Goal: Task Accomplishment & Management: Use online tool/utility

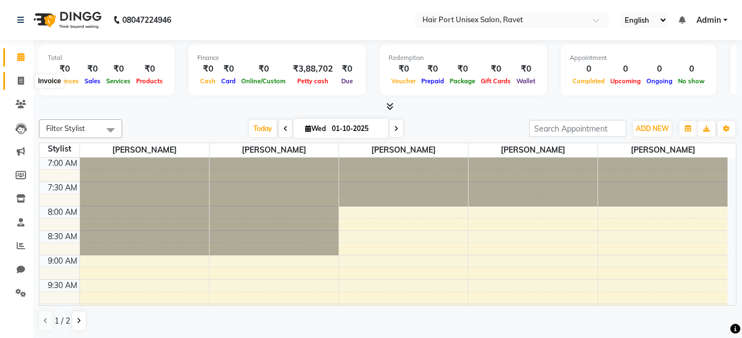
click at [19, 77] on icon at bounding box center [21, 81] width 6 height 8
select select "service"
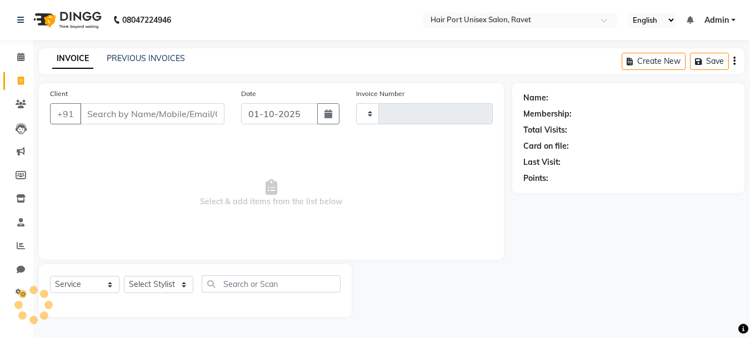
type input "4552"
select select "7015"
click at [180, 115] on input "Client" at bounding box center [152, 113] width 144 height 21
click at [157, 112] on input "Client" at bounding box center [152, 113] width 144 height 21
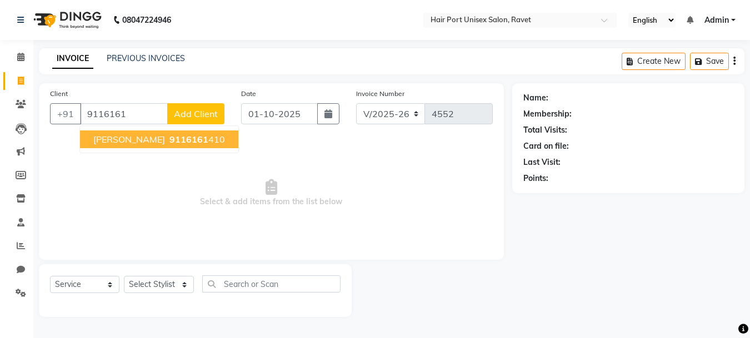
click at [169, 138] on span "9116161" at bounding box center [188, 139] width 39 height 11
type input "9116161410"
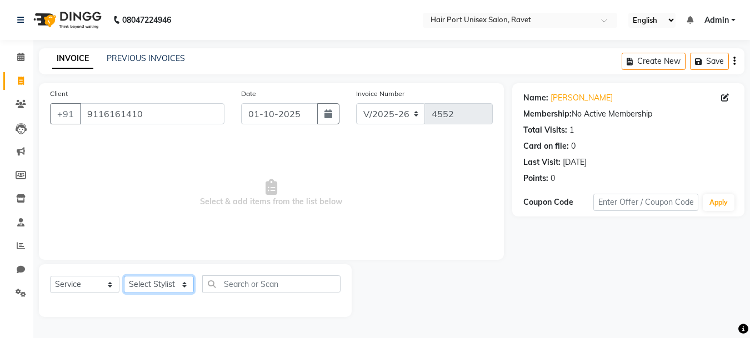
click at [181, 288] on select "Select Stylist [PERSON_NAME] [PERSON_NAME] [PERSON_NAME] [PERSON_NAME] [PERSON_…" at bounding box center [159, 284] width 70 height 17
click at [181, 284] on select "Select Stylist [PERSON_NAME] [PERSON_NAME] [PERSON_NAME] [PERSON_NAME] [PERSON_…" at bounding box center [159, 284] width 70 height 17
select select "63965"
click at [124, 276] on select "Select Stylist [PERSON_NAME] [PERSON_NAME] [PERSON_NAME] [PERSON_NAME] [PERSON_…" at bounding box center [159, 284] width 70 height 17
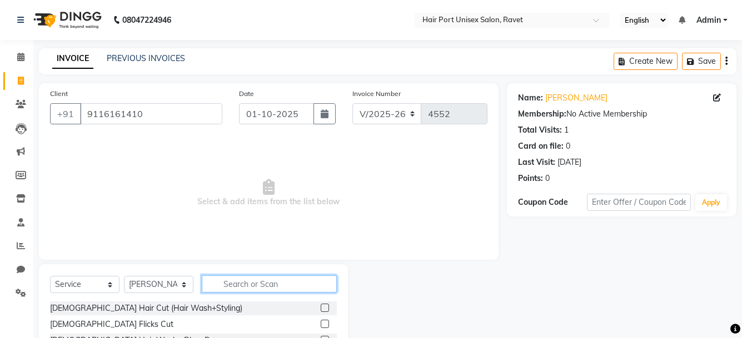
click at [264, 283] on input "text" at bounding box center [269, 283] width 135 height 17
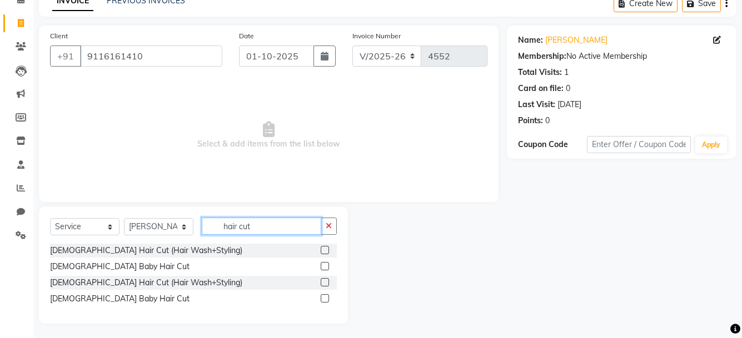
scroll to position [60, 0]
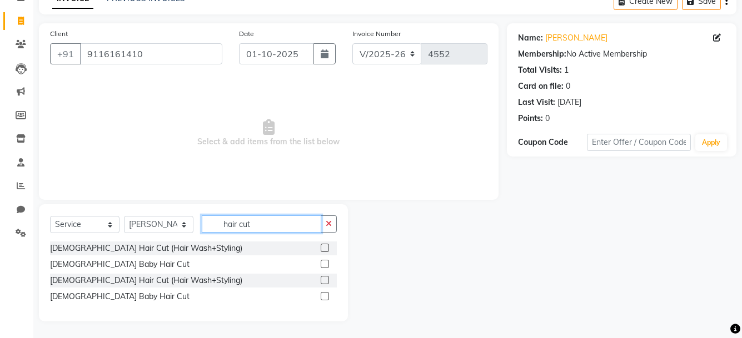
type input "hair cut"
click at [321, 278] on label at bounding box center [324, 280] width 8 height 8
click at [321, 278] on input "checkbox" at bounding box center [323, 280] width 7 height 7
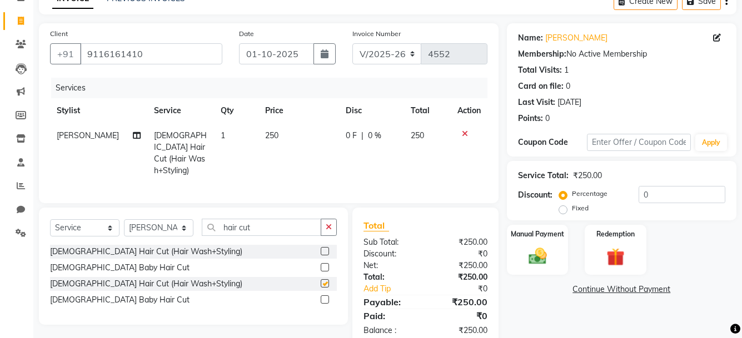
click at [321, 279] on label at bounding box center [324, 283] width 8 height 8
click at [321, 280] on input "checkbox" at bounding box center [323, 283] width 7 height 7
checkbox input "false"
click at [323, 227] on button "button" at bounding box center [328, 227] width 16 height 17
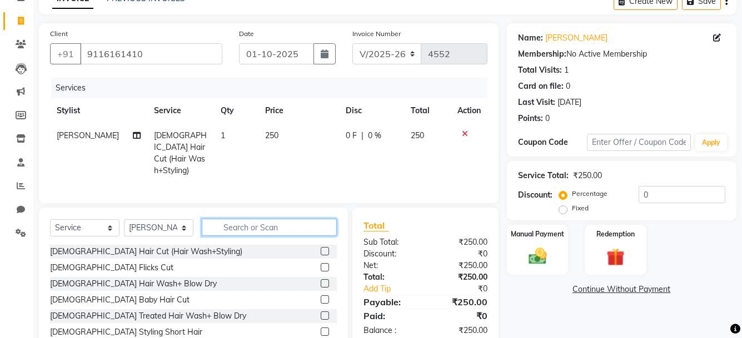
click at [294, 224] on input "text" at bounding box center [269, 227] width 135 height 17
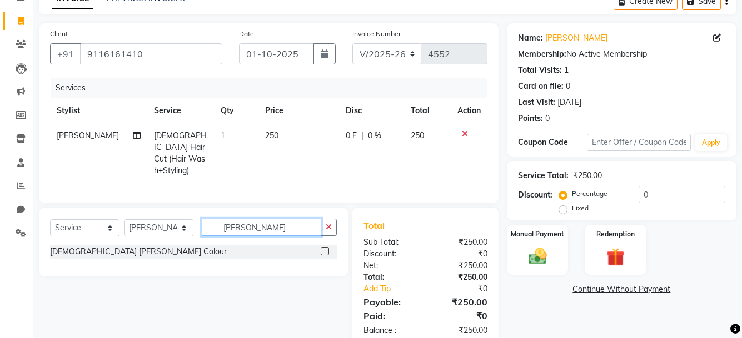
type input "[PERSON_NAME]"
click at [325, 250] on label at bounding box center [324, 251] width 8 height 8
click at [325, 250] on input "checkbox" at bounding box center [323, 251] width 7 height 7
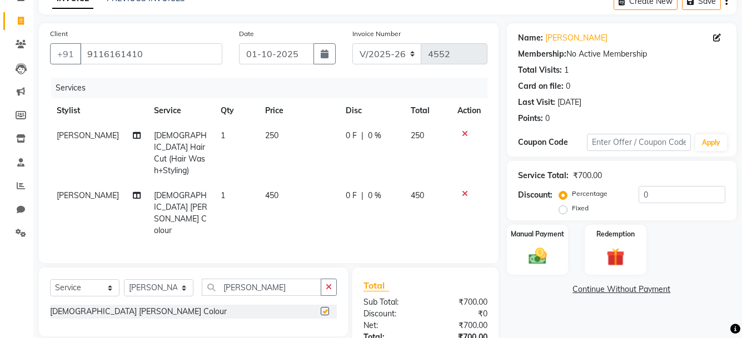
checkbox input "false"
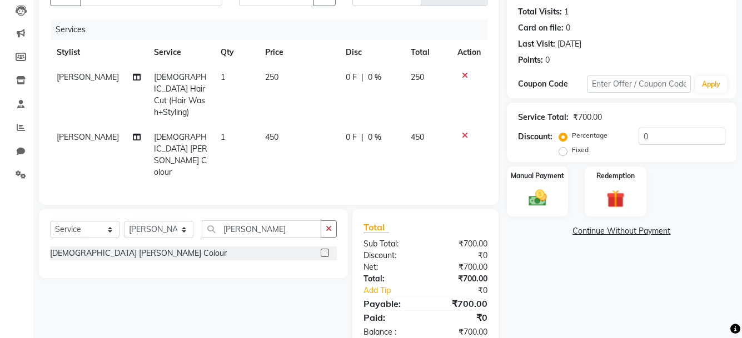
scroll to position [119, 0]
click at [463, 131] on icon at bounding box center [465, 135] width 6 height 8
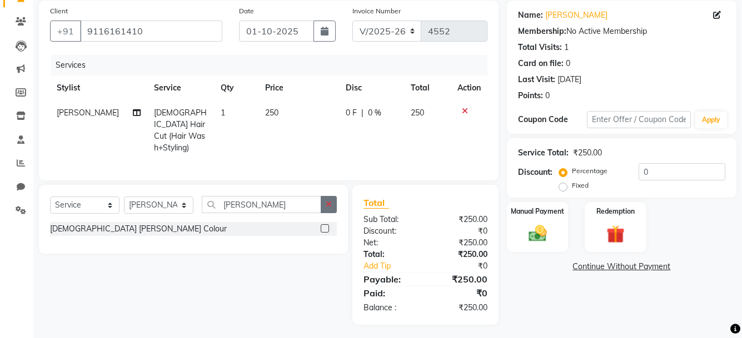
click at [328, 202] on icon "button" at bounding box center [328, 205] width 6 height 8
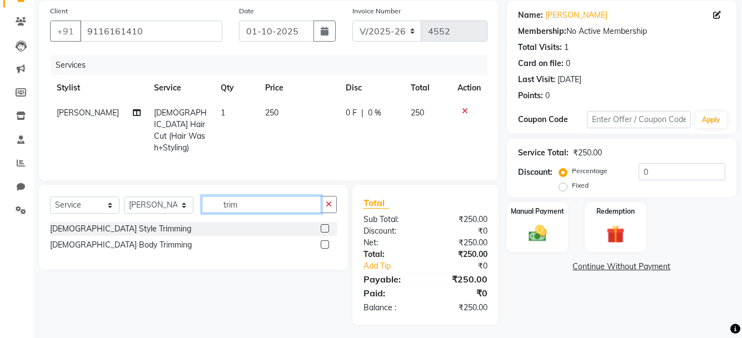
type input "trim"
click at [323, 224] on label at bounding box center [324, 228] width 8 height 8
click at [323, 226] on input "checkbox" at bounding box center [323, 229] width 7 height 7
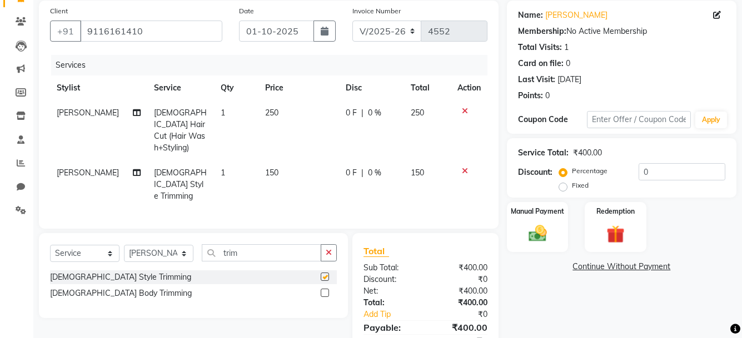
checkbox input "false"
click at [538, 235] on img at bounding box center [537, 234] width 31 height 22
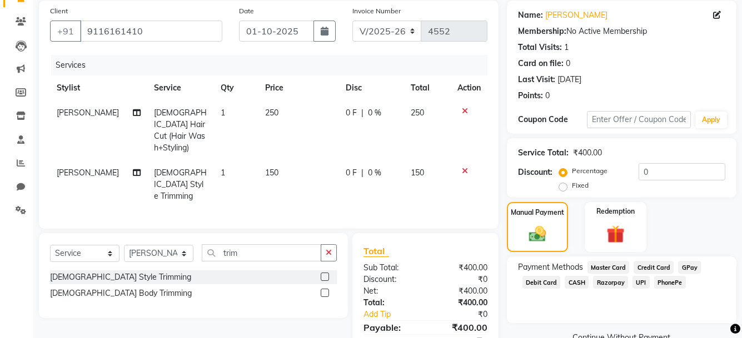
click at [670, 282] on span "PhonePe" at bounding box center [670, 282] width 32 height 13
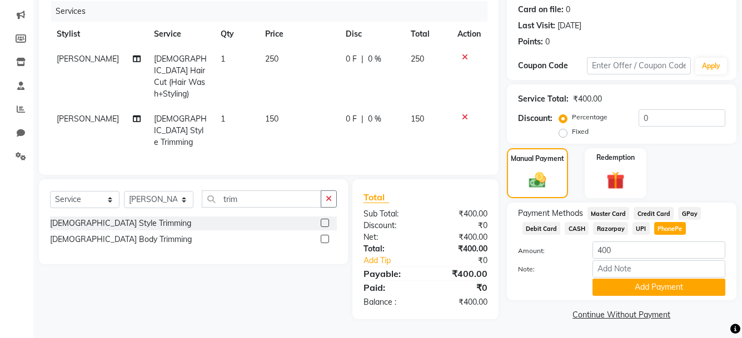
scroll to position [138, 0]
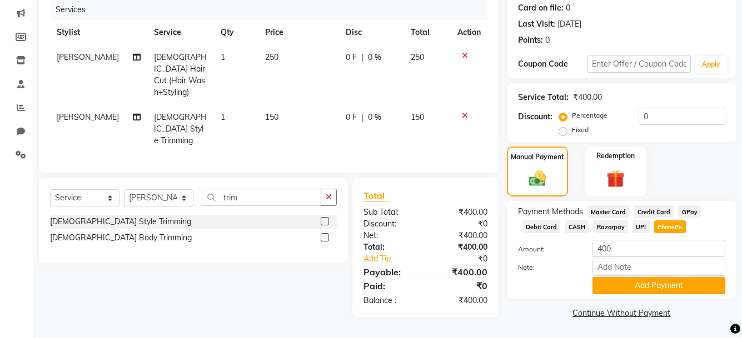
click at [670, 282] on button "Add Payment" at bounding box center [658, 285] width 133 height 17
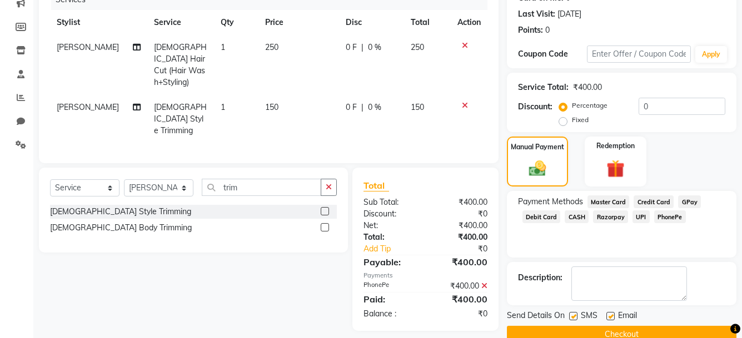
scroll to position [170, 0]
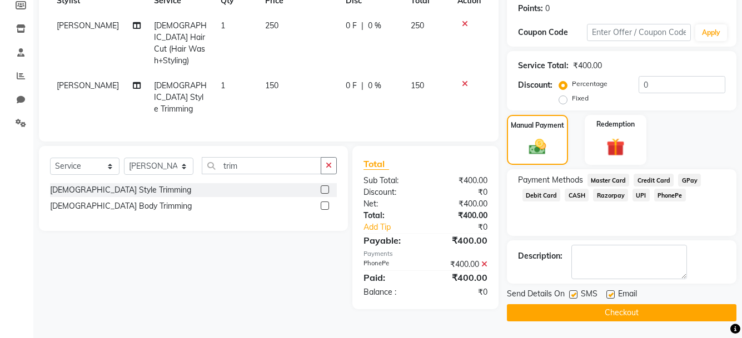
click at [633, 312] on button "Checkout" at bounding box center [621, 312] width 229 height 17
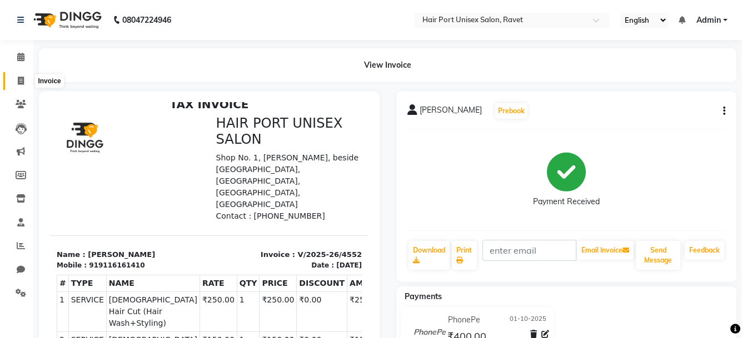
click at [18, 79] on icon at bounding box center [21, 81] width 6 height 8
select select "service"
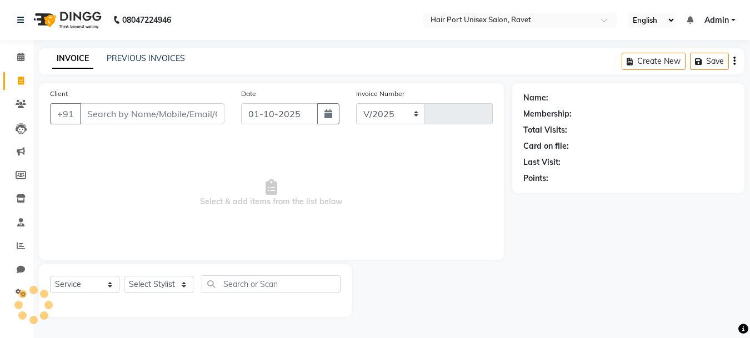
select select "7015"
type input "4553"
click at [179, 113] on input "Client" at bounding box center [152, 113] width 144 height 21
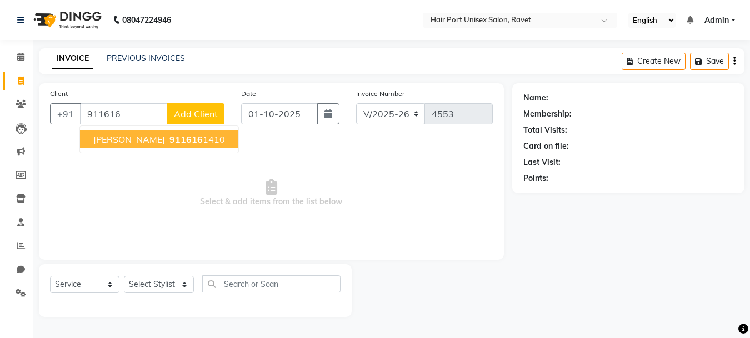
click at [169, 134] on span "911616" at bounding box center [185, 139] width 33 height 11
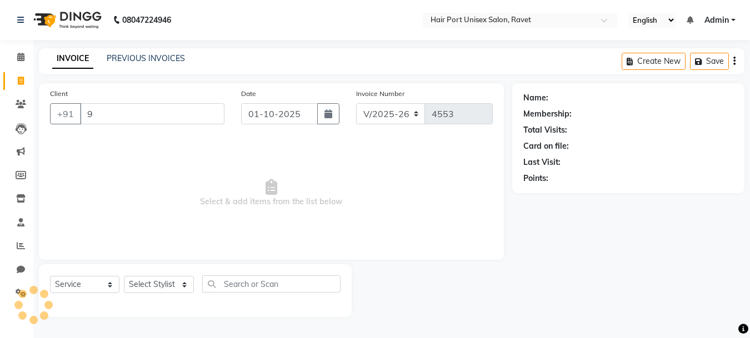
type input "9"
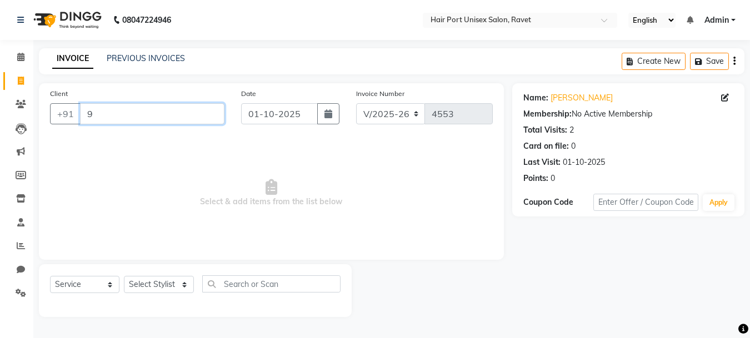
click at [142, 122] on input "9" at bounding box center [152, 113] width 144 height 21
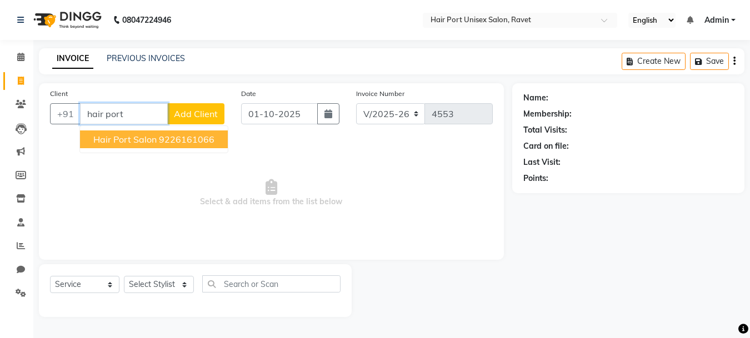
click at [160, 137] on ngb-highlight "9226161066" at bounding box center [187, 139] width 56 height 11
type input "9226161066"
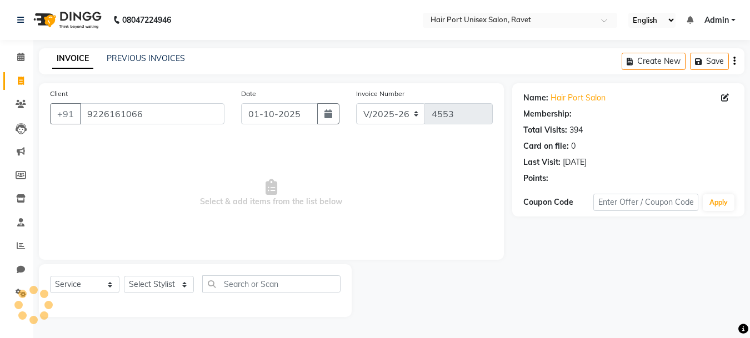
select select "1: Object"
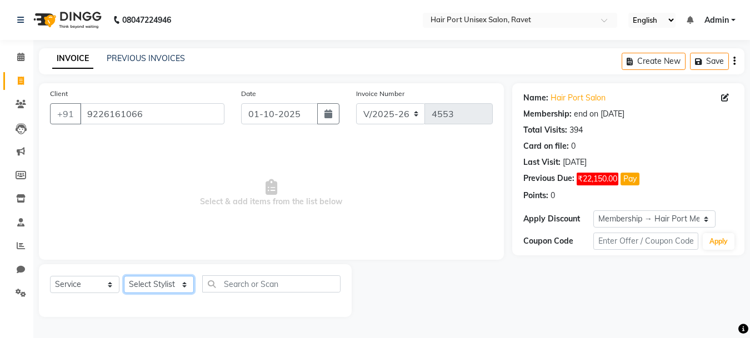
click at [180, 286] on select "Select Stylist [PERSON_NAME] [PERSON_NAME] [PERSON_NAME] [PERSON_NAME] [PERSON_…" at bounding box center [159, 284] width 70 height 17
select select "58688"
click at [124, 276] on select "Select Stylist [PERSON_NAME] [PERSON_NAME] [PERSON_NAME] [PERSON_NAME] [PERSON_…" at bounding box center [159, 284] width 70 height 17
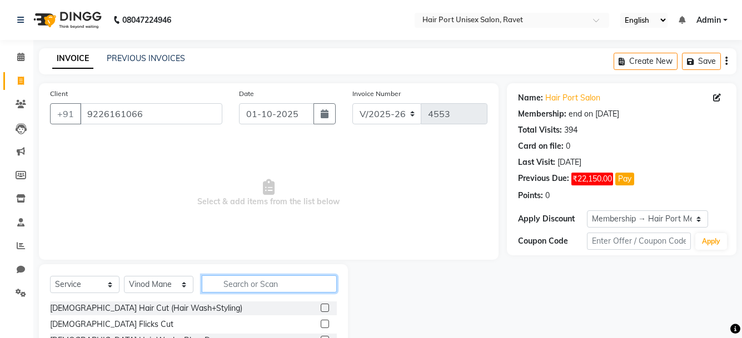
click at [258, 283] on input "text" at bounding box center [269, 283] width 135 height 17
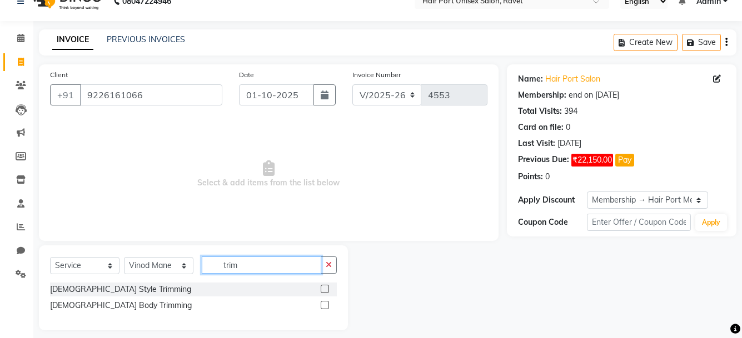
scroll to position [28, 0]
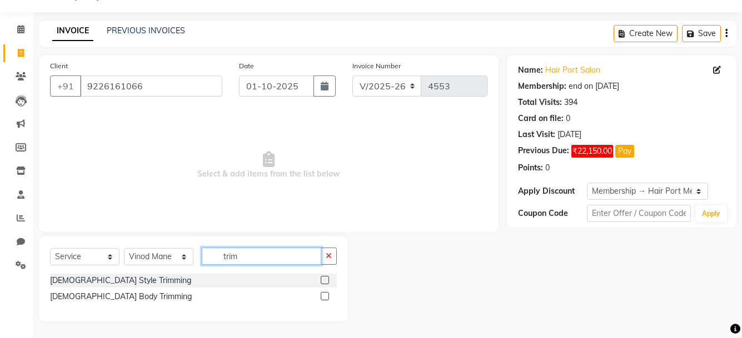
type input "trim"
click at [323, 279] on label at bounding box center [324, 280] width 8 height 8
click at [323, 279] on input "checkbox" at bounding box center [323, 280] width 7 height 7
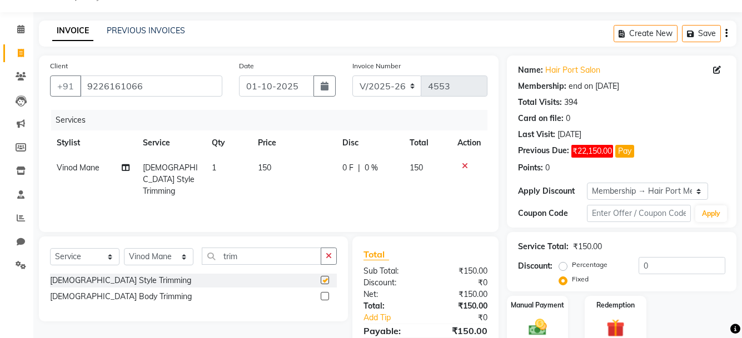
checkbox input "false"
click at [285, 255] on input "trim" at bounding box center [261, 256] width 119 height 17
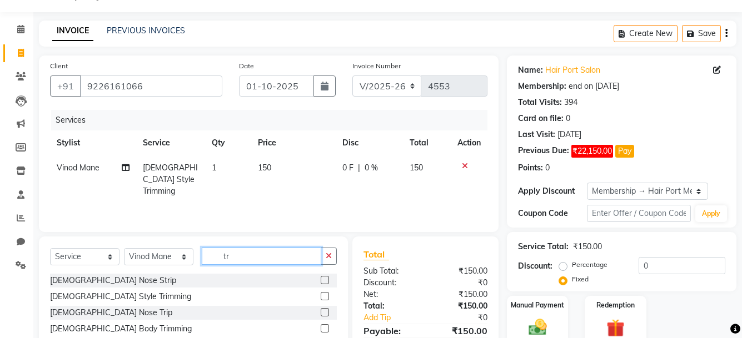
type input "t"
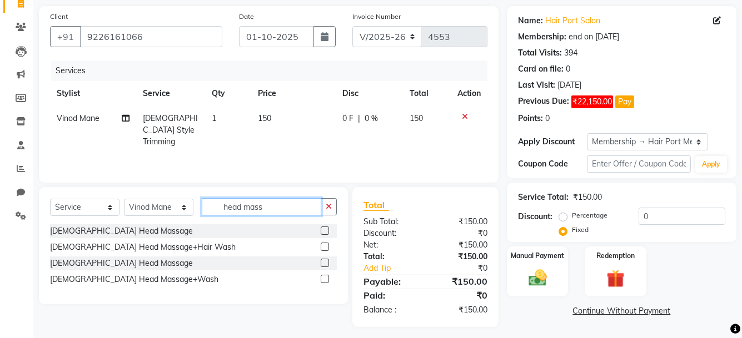
scroll to position [83, 0]
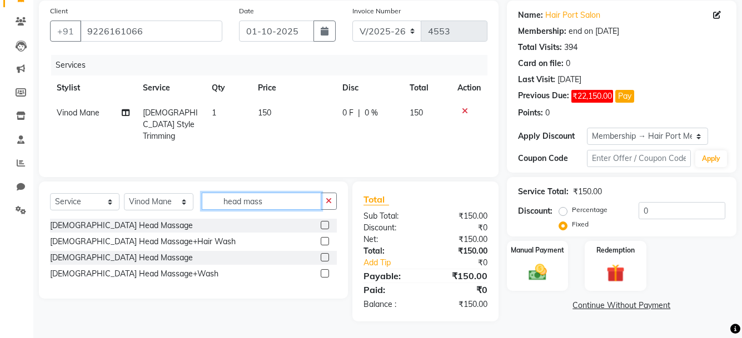
type input "head mass"
click at [325, 257] on label at bounding box center [324, 257] width 8 height 8
click at [325, 257] on input "checkbox" at bounding box center [323, 257] width 7 height 7
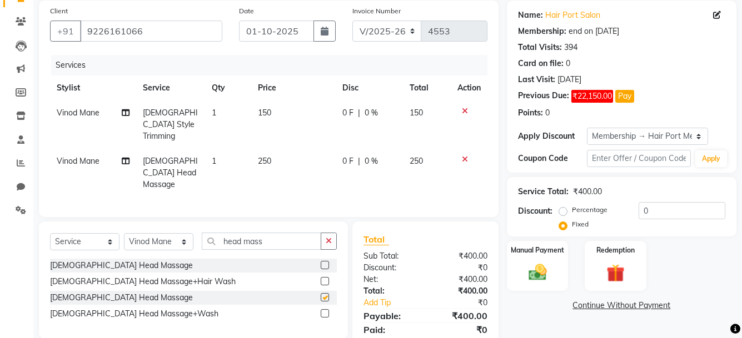
checkbox input "false"
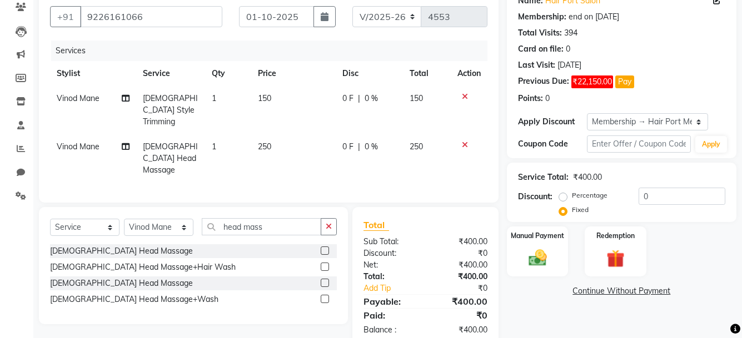
scroll to position [108, 0]
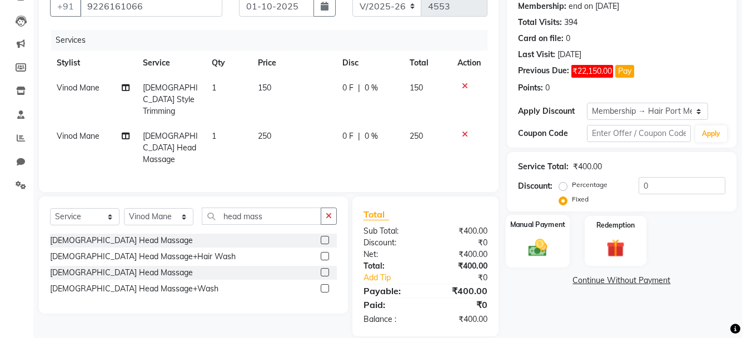
click at [522, 234] on div "Manual Payment" at bounding box center [537, 241] width 64 height 52
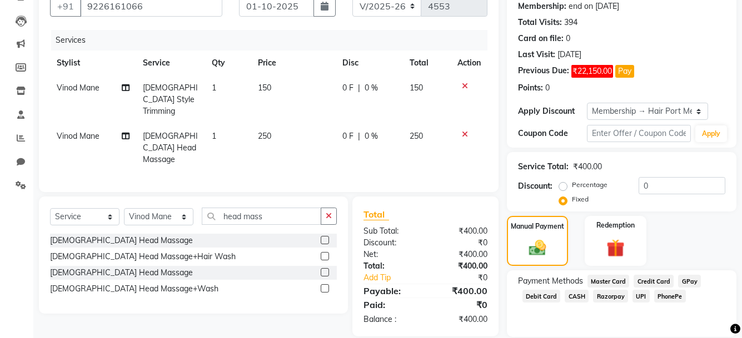
click at [665, 295] on span "PhonePe" at bounding box center [670, 296] width 32 height 13
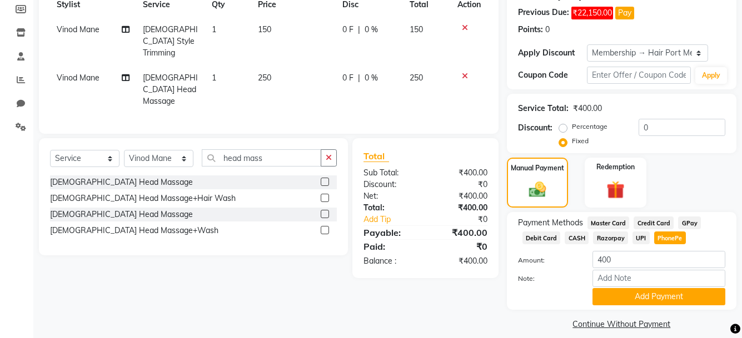
scroll to position [177, 0]
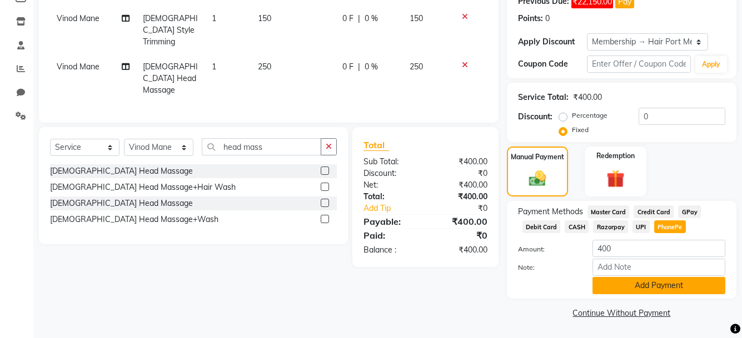
click at [665, 281] on button "Add Payment" at bounding box center [658, 285] width 133 height 17
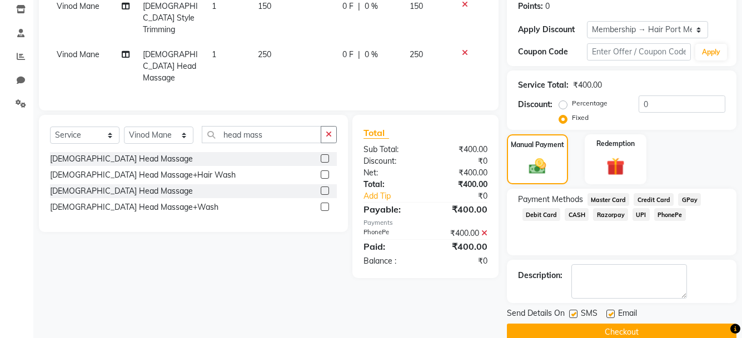
scroll to position [209, 0]
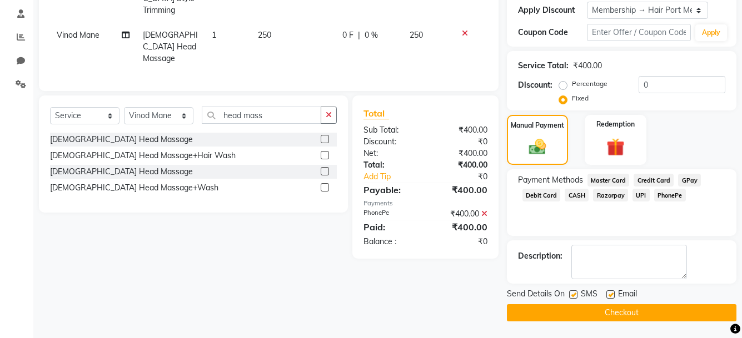
click at [627, 310] on button "Checkout" at bounding box center [621, 312] width 229 height 17
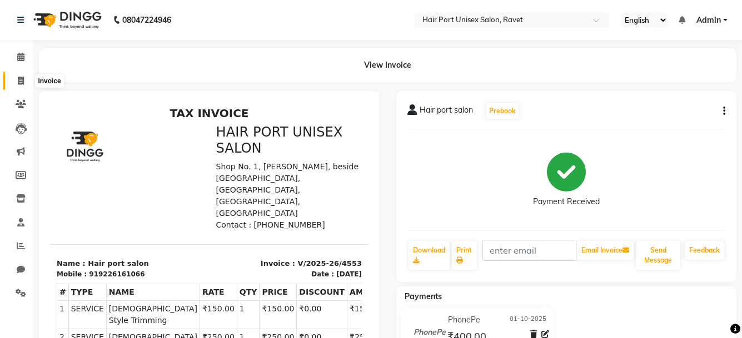
click at [16, 82] on span at bounding box center [20, 81] width 19 height 13
select select "service"
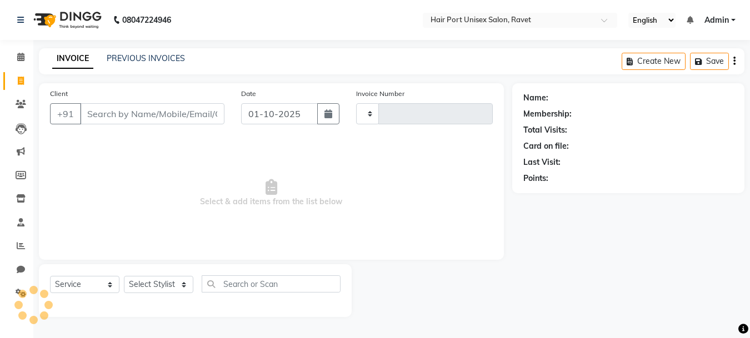
type input "4554"
select select "7015"
click at [116, 113] on input "Client" at bounding box center [152, 113] width 144 height 21
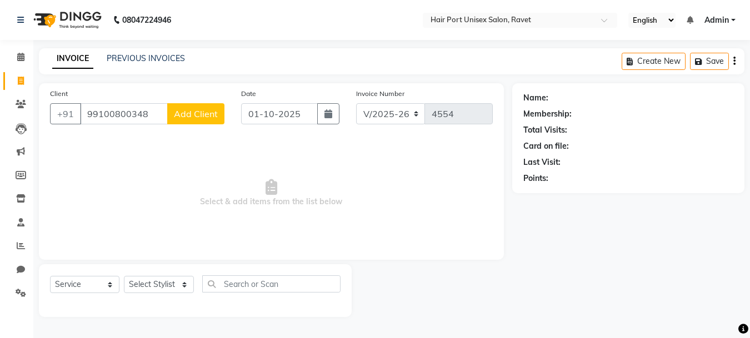
type input "99100800348"
click at [177, 117] on span "Add Client" at bounding box center [196, 113] width 44 height 11
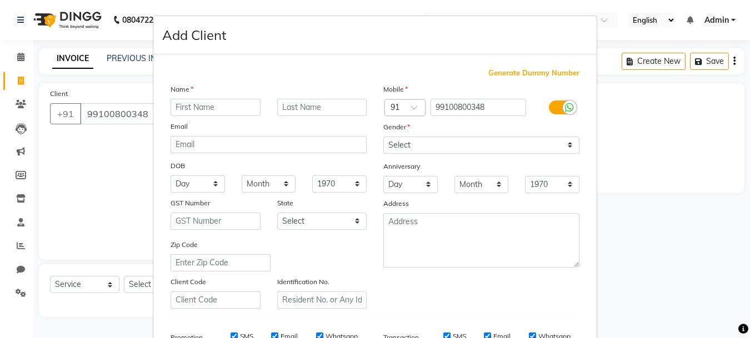
click at [224, 110] on input "text" at bounding box center [216, 107] width 90 height 17
type input "[PERSON_NAME]"
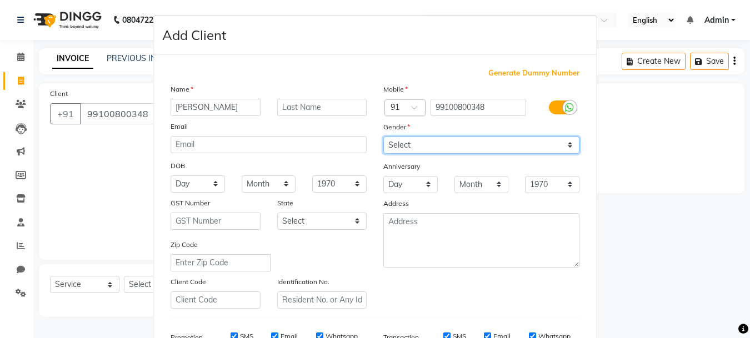
click at [445, 142] on select "Select [DEMOGRAPHIC_DATA] [DEMOGRAPHIC_DATA] Other Prefer Not To Say" at bounding box center [481, 145] width 196 height 17
select select "[DEMOGRAPHIC_DATA]"
click at [383, 137] on select "Select [DEMOGRAPHIC_DATA] [DEMOGRAPHIC_DATA] Other Prefer Not To Say" at bounding box center [481, 145] width 196 height 17
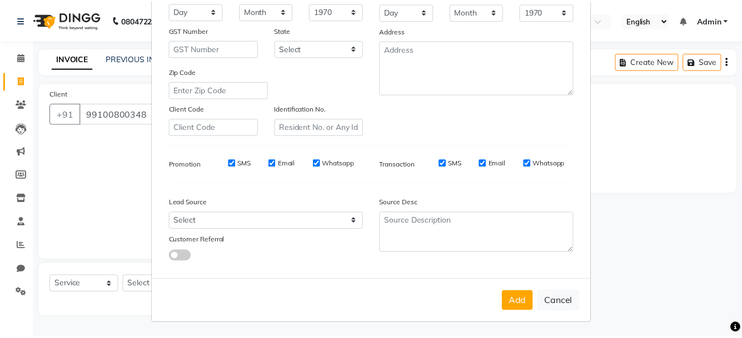
scroll to position [174, 0]
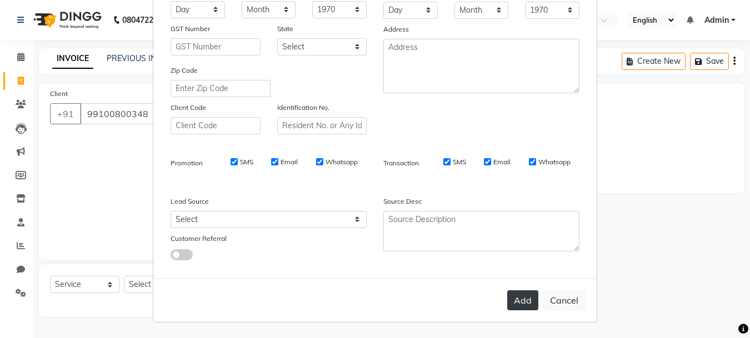
click at [512, 299] on button "Add" at bounding box center [522, 300] width 31 height 20
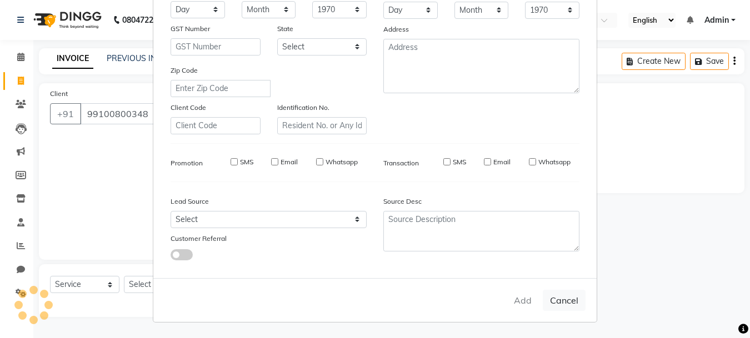
select select
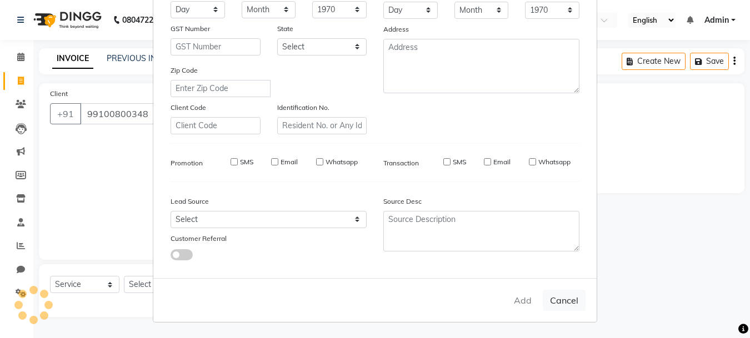
select select
checkbox input "false"
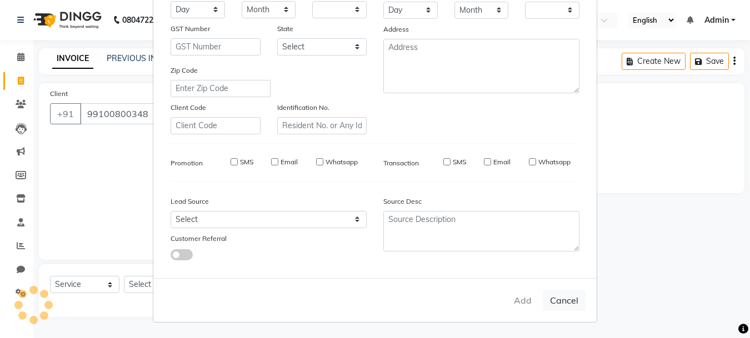
checkbox input "false"
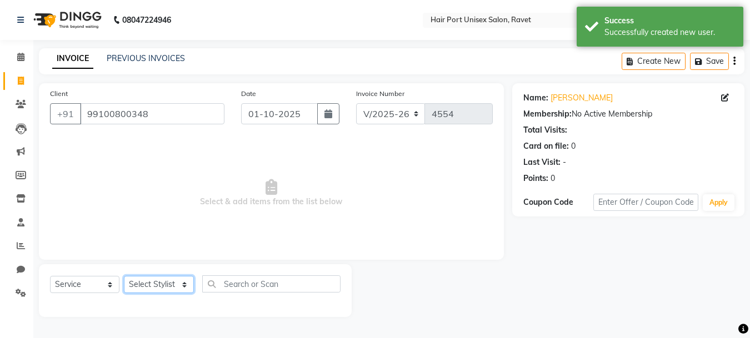
click at [184, 285] on select "Select Stylist [PERSON_NAME] [PERSON_NAME] [PERSON_NAME] [PERSON_NAME] [PERSON_…" at bounding box center [159, 284] width 70 height 17
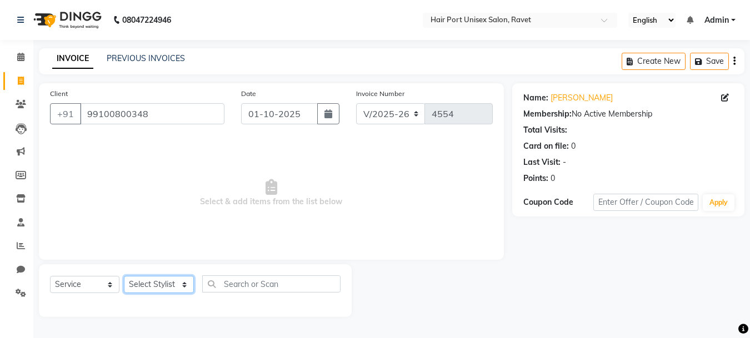
select select "66342"
click at [124, 276] on select "Select Stylist [PERSON_NAME] [PERSON_NAME] [PERSON_NAME] [PERSON_NAME] [PERSON_…" at bounding box center [159, 284] width 70 height 17
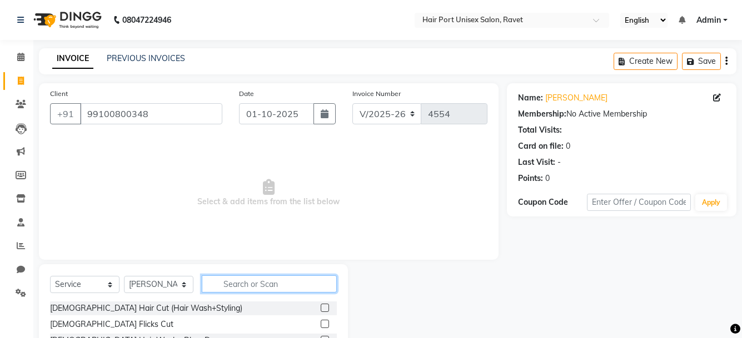
click at [295, 281] on input "text" at bounding box center [269, 283] width 135 height 17
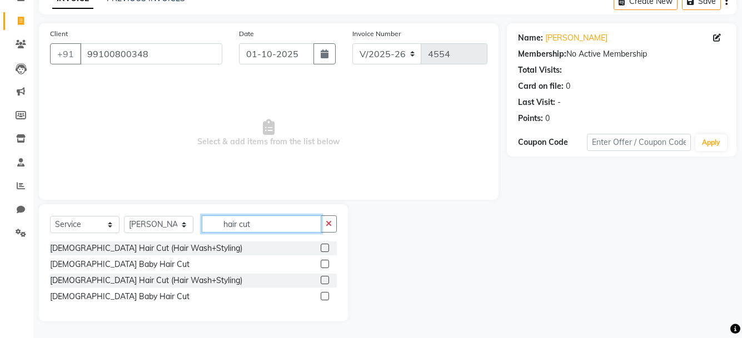
type input "hair cut"
click at [322, 280] on label at bounding box center [324, 280] width 8 height 8
click at [322, 280] on input "checkbox" at bounding box center [323, 280] width 7 height 7
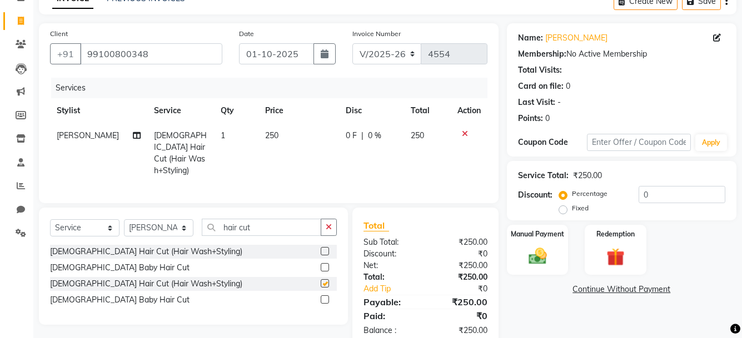
checkbox input "false"
click at [330, 224] on icon "button" at bounding box center [328, 227] width 6 height 8
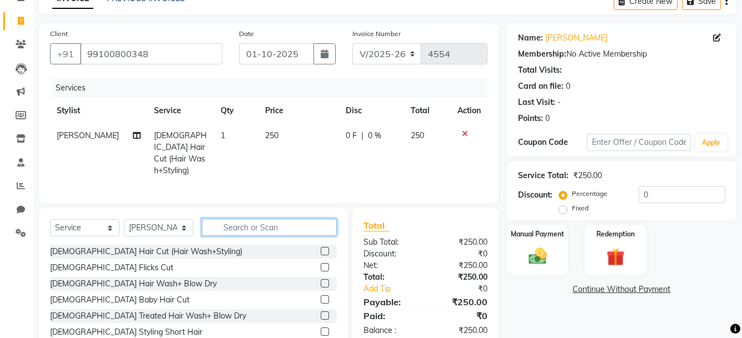
click at [297, 223] on input "text" at bounding box center [269, 227] width 135 height 17
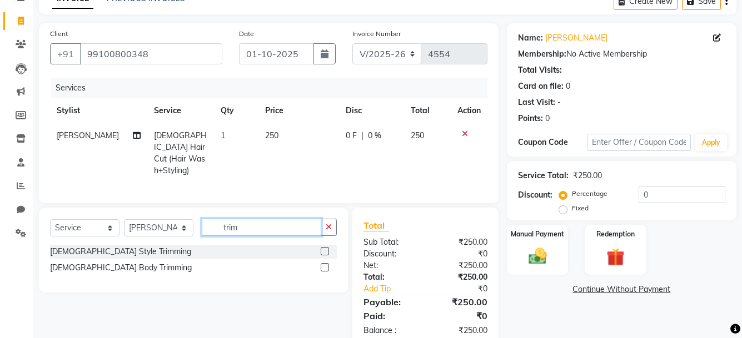
type input "trim"
click at [324, 247] on label at bounding box center [324, 251] width 8 height 8
click at [324, 248] on input "checkbox" at bounding box center [323, 251] width 7 height 7
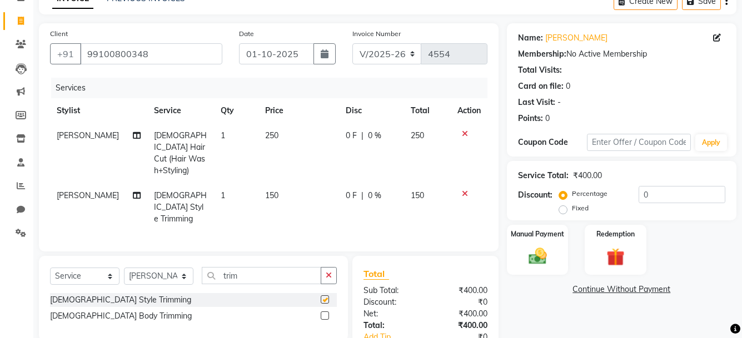
checkbox input "false"
click at [520, 248] on div "Manual Payment" at bounding box center [537, 250] width 64 height 52
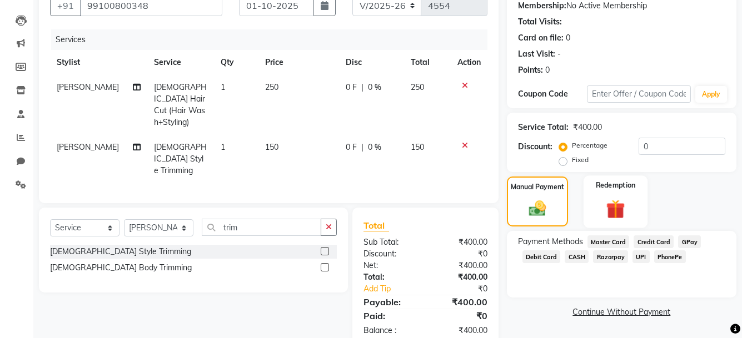
scroll to position [119, 0]
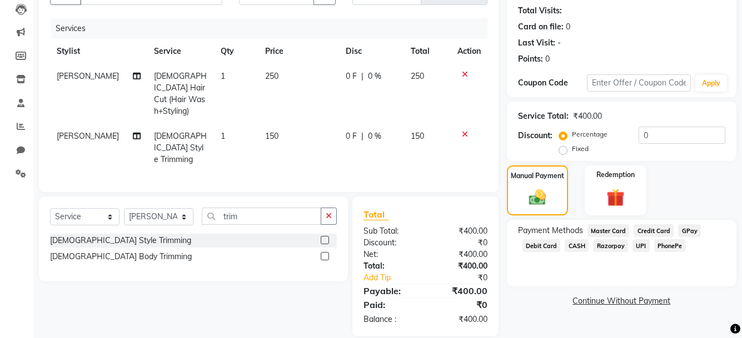
click at [665, 244] on span "PhonePe" at bounding box center [670, 245] width 32 height 13
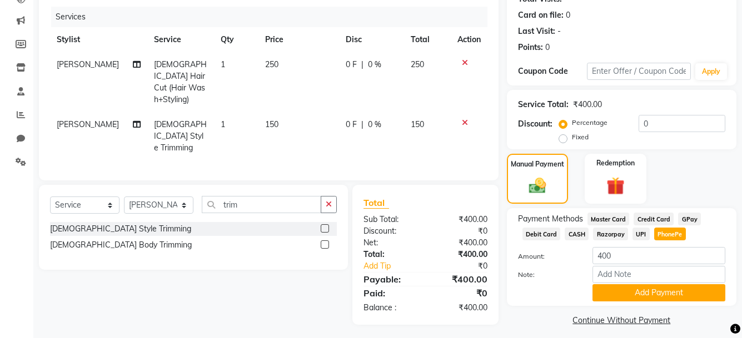
scroll to position [138, 0]
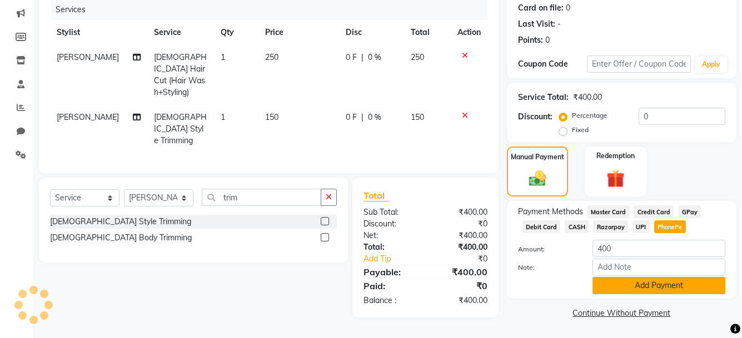
click at [662, 287] on button "Add Payment" at bounding box center [658, 285] width 133 height 17
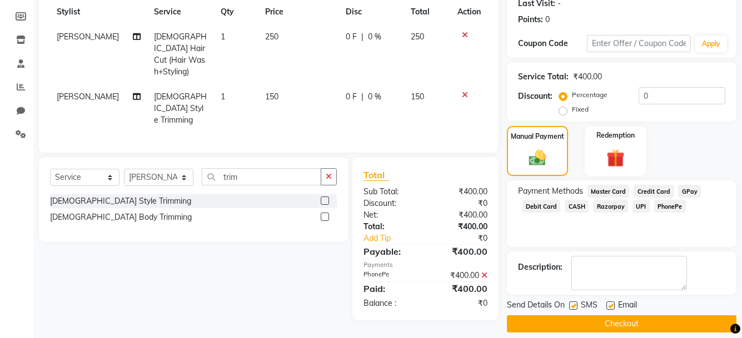
scroll to position [170, 0]
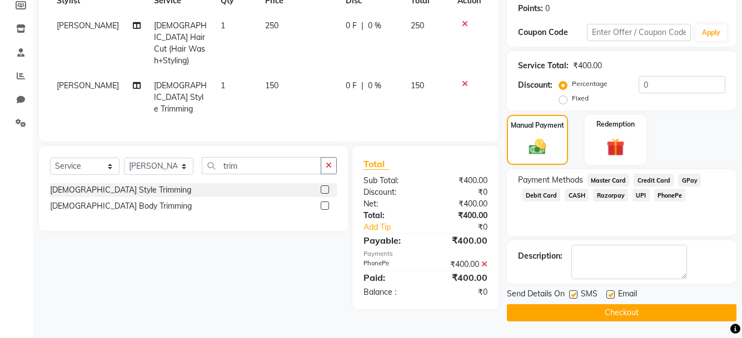
click at [641, 310] on button "Checkout" at bounding box center [621, 312] width 229 height 17
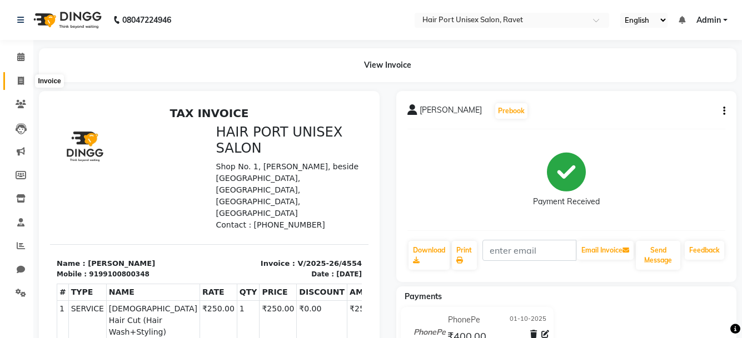
click at [19, 82] on icon at bounding box center [21, 81] width 6 height 8
select select "service"
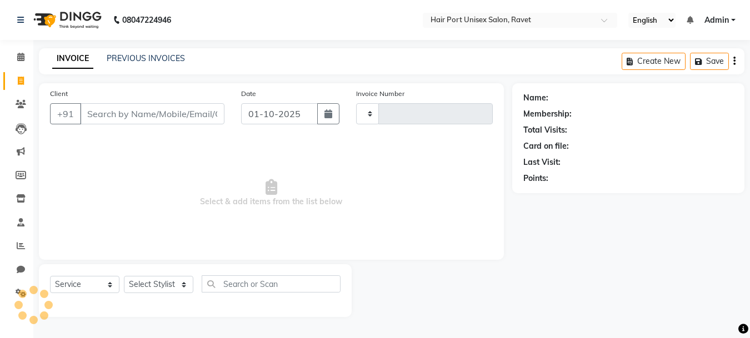
type input "4555"
select select "7015"
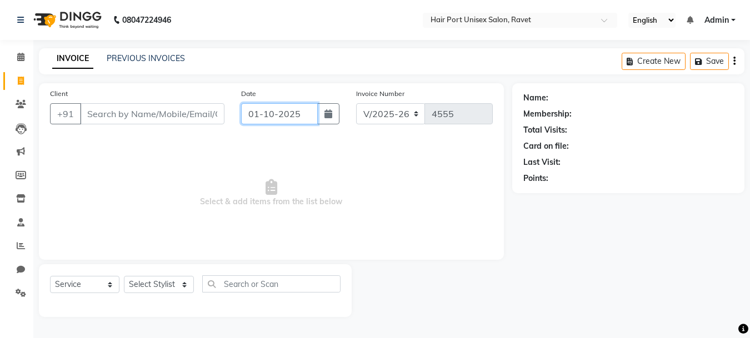
click at [304, 113] on input "01-10-2025" at bounding box center [279, 113] width 77 height 21
select select "10"
select select "2025"
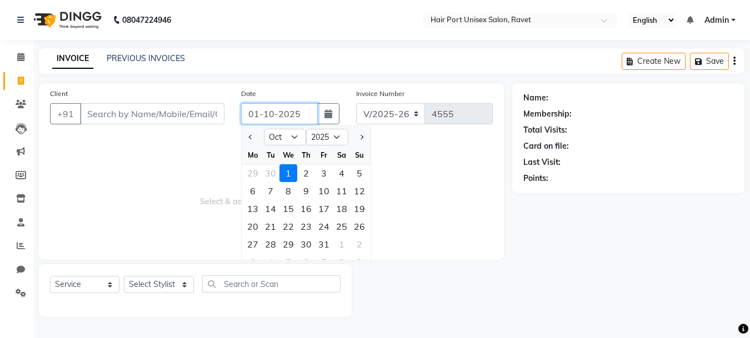
click at [272, 114] on input "01-10-2025" at bounding box center [279, 113] width 77 height 21
click at [258, 112] on input "01-09-2025" at bounding box center [279, 113] width 77 height 21
type input "[DATE]"
click at [185, 163] on span "Select & add items from the list below" at bounding box center [271, 193] width 443 height 111
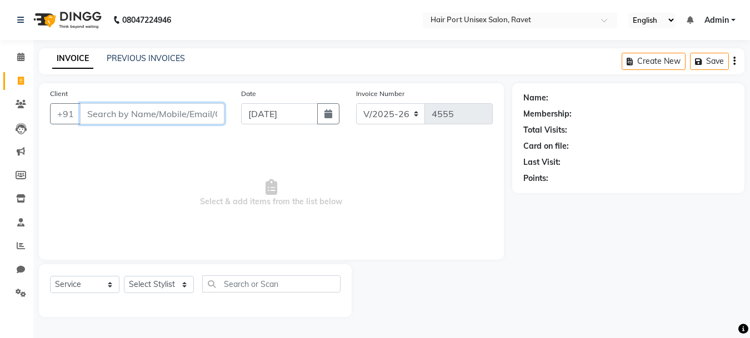
click at [170, 112] on input "Client" at bounding box center [152, 113] width 144 height 21
click at [169, 112] on input "Client" at bounding box center [152, 113] width 144 height 21
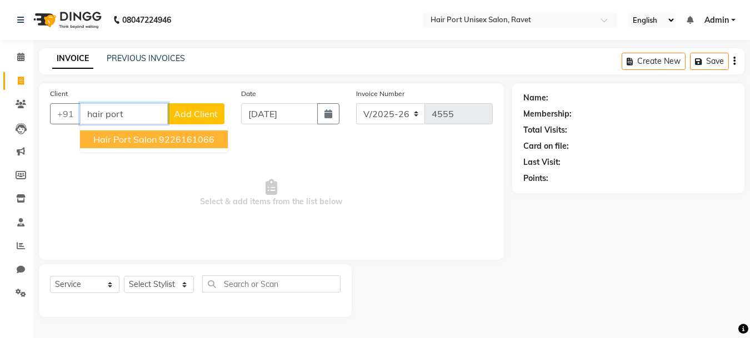
click at [174, 137] on ngb-highlight "9226161066" at bounding box center [187, 139] width 56 height 11
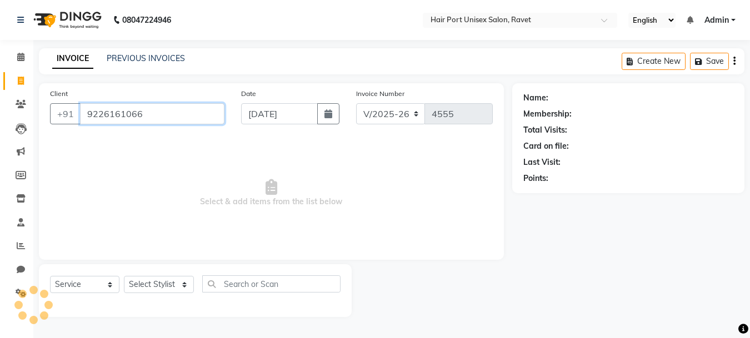
type input "9226161066"
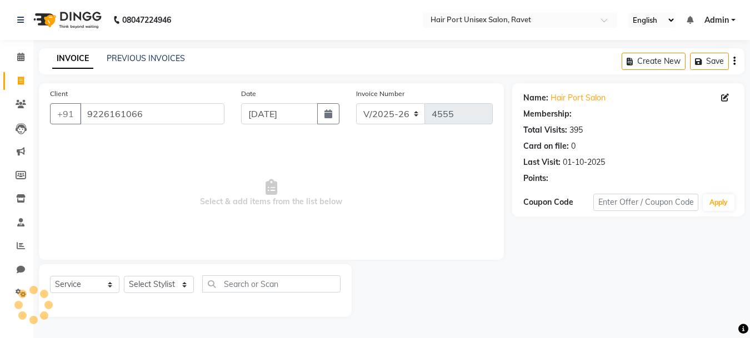
select select "1: Object"
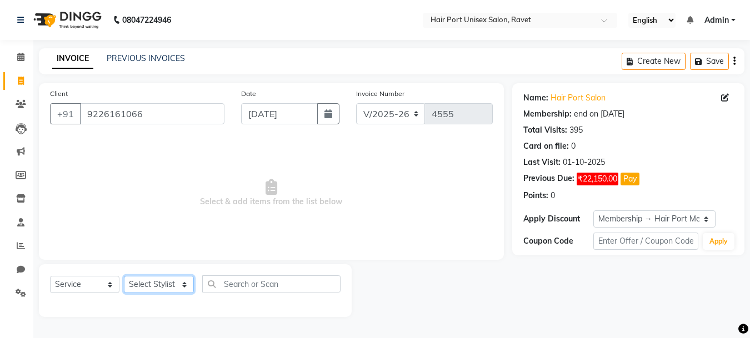
click at [182, 285] on select "Select Stylist [PERSON_NAME] [PERSON_NAME] [PERSON_NAME] [PERSON_NAME] [PERSON_…" at bounding box center [159, 284] width 70 height 17
select select "58691"
click at [124, 276] on select "Select Stylist [PERSON_NAME] [PERSON_NAME] [PERSON_NAME] [PERSON_NAME] [PERSON_…" at bounding box center [159, 284] width 70 height 17
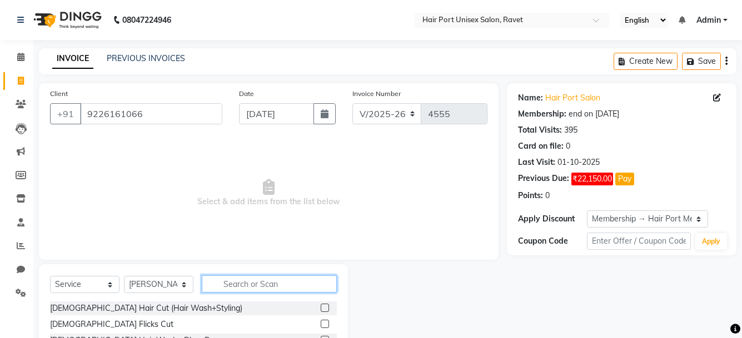
click at [258, 282] on input "text" at bounding box center [269, 283] width 135 height 17
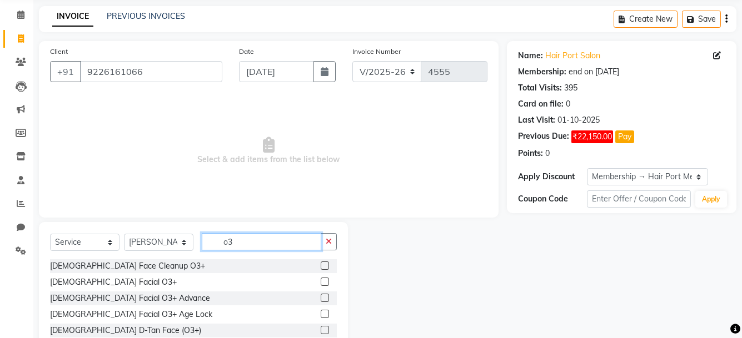
click at [264, 241] on input "o3" at bounding box center [261, 241] width 119 height 17
type input "o"
click at [257, 237] on input "text" at bounding box center [269, 241] width 135 height 17
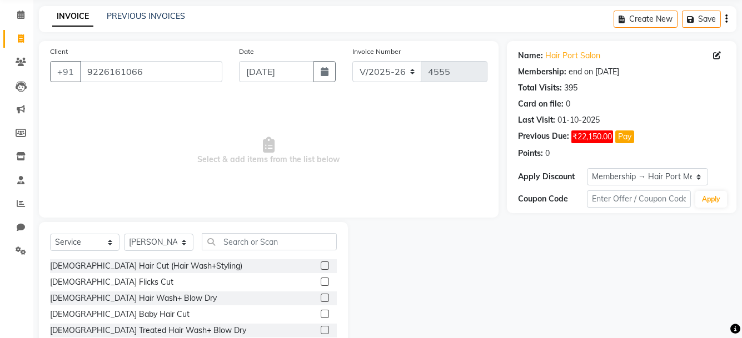
click at [176, 189] on span "Select & add items from the list below" at bounding box center [268, 151] width 437 height 111
click at [231, 246] on input "text" at bounding box center [269, 241] width 135 height 17
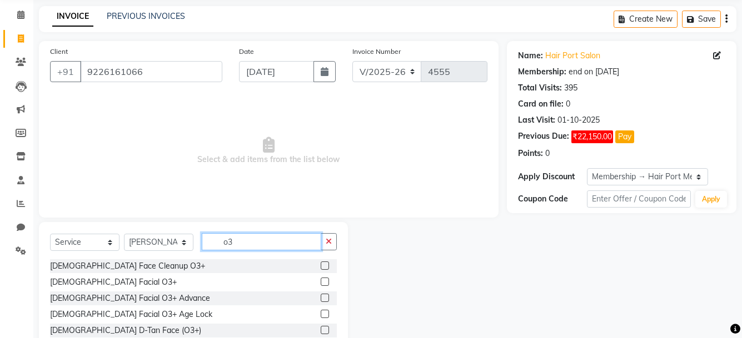
type input "o3"
click at [320, 267] on label at bounding box center [324, 266] width 8 height 8
click at [320, 267] on input "checkbox" at bounding box center [323, 266] width 7 height 7
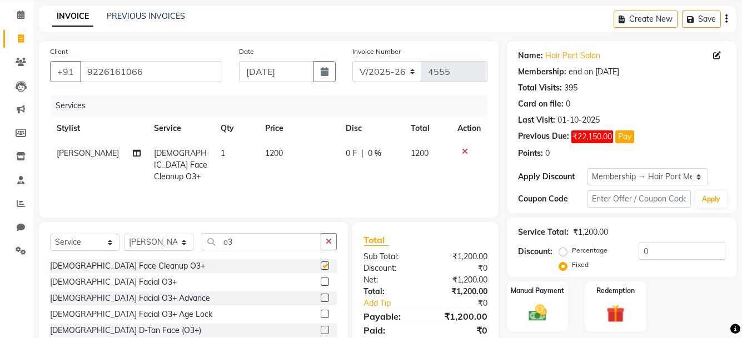
checkbox input "false"
click at [288, 236] on input "o3" at bounding box center [261, 241] width 119 height 17
type input "o"
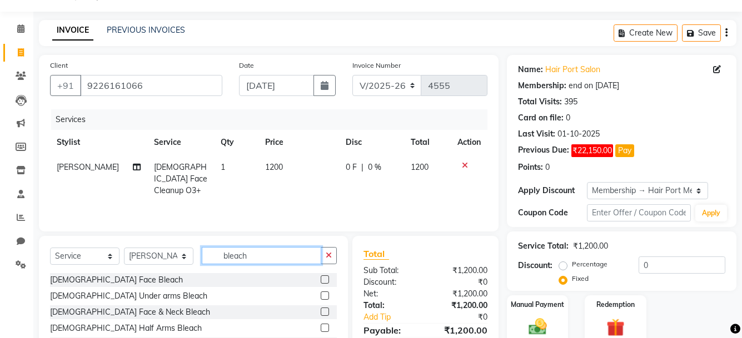
scroll to position [28, 0]
type input "bleach"
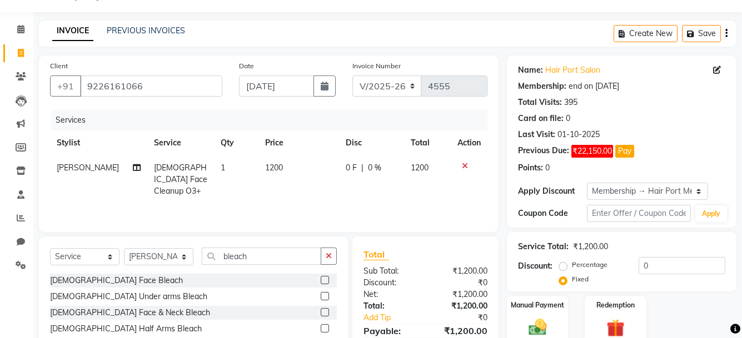
click at [320, 278] on label at bounding box center [324, 280] width 8 height 8
click at [320, 278] on input "checkbox" at bounding box center [323, 280] width 7 height 7
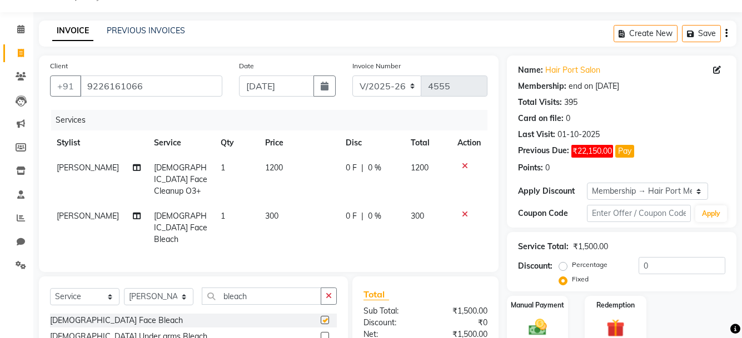
checkbox input "false"
click at [331, 292] on icon "button" at bounding box center [328, 296] width 6 height 8
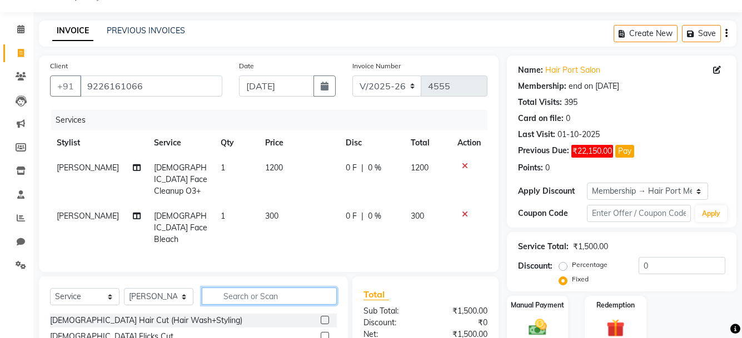
click at [309, 288] on input "text" at bounding box center [269, 296] width 135 height 17
click at [465, 211] on icon at bounding box center [465, 215] width 6 height 8
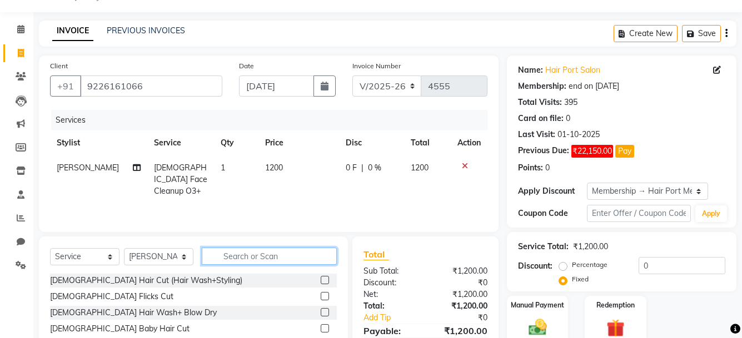
click at [295, 258] on input "text" at bounding box center [269, 256] width 135 height 17
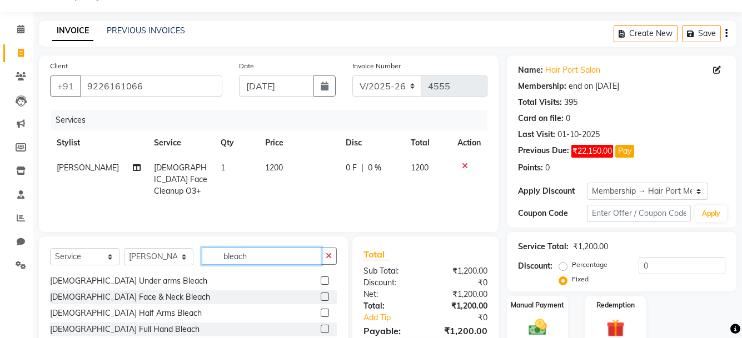
scroll to position [16, 0]
type input "bleach"
click at [320, 296] on label at bounding box center [324, 296] width 8 height 8
click at [320, 296] on input "checkbox" at bounding box center [323, 296] width 7 height 7
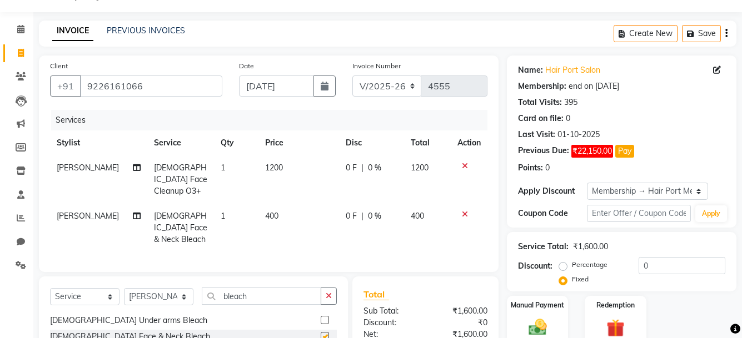
checkbox input "false"
click at [288, 288] on input "bleach" at bounding box center [261, 296] width 119 height 17
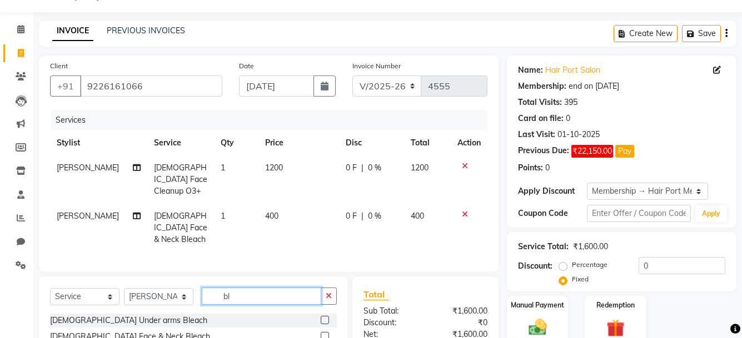
type input "b"
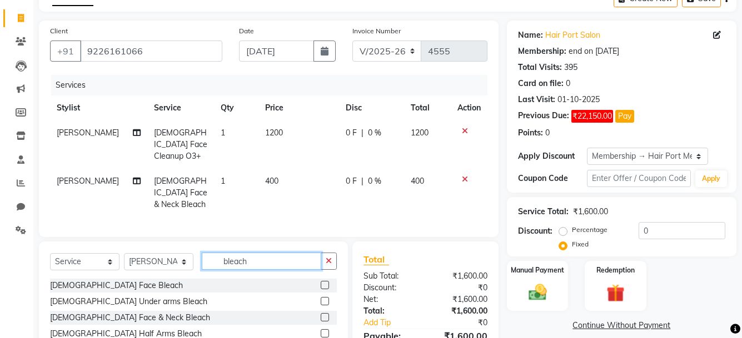
scroll to position [62, 0]
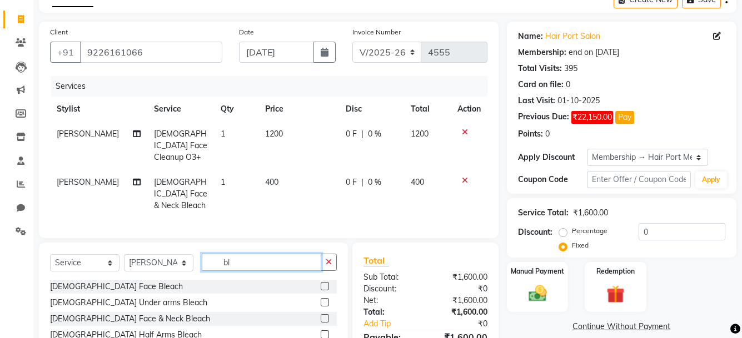
type input "b"
type input "bleach"
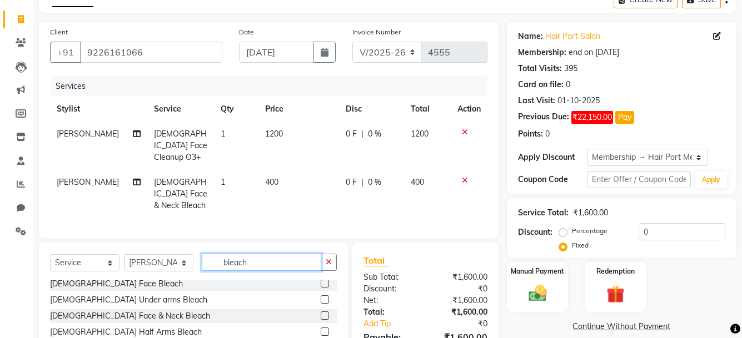
scroll to position [0, 0]
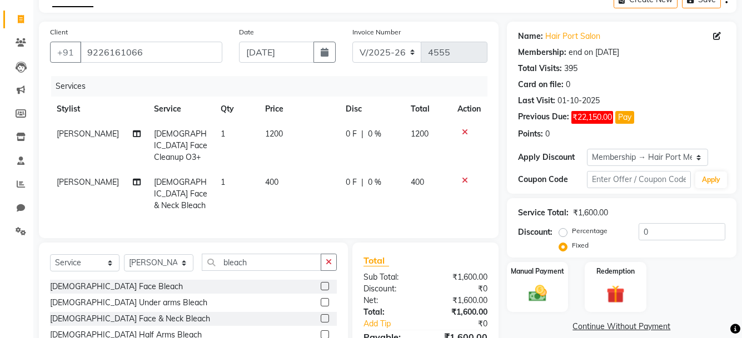
click at [320, 314] on label at bounding box center [324, 318] width 8 height 8
click at [320, 315] on input "checkbox" at bounding box center [323, 318] width 7 height 7
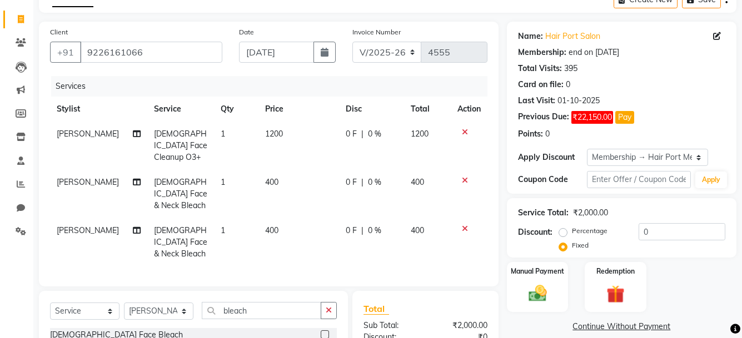
checkbox input "false"
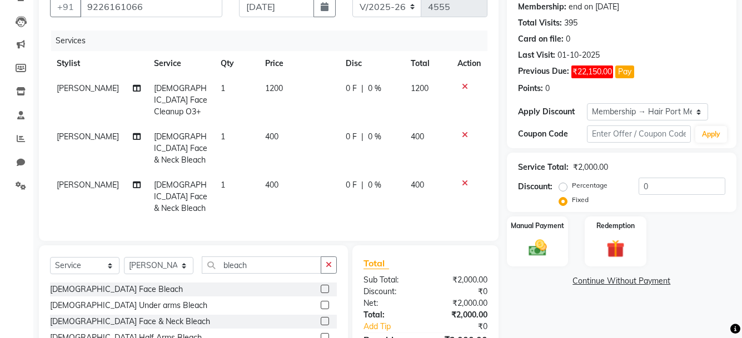
click at [472, 179] on div at bounding box center [468, 183] width 23 height 8
click at [460, 179] on div at bounding box center [468, 183] width 23 height 8
click at [467, 173] on td at bounding box center [468, 197] width 37 height 48
click at [466, 179] on icon at bounding box center [465, 183] width 6 height 8
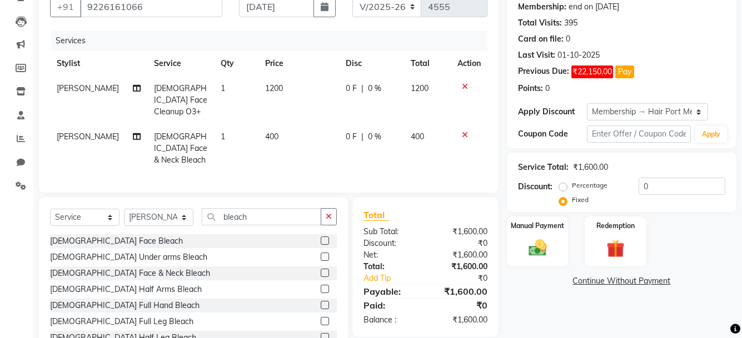
click at [462, 131] on icon at bounding box center [465, 135] width 6 height 8
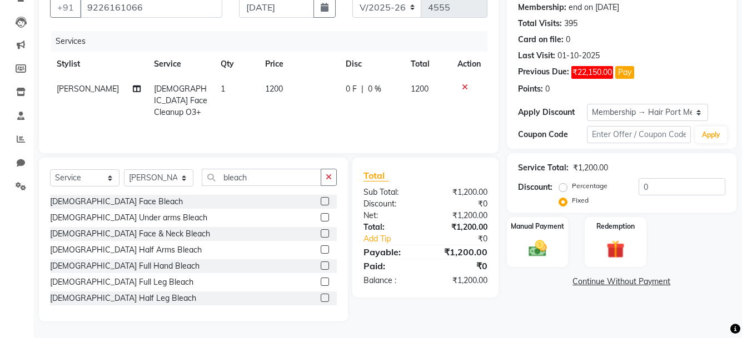
scroll to position [107, 0]
drag, startPoint x: 308, startPoint y: 158, endPoint x: 302, endPoint y: 165, distance: 9.5
click at [302, 165] on div "Select Service Product Membership Package Voucher Prepaid Gift Card Select Styl…" at bounding box center [193, 240] width 309 height 164
click at [289, 170] on input "bleach" at bounding box center [261, 177] width 119 height 17
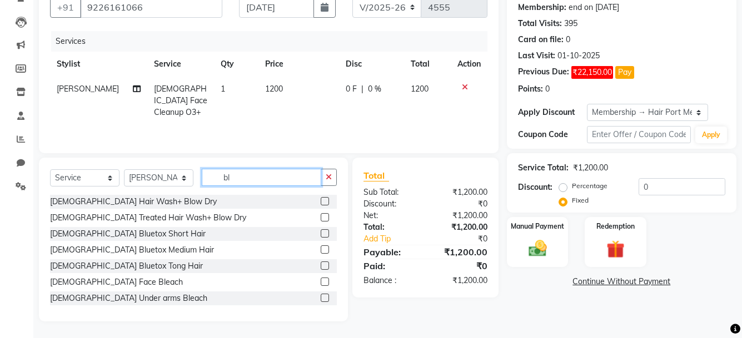
type input "b"
type input "bleach"
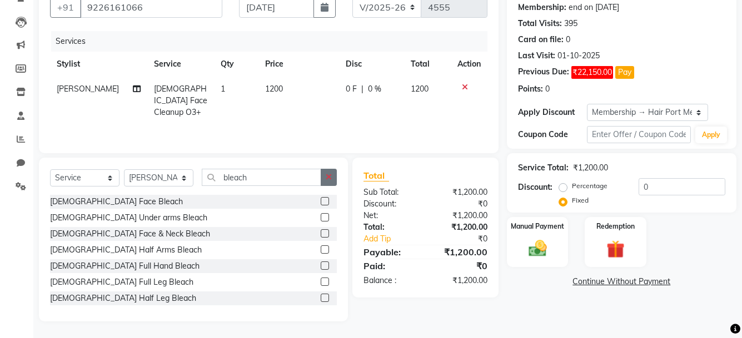
click at [326, 173] on icon "button" at bounding box center [328, 177] width 6 height 8
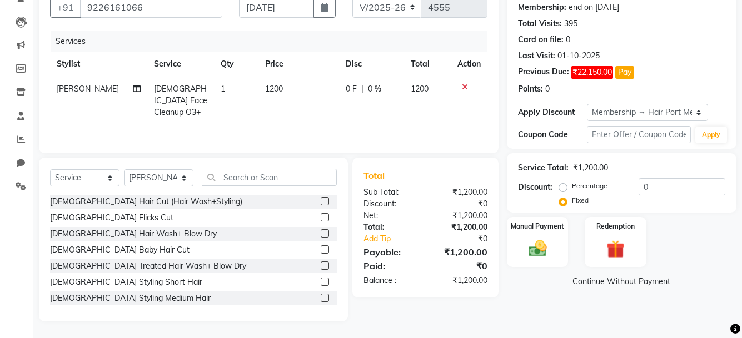
click at [462, 82] on td at bounding box center [468, 101] width 37 height 48
click at [462, 84] on icon at bounding box center [465, 87] width 6 height 8
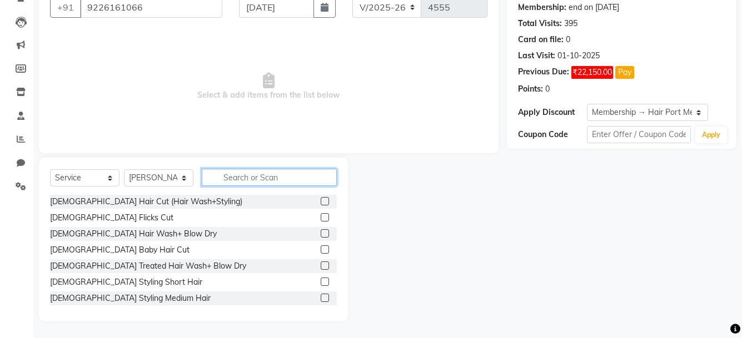
click at [273, 181] on input "text" at bounding box center [269, 177] width 135 height 17
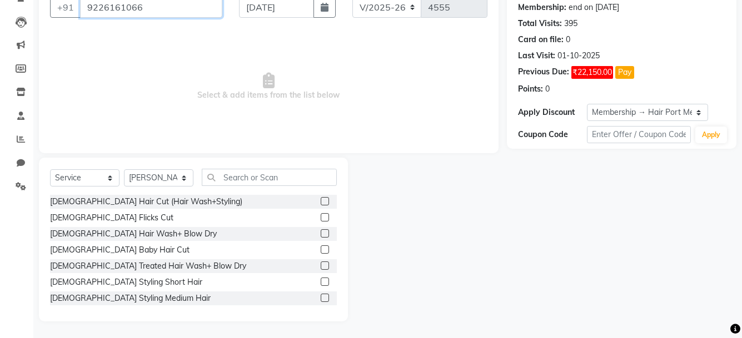
click at [168, 13] on input "9226161066" at bounding box center [151, 7] width 142 height 21
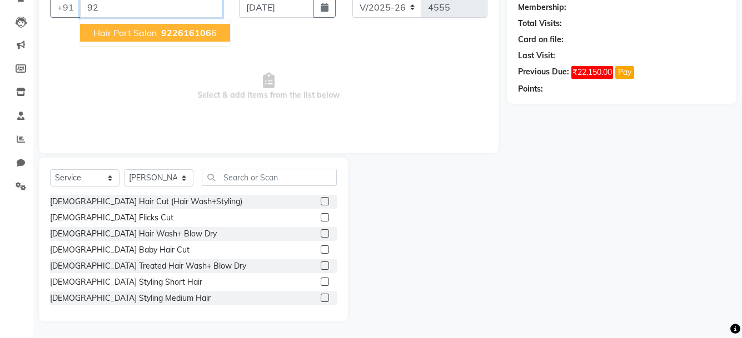
type input "9"
click at [169, 28] on span "876729" at bounding box center [185, 32] width 33 height 11
type input "8767298570"
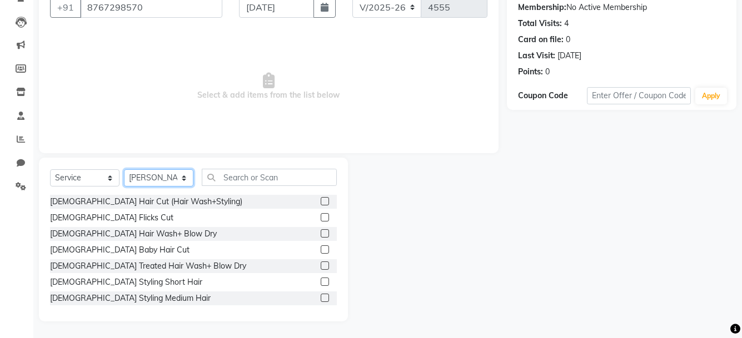
click at [189, 177] on select "Select Stylist [PERSON_NAME] [PERSON_NAME] [PERSON_NAME] [PERSON_NAME] [PERSON_…" at bounding box center [158, 177] width 69 height 17
select select "63965"
click at [124, 169] on select "Select Stylist [PERSON_NAME] [PERSON_NAME] [PERSON_NAME] [PERSON_NAME] [PERSON_…" at bounding box center [158, 177] width 69 height 17
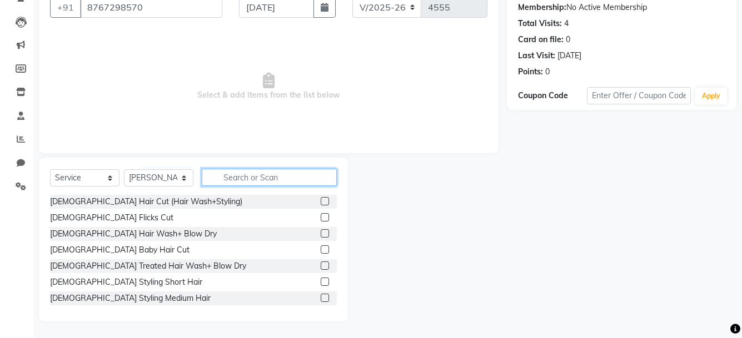
click at [245, 181] on input "text" at bounding box center [269, 177] width 135 height 17
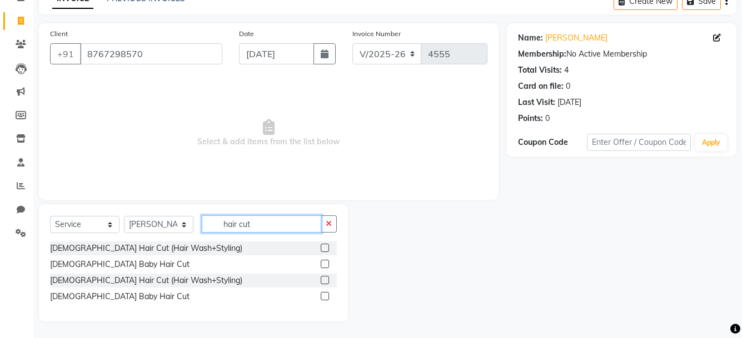
scroll to position [28, 0]
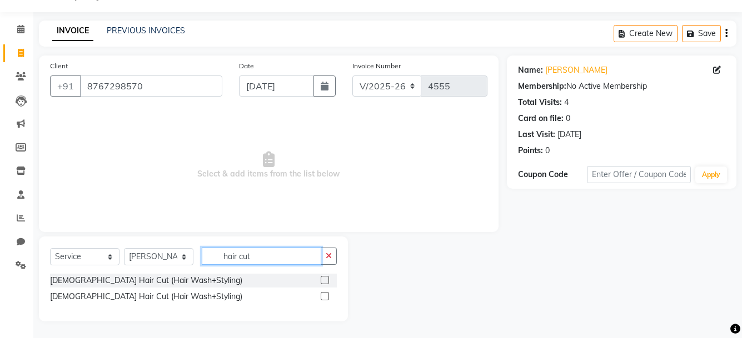
type input "hair cut"
click at [324, 297] on label at bounding box center [324, 296] width 8 height 8
click at [324, 297] on input "checkbox" at bounding box center [323, 296] width 7 height 7
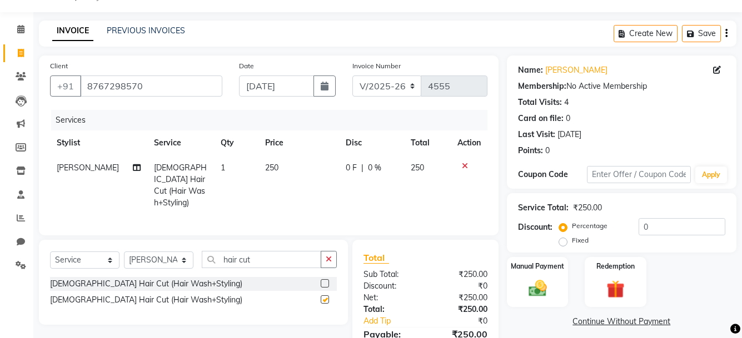
checkbox input "false"
click at [274, 253] on input "hair cut" at bounding box center [261, 259] width 119 height 17
type input "h"
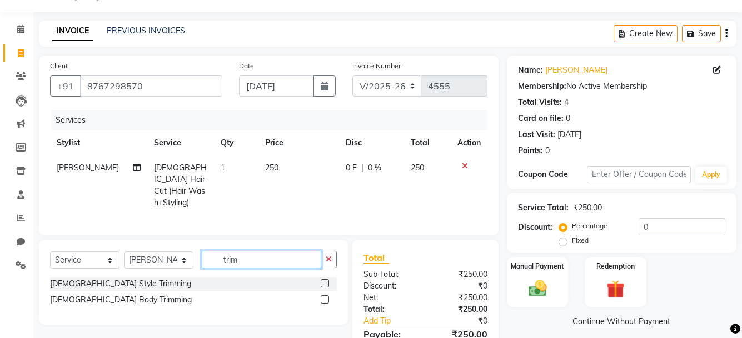
type input "trim"
click at [324, 280] on label at bounding box center [324, 283] width 8 height 8
click at [324, 280] on input "checkbox" at bounding box center [323, 283] width 7 height 7
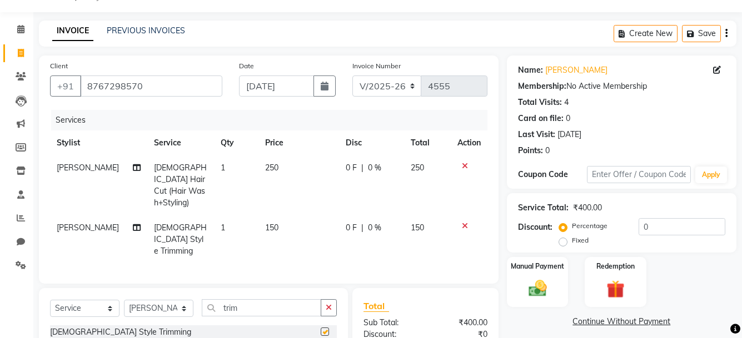
checkbox input "false"
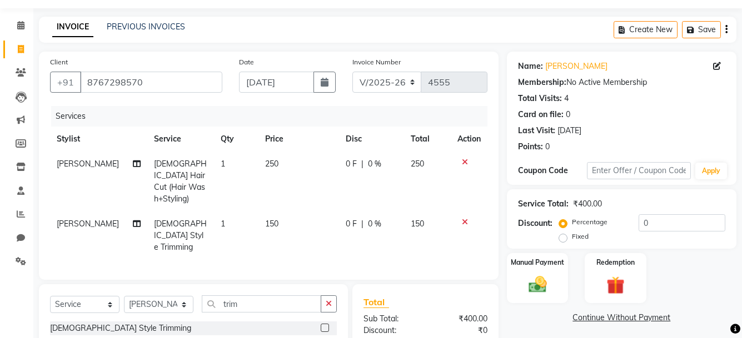
scroll to position [119, 0]
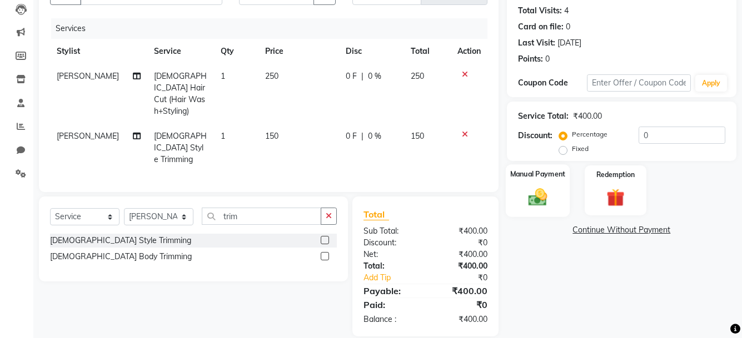
click at [539, 193] on img at bounding box center [537, 197] width 31 height 22
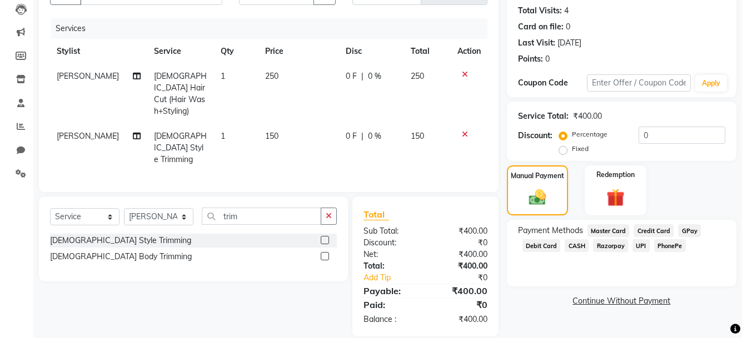
click at [675, 243] on span "PhonePe" at bounding box center [670, 245] width 32 height 13
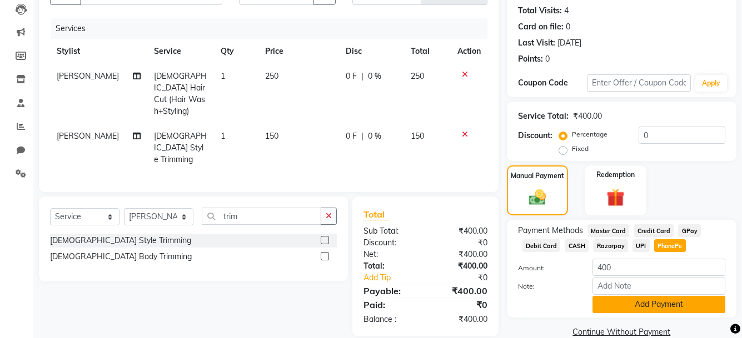
click at [674, 307] on button "Add Payment" at bounding box center [658, 304] width 133 height 17
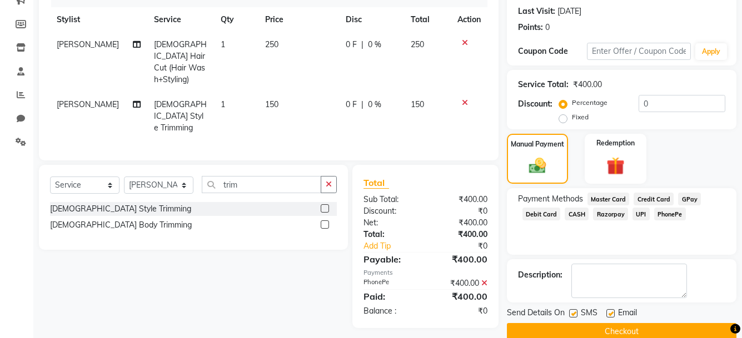
scroll to position [170, 0]
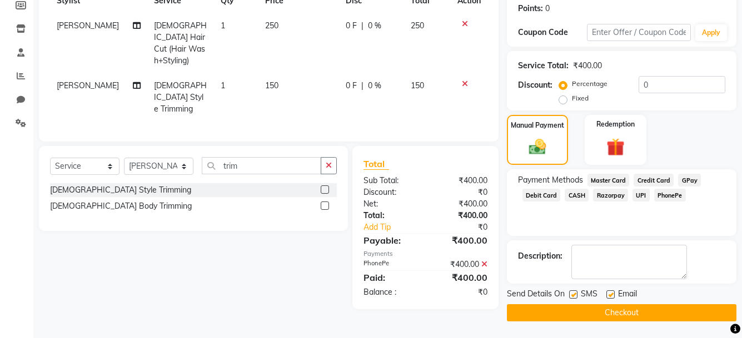
click at [655, 309] on button "Checkout" at bounding box center [621, 312] width 229 height 17
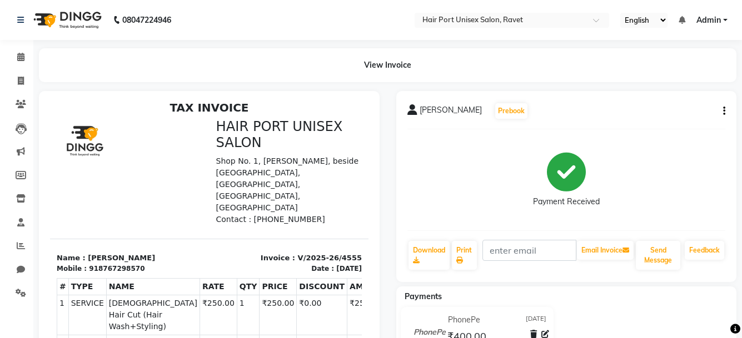
scroll to position [9, 0]
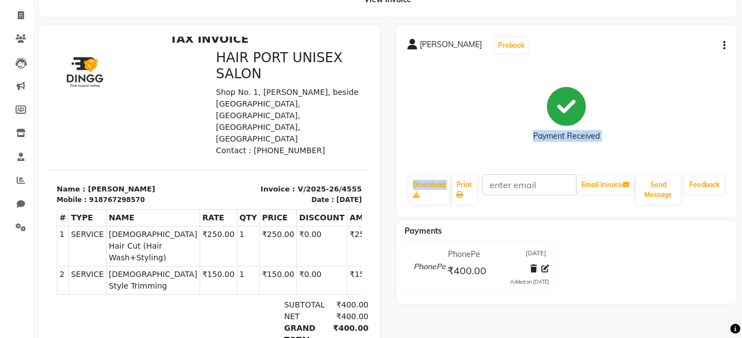
drag, startPoint x: 504, startPoint y: 54, endPoint x: 509, endPoint y: 88, distance: 34.9
click at [508, 92] on div "[PERSON_NAME] Prebook Payment Received Download Print Email Invoice Send Messag…" at bounding box center [566, 121] width 340 height 191
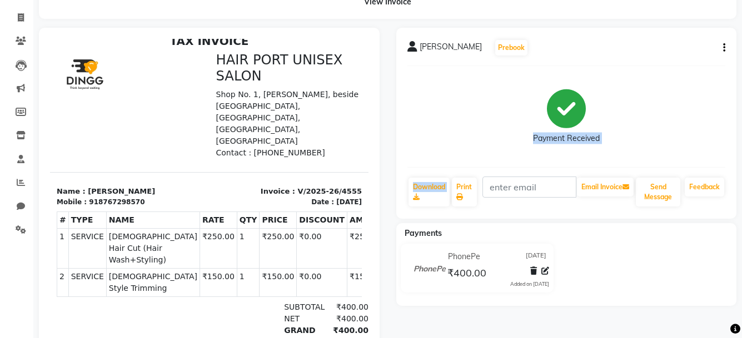
scroll to position [52, 0]
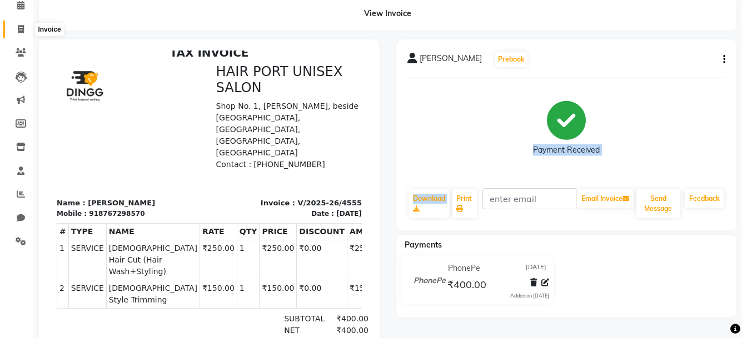
click at [17, 31] on span at bounding box center [20, 29] width 19 height 13
select select "service"
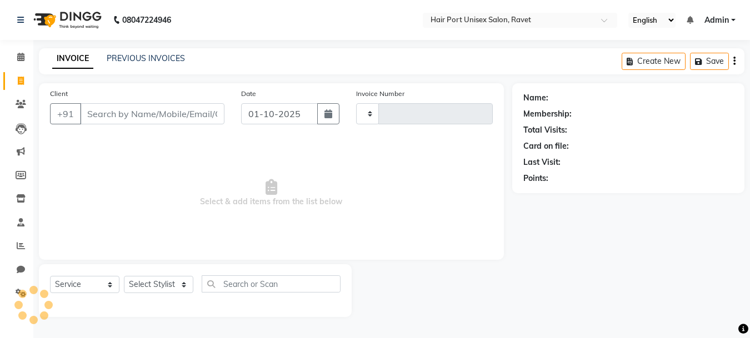
type input "4556"
select select "7015"
click at [120, 111] on input "Client" at bounding box center [152, 113] width 144 height 21
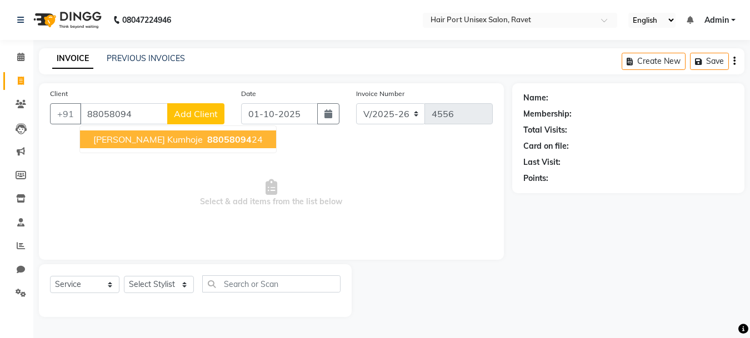
click at [142, 139] on span "[PERSON_NAME] kumhoje" at bounding box center [147, 139] width 109 height 11
type input "8805809424"
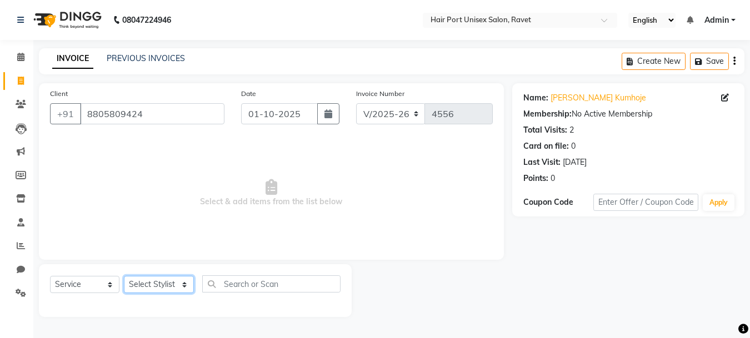
click at [176, 279] on select "Select Stylist [PERSON_NAME] [PERSON_NAME] [PERSON_NAME] [PERSON_NAME] [PERSON_…" at bounding box center [159, 284] width 70 height 17
click at [320, 121] on button "button" at bounding box center [328, 113] width 22 height 21
select select "10"
select select "2025"
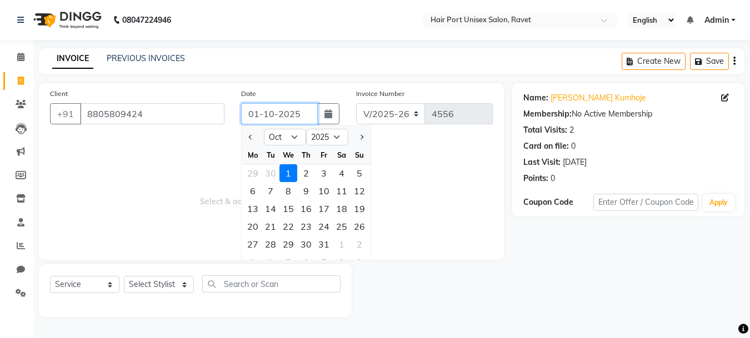
click at [273, 114] on input "01-10-2025" at bounding box center [279, 113] width 77 height 21
click at [259, 113] on input "01-09-2025" at bounding box center [279, 113] width 77 height 21
type input "[DATE]"
click at [189, 201] on span "Select & add items from the list below" at bounding box center [271, 193] width 443 height 111
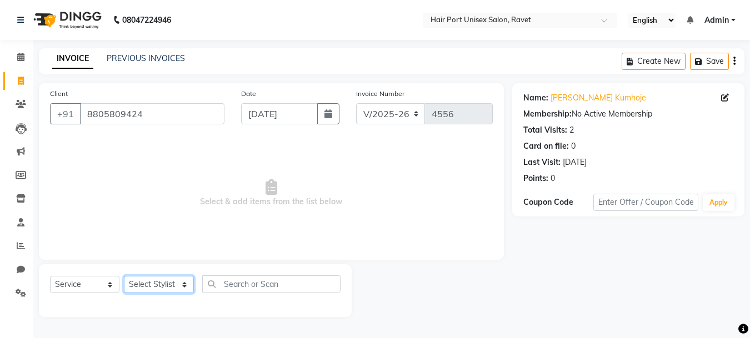
click at [187, 284] on select "Select Stylist [PERSON_NAME] [PERSON_NAME] [PERSON_NAME] [PERSON_NAME] [PERSON_…" at bounding box center [159, 284] width 70 height 17
select select "63965"
click at [124, 276] on select "Select Stylist [PERSON_NAME] [PERSON_NAME] [PERSON_NAME] [PERSON_NAME] [PERSON_…" at bounding box center [159, 284] width 70 height 17
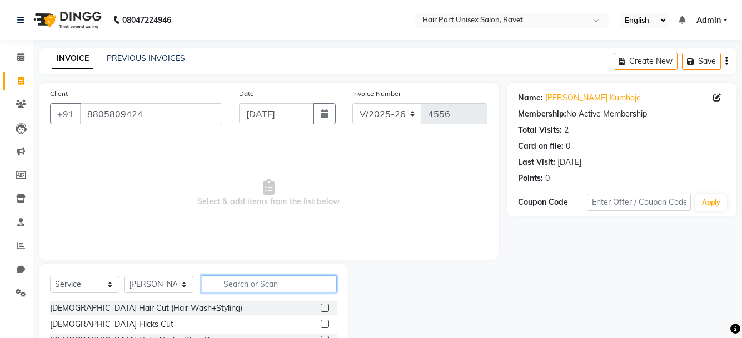
click at [241, 286] on input "text" at bounding box center [269, 283] width 135 height 17
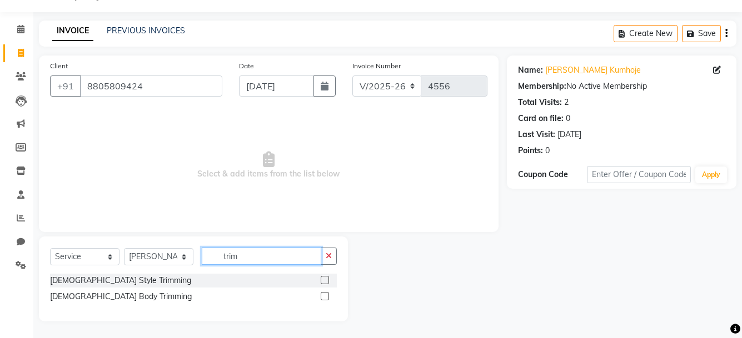
scroll to position [28, 0]
type input "trim"
click at [323, 278] on label at bounding box center [324, 280] width 8 height 8
click at [323, 278] on input "checkbox" at bounding box center [323, 280] width 7 height 7
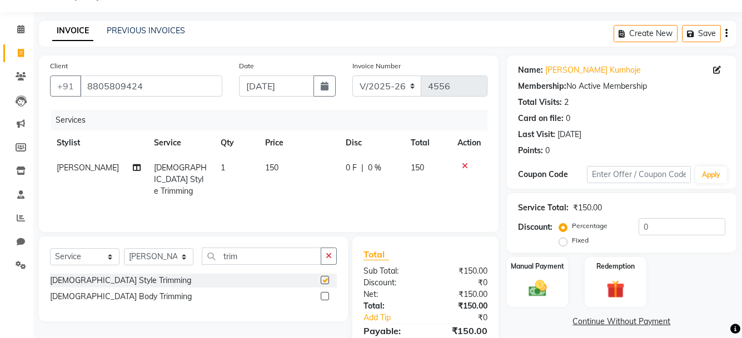
checkbox input "false"
click at [295, 255] on input "trim" at bounding box center [261, 256] width 119 height 17
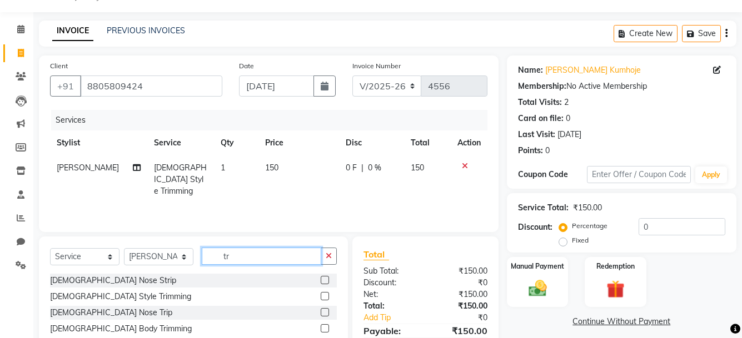
type input "t"
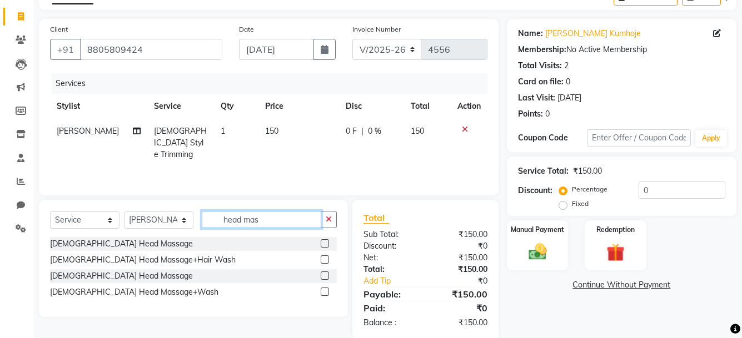
scroll to position [78, 0]
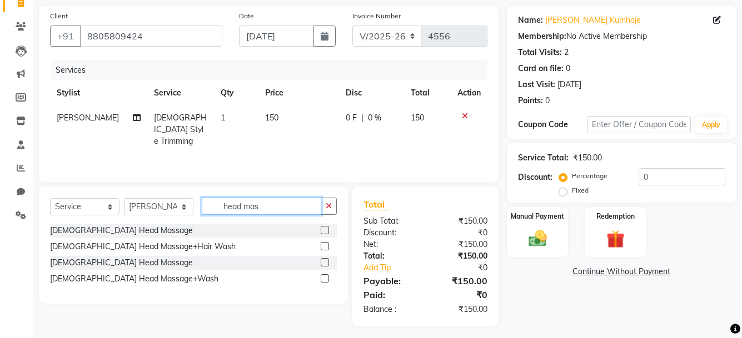
type input "head mas"
click at [323, 263] on label at bounding box center [324, 262] width 8 height 8
click at [323, 263] on input "checkbox" at bounding box center [323, 262] width 7 height 7
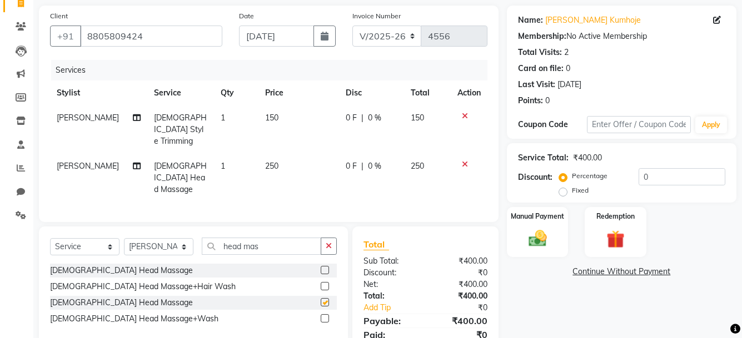
checkbox input "false"
click at [545, 236] on img at bounding box center [537, 239] width 31 height 22
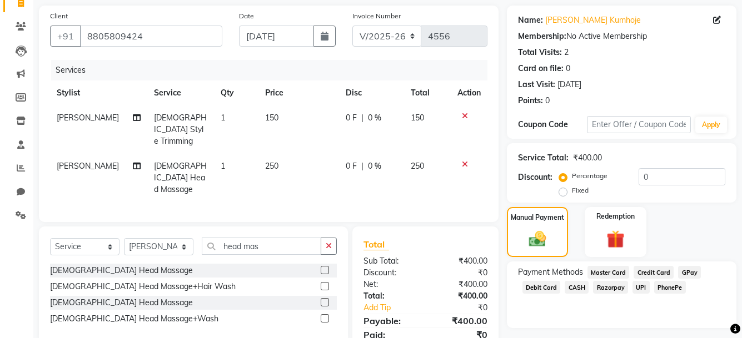
click at [664, 286] on span "PhonePe" at bounding box center [670, 287] width 32 height 13
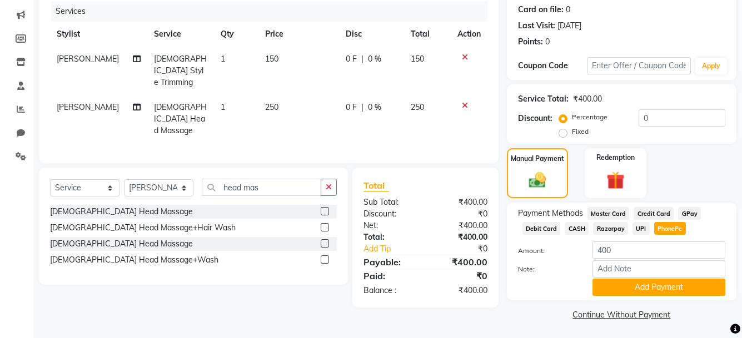
scroll to position [138, 0]
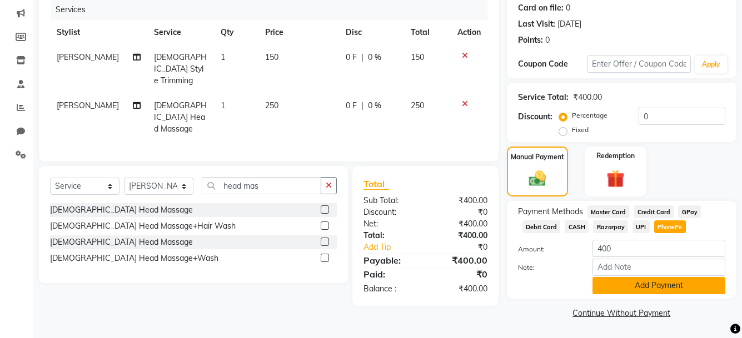
click at [666, 287] on button "Add Payment" at bounding box center [658, 285] width 133 height 17
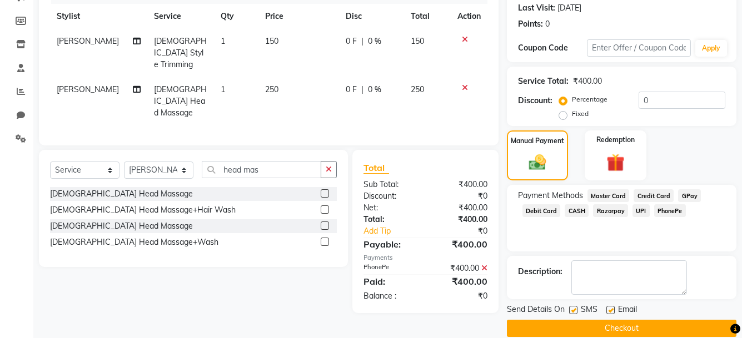
scroll to position [170, 0]
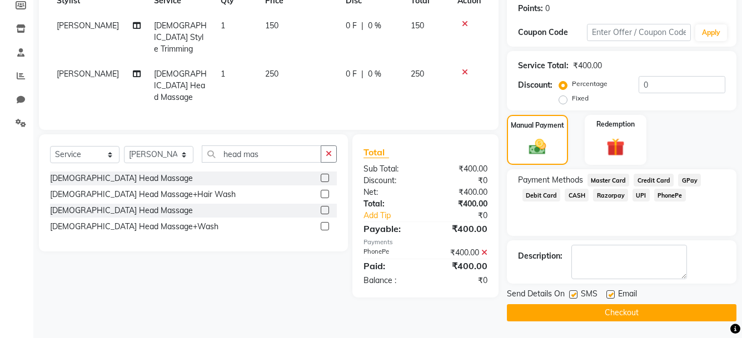
click at [630, 312] on button "Checkout" at bounding box center [621, 312] width 229 height 17
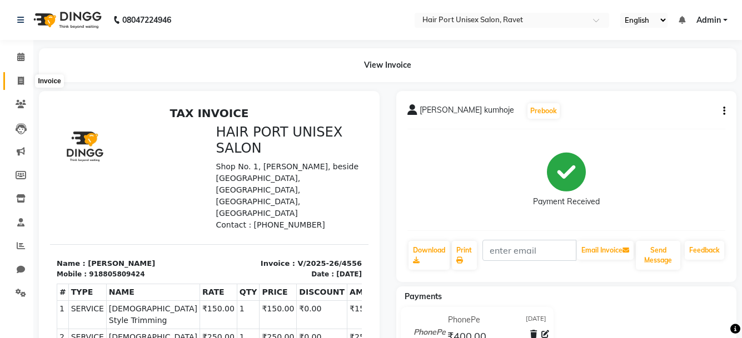
click at [22, 78] on icon at bounding box center [21, 81] width 6 height 8
select select "service"
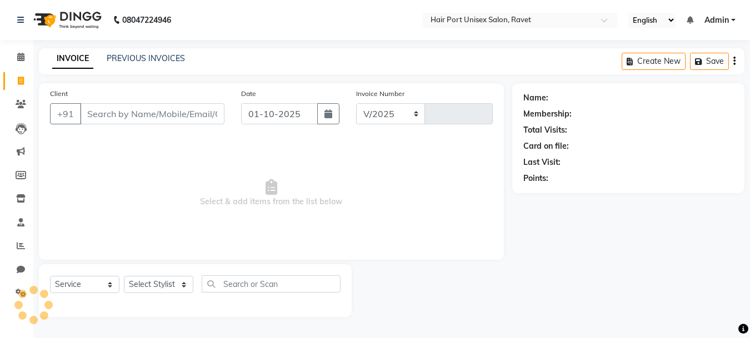
select select "7015"
type input "4557"
click at [102, 112] on input "Client" at bounding box center [152, 113] width 144 height 21
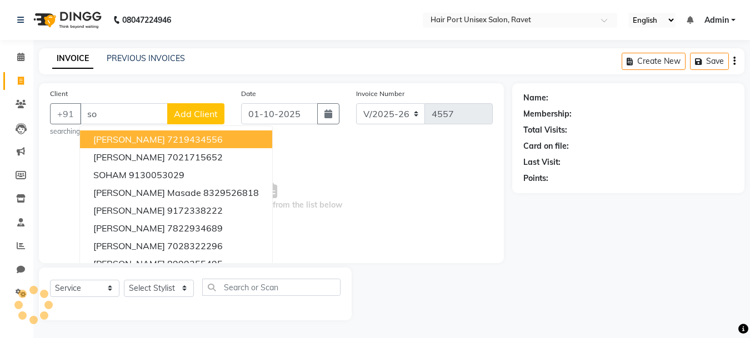
type input "s"
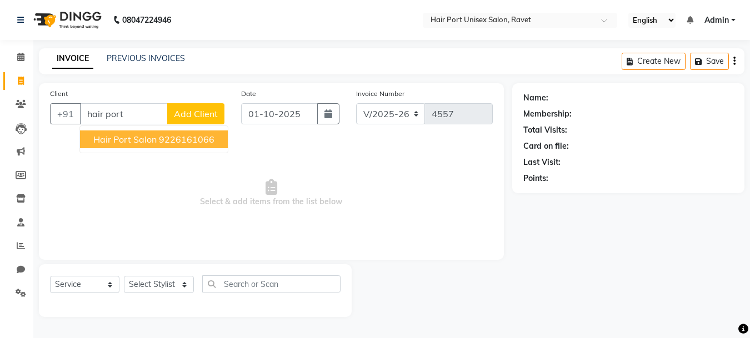
click at [128, 134] on span "Hair port salon" at bounding box center [124, 139] width 63 height 11
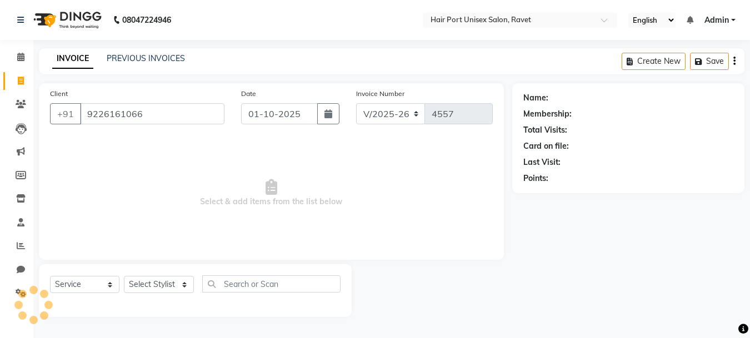
type input "9226161066"
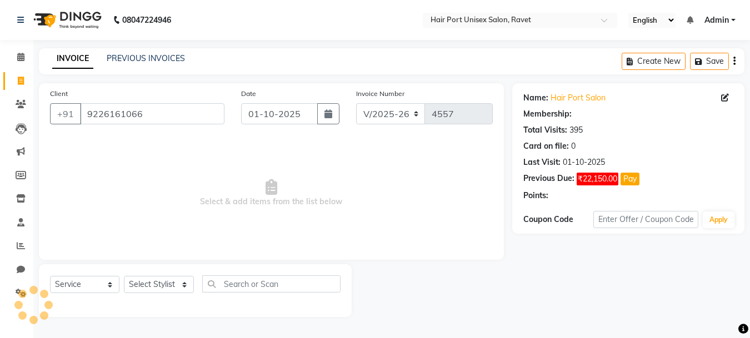
select select "1: Object"
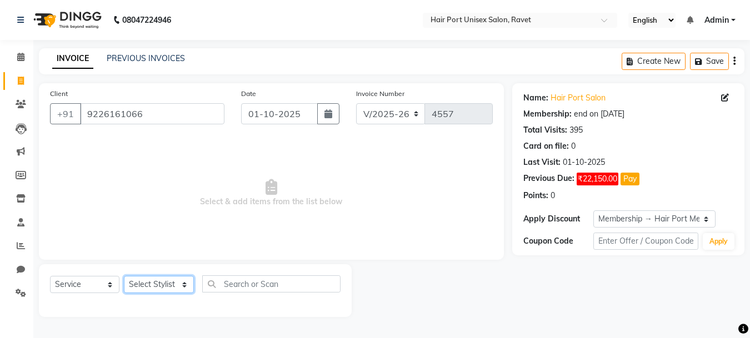
click at [185, 285] on select "Select Stylist [PERSON_NAME] [PERSON_NAME] [PERSON_NAME] [PERSON_NAME] [PERSON_…" at bounding box center [159, 284] width 70 height 17
select select "63965"
click at [124, 276] on select "Select Stylist [PERSON_NAME] [PERSON_NAME] [PERSON_NAME] [PERSON_NAME] [PERSON_…" at bounding box center [159, 284] width 70 height 17
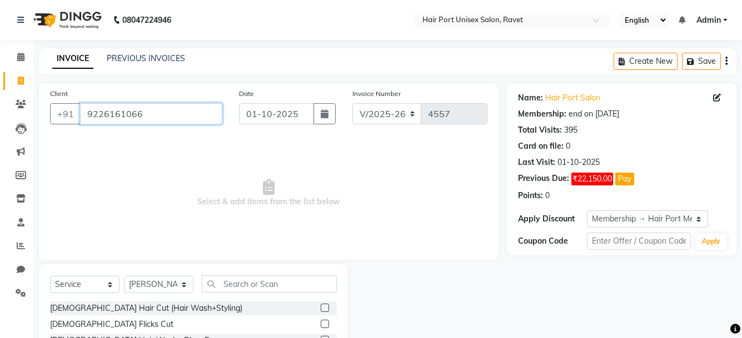
click at [157, 121] on input "9226161066" at bounding box center [151, 113] width 142 height 21
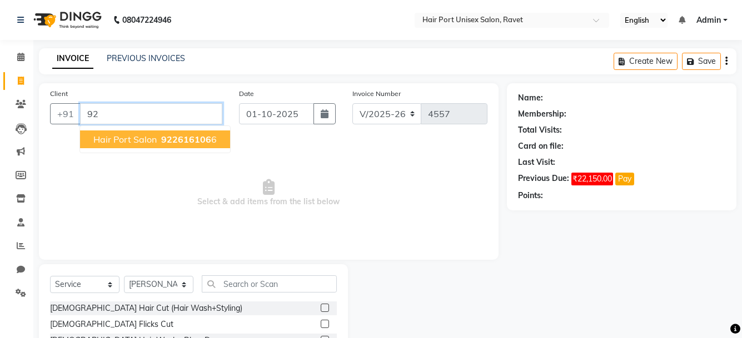
type input "9"
click at [164, 136] on ngb-highlight "9226161066" at bounding box center [187, 139] width 56 height 11
type input "9226161066"
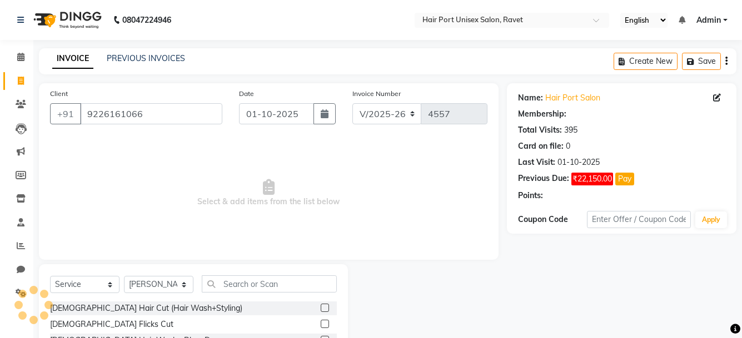
select select "1: Object"
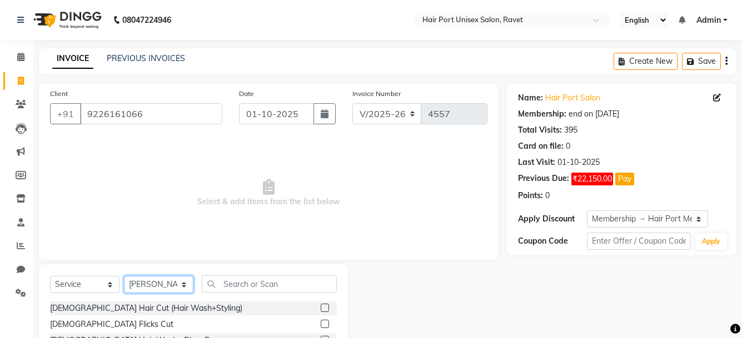
click at [179, 288] on select "Select Stylist [PERSON_NAME] [PERSON_NAME] [PERSON_NAME] [PERSON_NAME] [PERSON_…" at bounding box center [158, 284] width 69 height 17
select select "58689"
click at [124, 276] on select "Select Stylist [PERSON_NAME] [PERSON_NAME] [PERSON_NAME] [PERSON_NAME] [PERSON_…" at bounding box center [158, 284] width 69 height 17
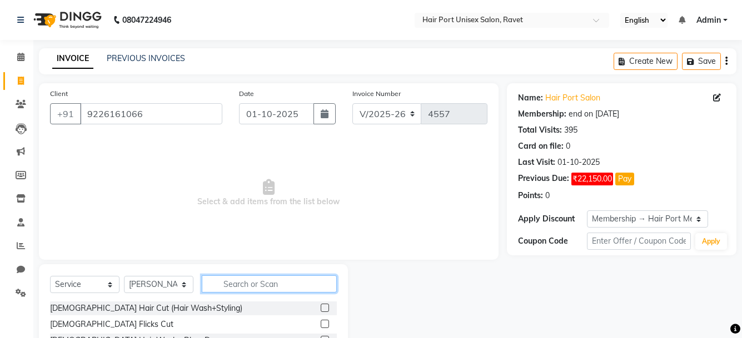
click at [250, 288] on input "text" at bounding box center [269, 283] width 135 height 17
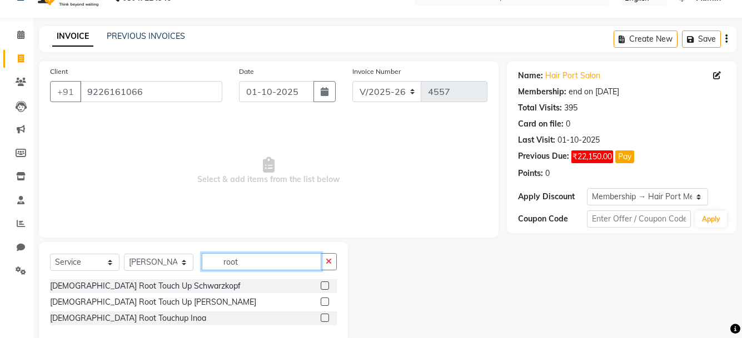
scroll to position [23, 0]
type input "root"
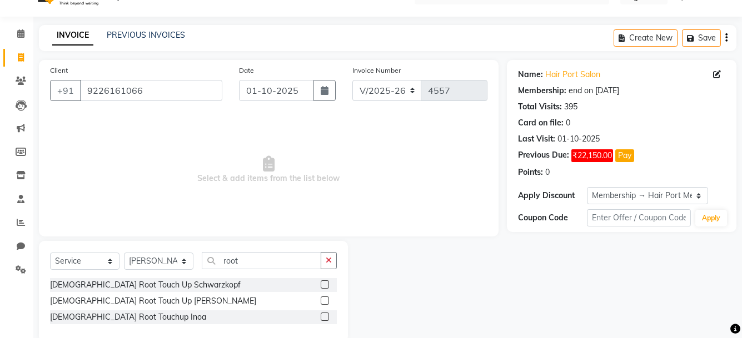
click at [325, 300] on label at bounding box center [324, 301] width 8 height 8
click at [325, 300] on input "checkbox" at bounding box center [323, 301] width 7 height 7
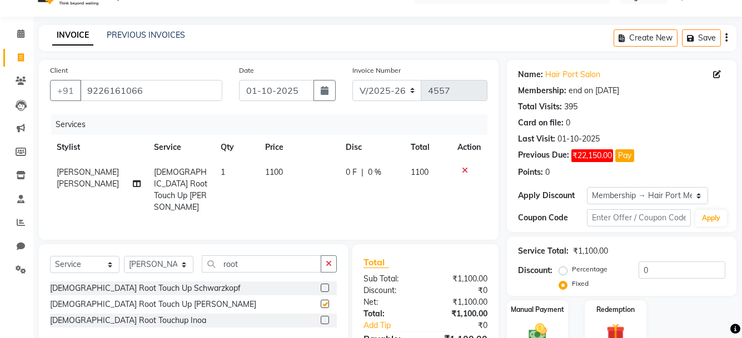
checkbox input "false"
click at [269, 171] on span "1100" at bounding box center [274, 172] width 18 height 10
select select "58689"
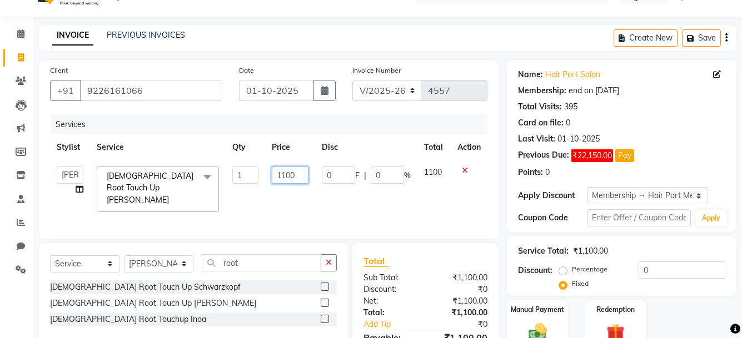
click at [287, 176] on input "1100" at bounding box center [290, 175] width 37 height 17
type input "9"
type input "0"
drag, startPoint x: 287, startPoint y: 176, endPoint x: 344, endPoint y: 163, distance: 58.5
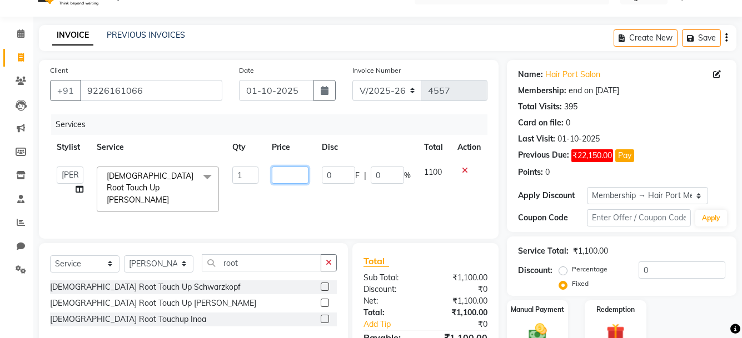
click at [344, 163] on tr "[PERSON_NAME] [PERSON_NAME] [PERSON_NAME] [PERSON_NAME] [PERSON_NAME] [PERSON_N…" at bounding box center [268, 189] width 437 height 59
click at [299, 171] on input "number" at bounding box center [290, 175] width 37 height 17
type input "1200"
click at [354, 200] on td "0 F | 0 %" at bounding box center [366, 189] width 102 height 59
select select "58689"
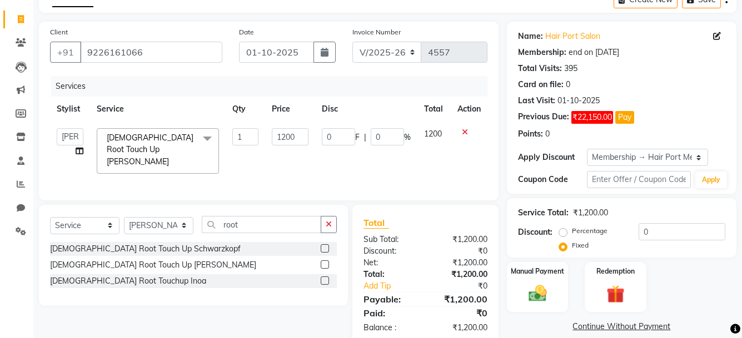
scroll to position [73, 0]
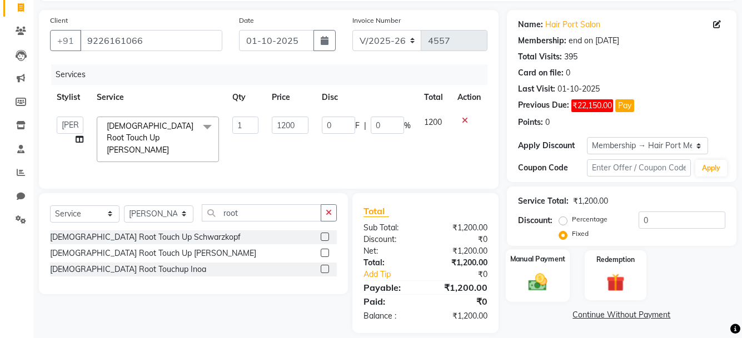
click at [535, 270] on div "Manual Payment" at bounding box center [537, 275] width 64 height 52
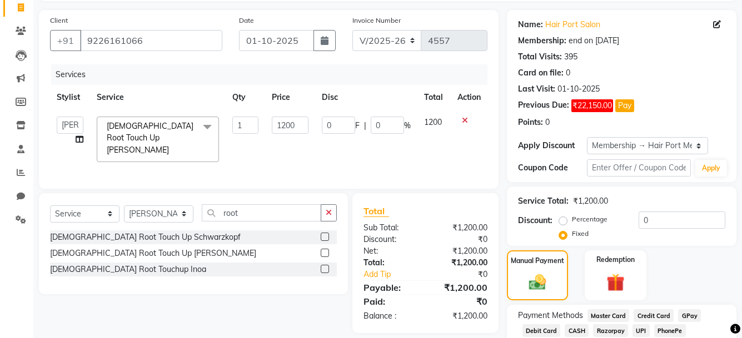
click at [683, 314] on span "GPay" at bounding box center [689, 315] width 23 height 13
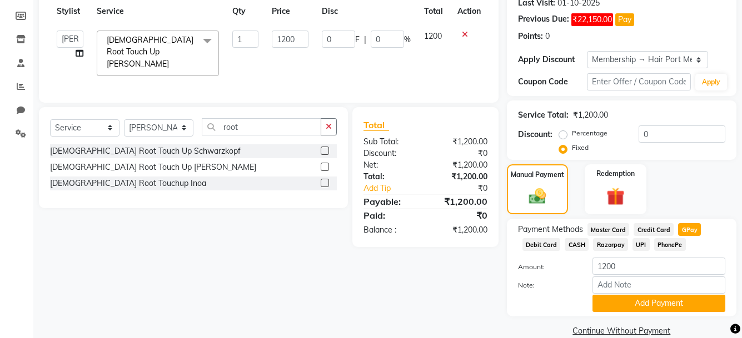
scroll to position [177, 0]
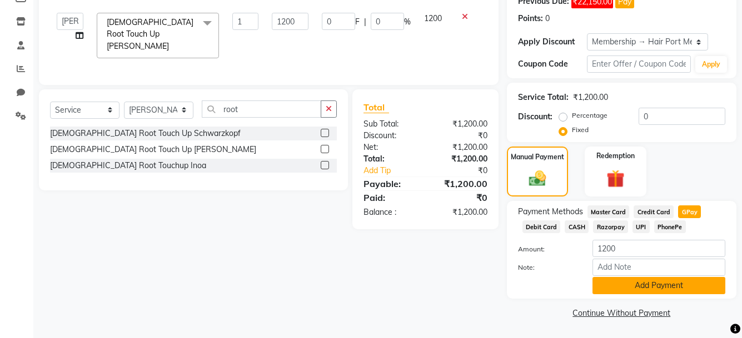
click at [645, 288] on button "Add Payment" at bounding box center [658, 285] width 133 height 17
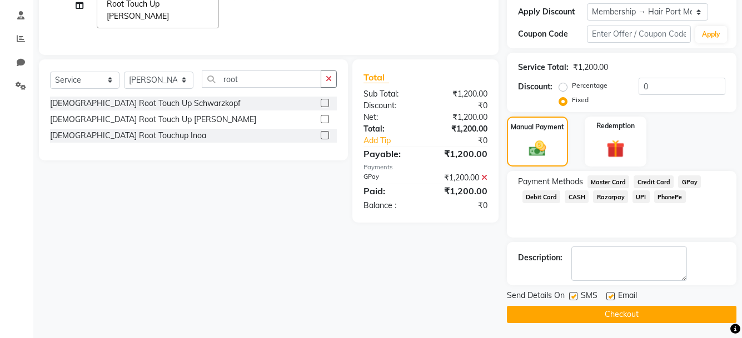
scroll to position [209, 0]
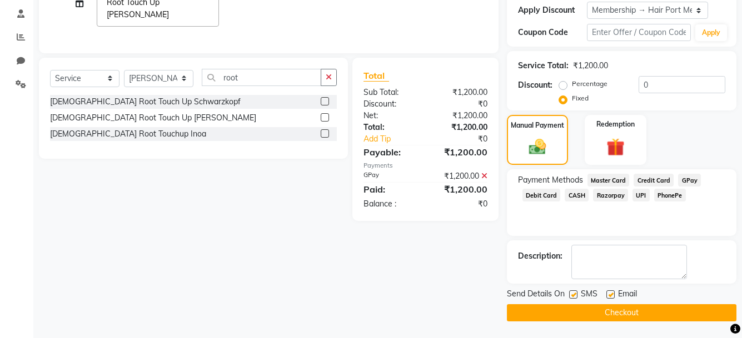
click at [618, 313] on button "Checkout" at bounding box center [621, 312] width 229 height 17
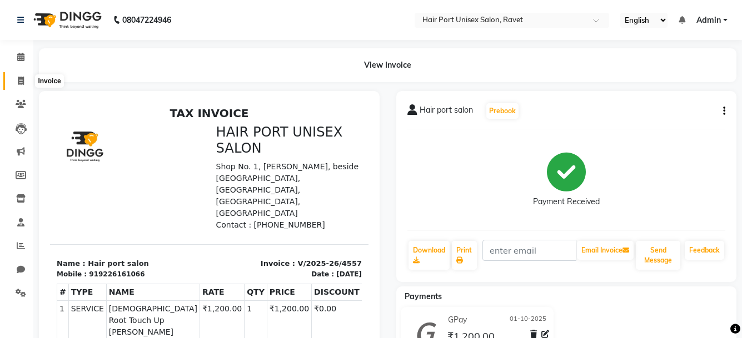
click at [18, 80] on icon at bounding box center [21, 81] width 6 height 8
select select "service"
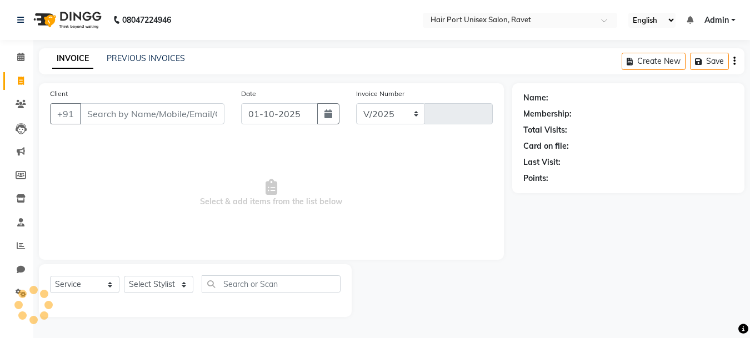
select select "7015"
type input "4558"
click at [120, 113] on input "Client" at bounding box center [152, 113] width 144 height 21
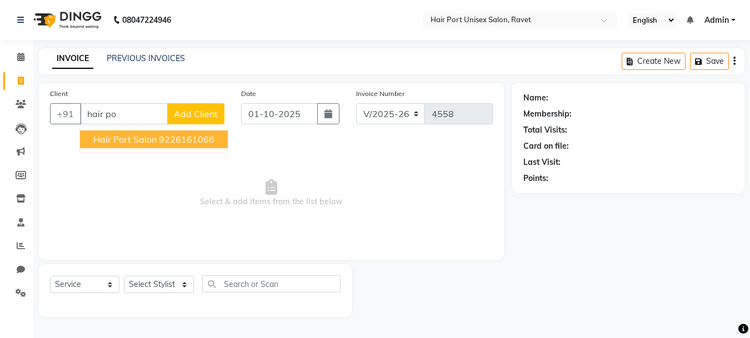
click at [123, 136] on span "Hair port salon" at bounding box center [124, 139] width 63 height 11
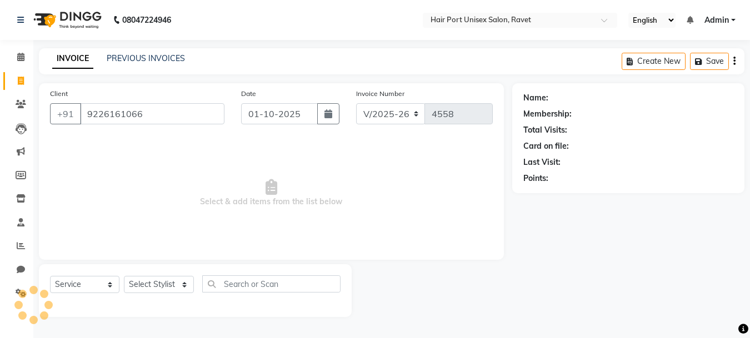
type input "9226161066"
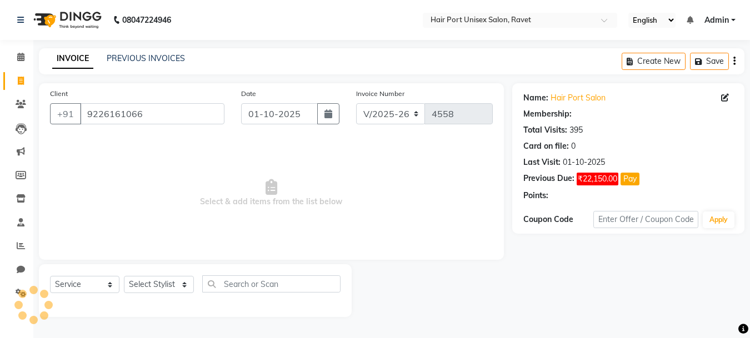
select select "1: Object"
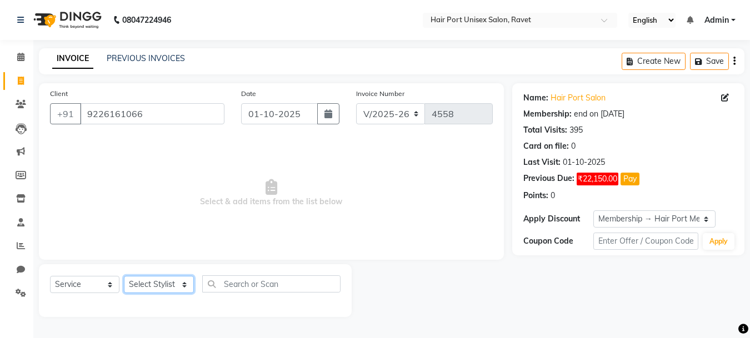
click at [186, 288] on select "Select Stylist [PERSON_NAME] [PERSON_NAME] [PERSON_NAME] [PERSON_NAME] [PERSON_…" at bounding box center [159, 284] width 70 height 17
select select "63965"
click at [124, 276] on select "Select Stylist [PERSON_NAME] [PERSON_NAME] [PERSON_NAME] [PERSON_NAME] [PERSON_…" at bounding box center [159, 284] width 70 height 17
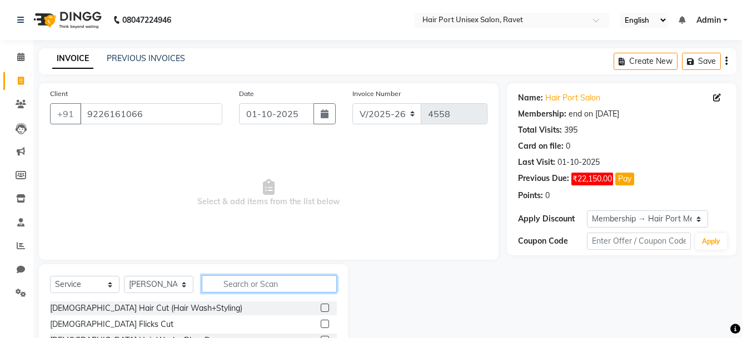
click at [246, 284] on input "text" at bounding box center [269, 283] width 135 height 17
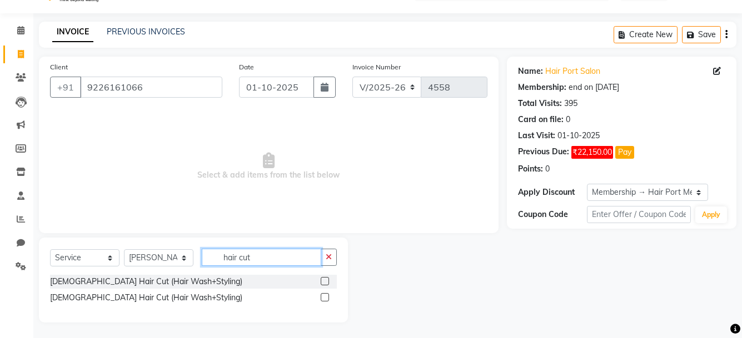
scroll to position [28, 0]
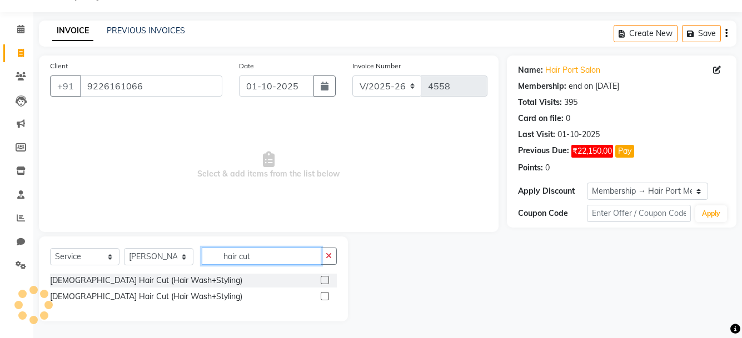
type input "hair cut"
click at [323, 296] on label at bounding box center [324, 296] width 8 height 8
click at [323, 296] on input "checkbox" at bounding box center [323, 296] width 7 height 7
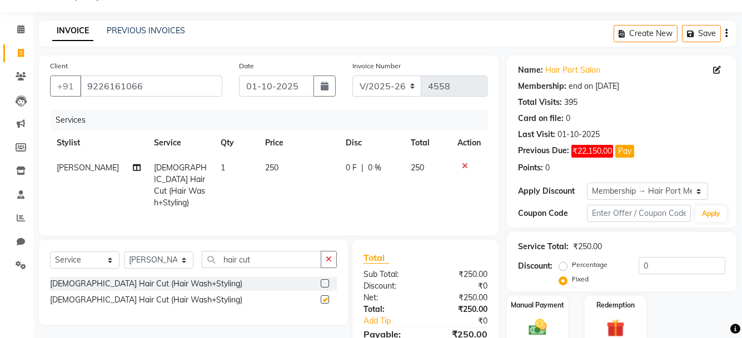
checkbox input "false"
click at [275, 260] on input "hair cut" at bounding box center [261, 259] width 119 height 17
type input "h"
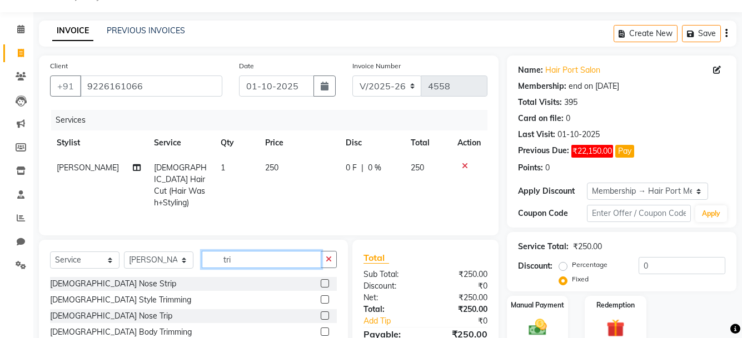
type input "tri"
click at [324, 295] on label at bounding box center [324, 299] width 8 height 8
click at [324, 297] on input "checkbox" at bounding box center [323, 300] width 7 height 7
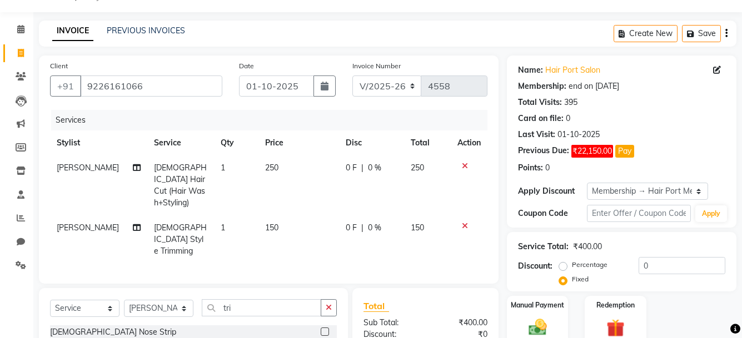
checkbox input "false"
click at [512, 265] on div "Service Total: ₹400.00 Discount: Percentage Fixed 0" at bounding box center [621, 261] width 229 height 59
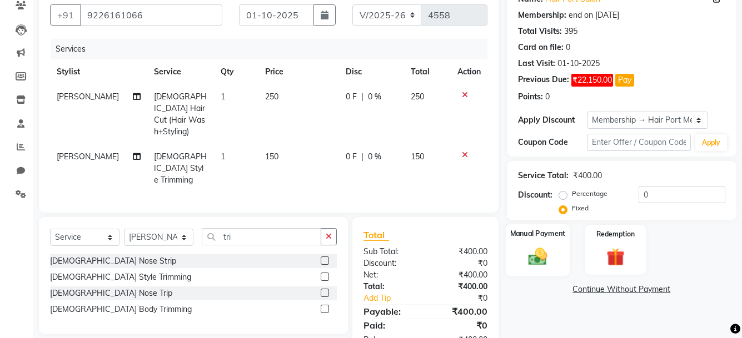
scroll to position [119, 0]
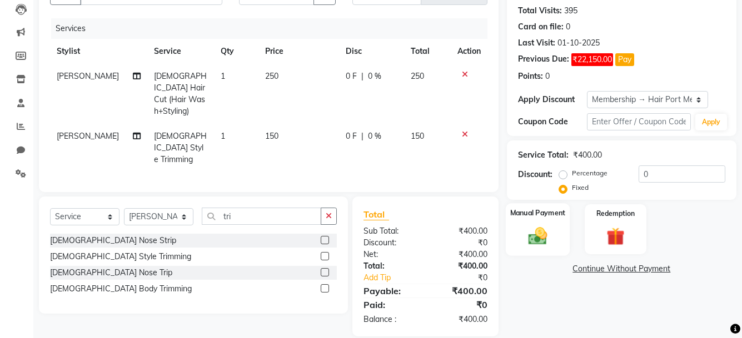
click at [535, 234] on img at bounding box center [537, 236] width 31 height 22
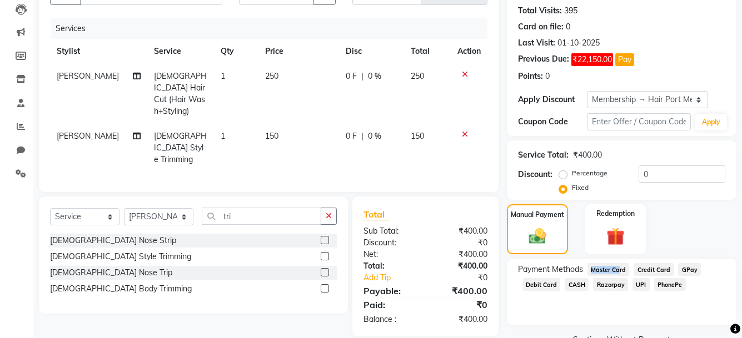
drag, startPoint x: 581, startPoint y: 258, endPoint x: 623, endPoint y: 269, distance: 43.0
click at [623, 269] on div "Name: Hair Port Salon Membership: end on [DATE] Total Visits: 395 Card on file:…" at bounding box center [626, 156] width 238 height 384
click at [661, 284] on span "PhonePe" at bounding box center [670, 284] width 32 height 13
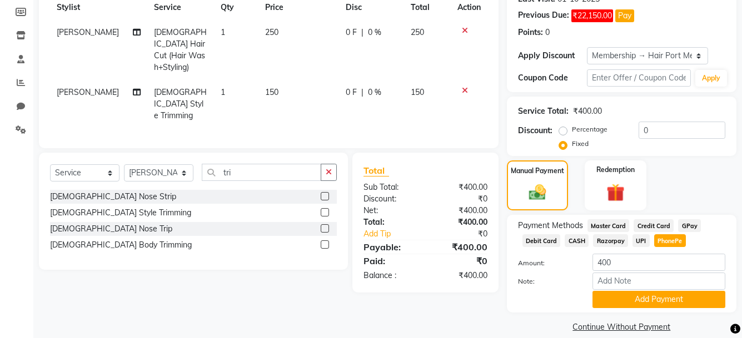
scroll to position [166, 0]
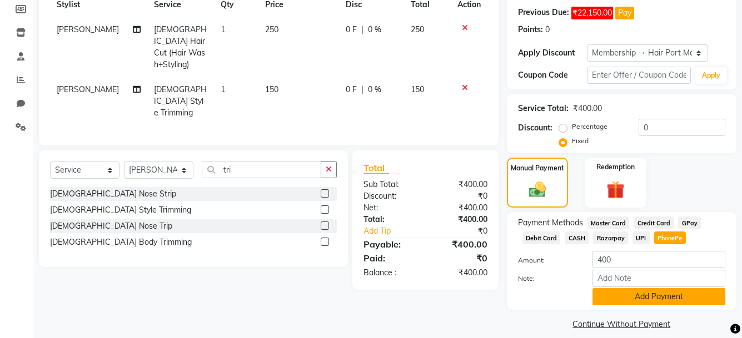
click at [652, 292] on button "Add Payment" at bounding box center [658, 296] width 133 height 17
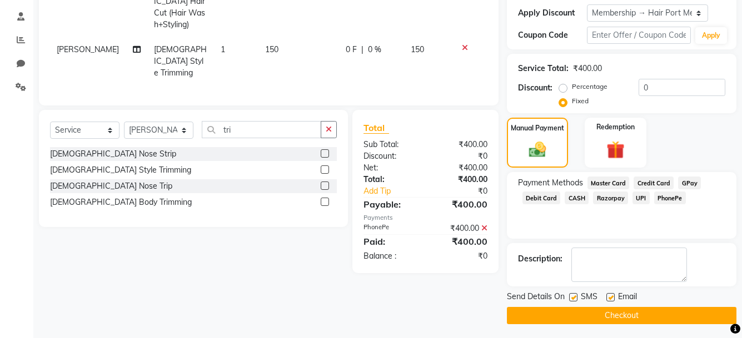
scroll to position [209, 0]
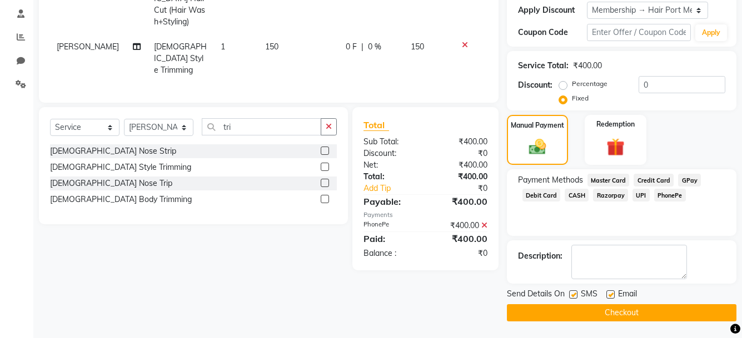
click at [600, 307] on button "Checkout" at bounding box center [621, 312] width 229 height 17
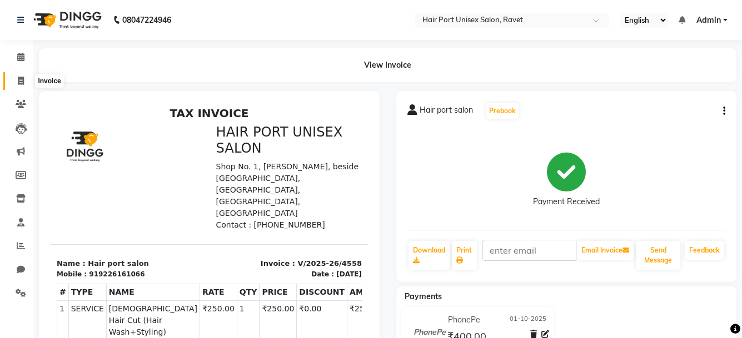
click at [18, 79] on icon at bounding box center [21, 81] width 6 height 8
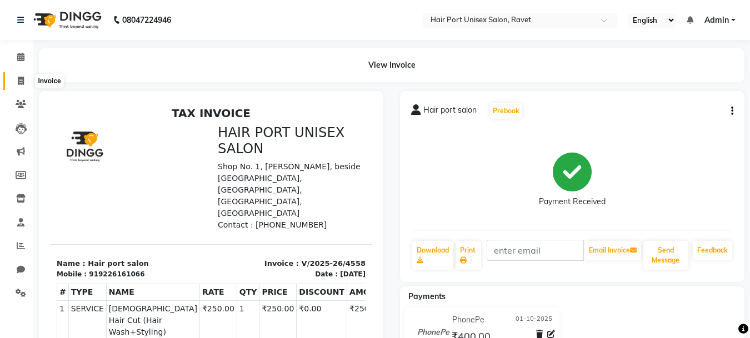
select select "service"
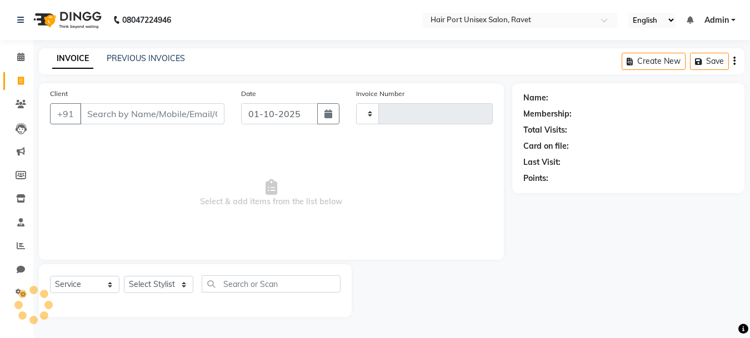
type input "4559"
select select "7015"
click at [102, 117] on input "Client" at bounding box center [152, 113] width 144 height 21
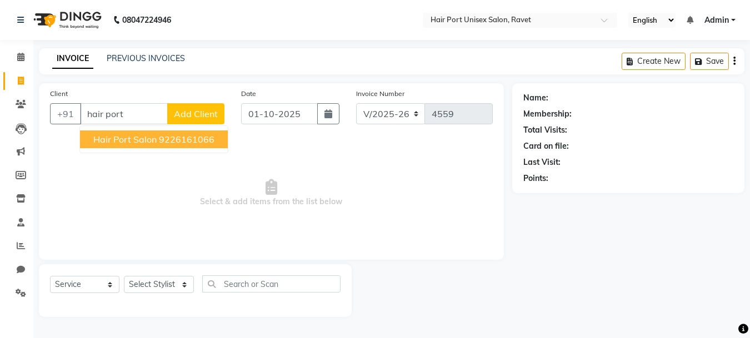
click at [183, 134] on ngb-highlight "9226161066" at bounding box center [187, 139] width 56 height 11
type input "9226161066"
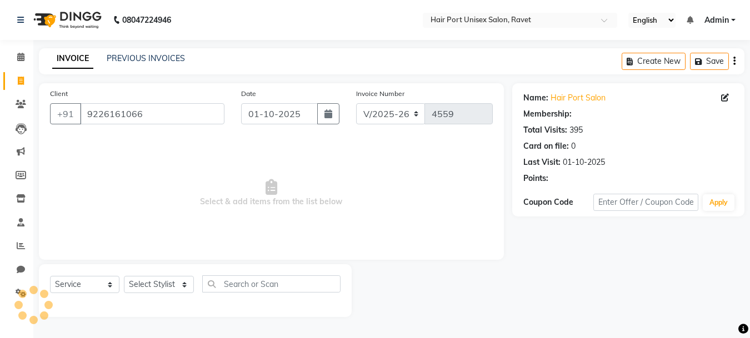
select select "1: Object"
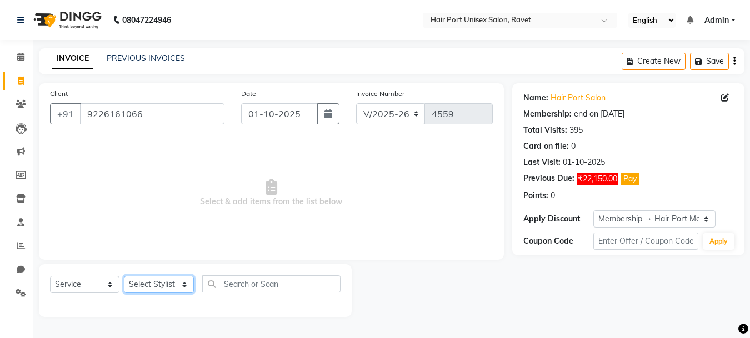
click at [188, 281] on select "Select Stylist [PERSON_NAME] [PERSON_NAME] [PERSON_NAME] [PERSON_NAME] [PERSON_…" at bounding box center [159, 284] width 70 height 17
select select "63965"
click at [124, 276] on select "Select Stylist [PERSON_NAME] [PERSON_NAME] [PERSON_NAME] [PERSON_NAME] [PERSON_…" at bounding box center [159, 284] width 70 height 17
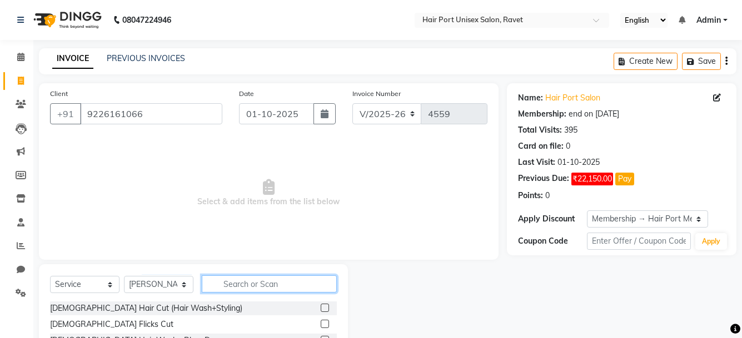
click at [241, 279] on input "text" at bounding box center [269, 283] width 135 height 17
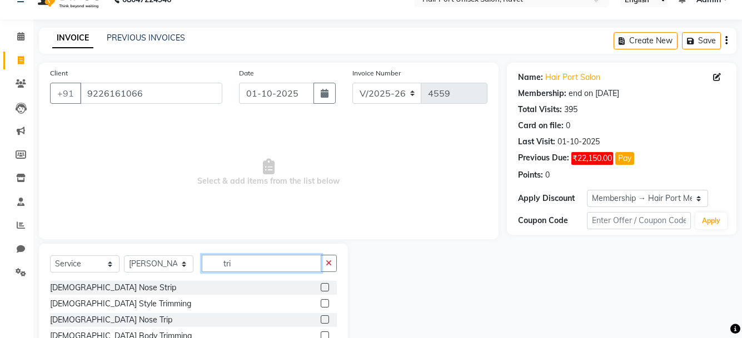
scroll to position [60, 0]
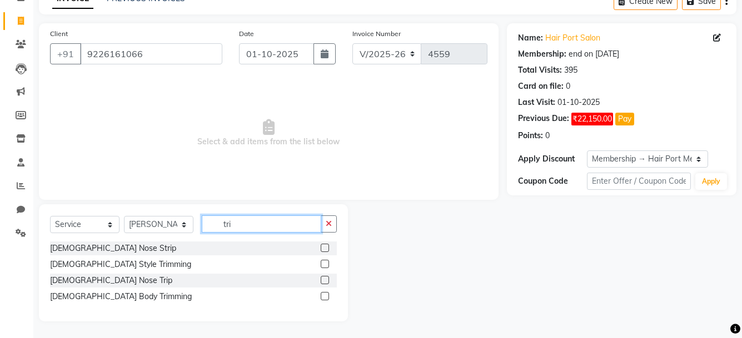
type input "tri"
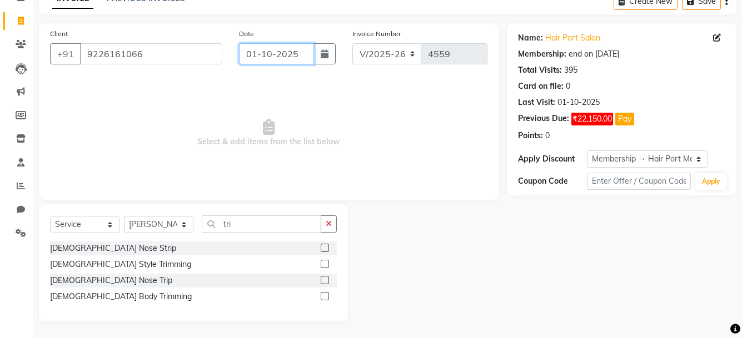
click at [269, 56] on input "01-10-2025" at bounding box center [276, 53] width 75 height 21
select select "10"
select select "2025"
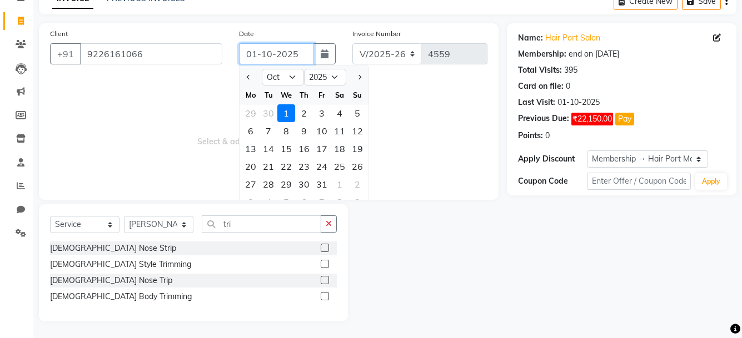
click at [270, 53] on input "01-10-2025" at bounding box center [276, 53] width 75 height 21
click at [255, 54] on input "01-09-2025" at bounding box center [276, 53] width 75 height 21
type input "[DATE]"
click at [153, 119] on span "Select & add items from the list below" at bounding box center [268, 133] width 437 height 111
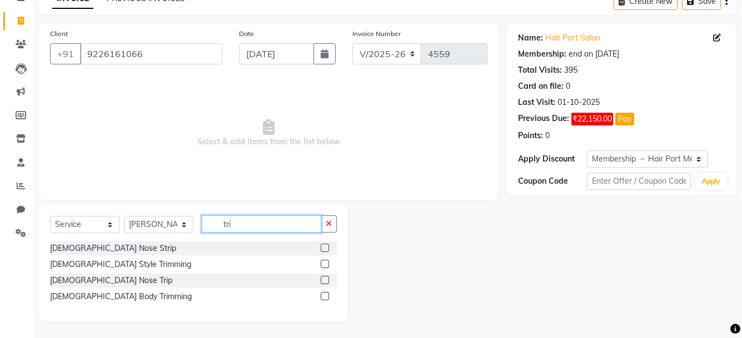
click at [261, 222] on input "tri" at bounding box center [261, 224] width 119 height 17
click at [322, 263] on label at bounding box center [324, 264] width 8 height 8
click at [322, 263] on input "checkbox" at bounding box center [323, 264] width 7 height 7
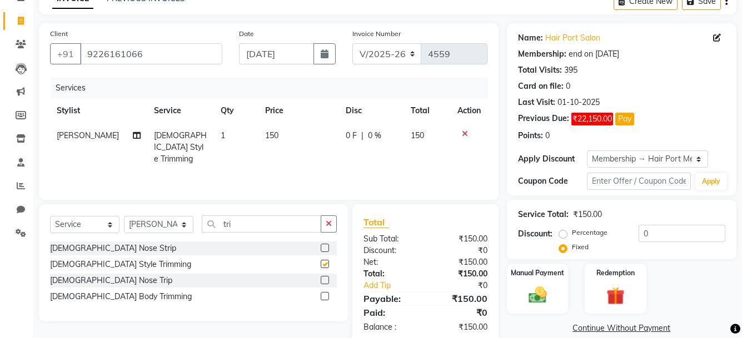
checkbox input "false"
click at [536, 274] on label "Manual Payment" at bounding box center [537, 272] width 56 height 11
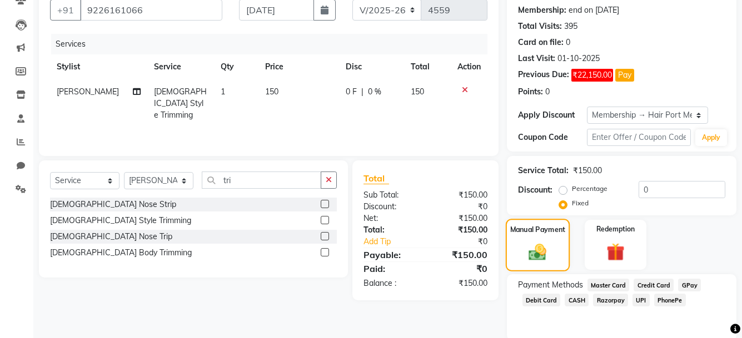
scroll to position [146, 0]
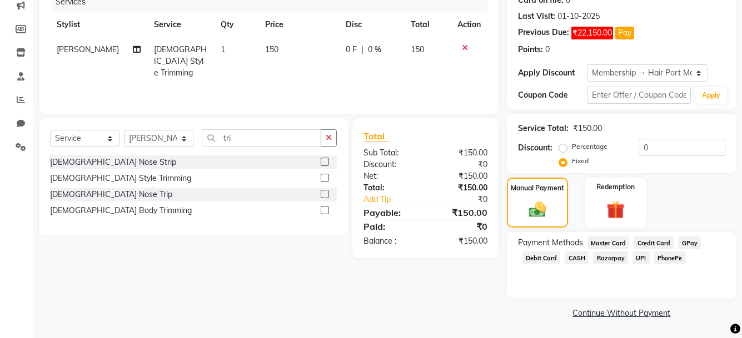
click at [662, 261] on span "PhonePe" at bounding box center [670, 258] width 32 height 13
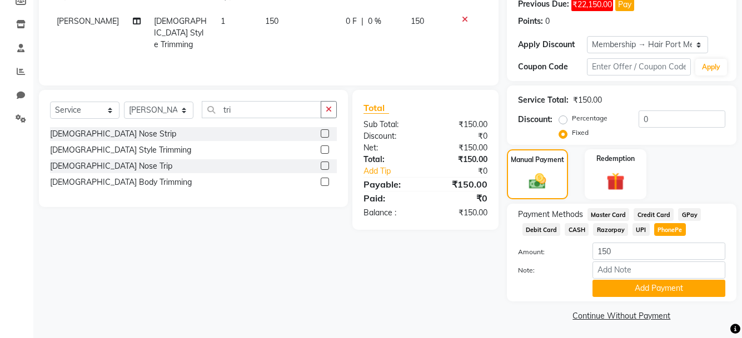
scroll to position [177, 0]
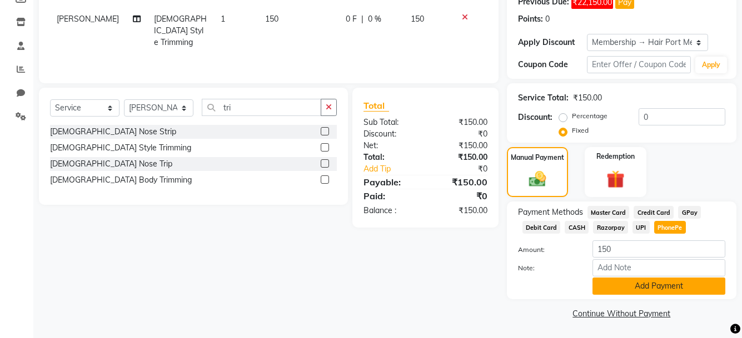
click at [660, 289] on button "Add Payment" at bounding box center [658, 286] width 133 height 17
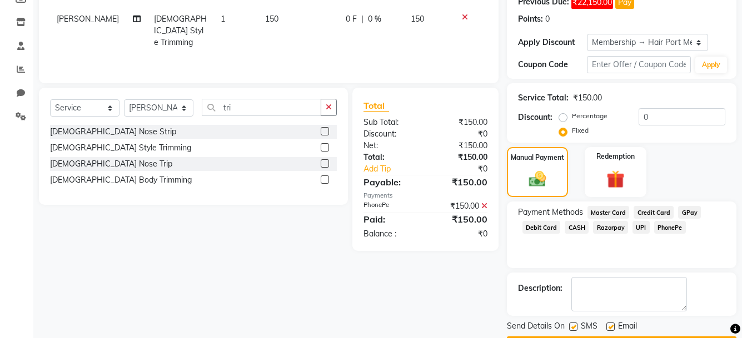
scroll to position [209, 0]
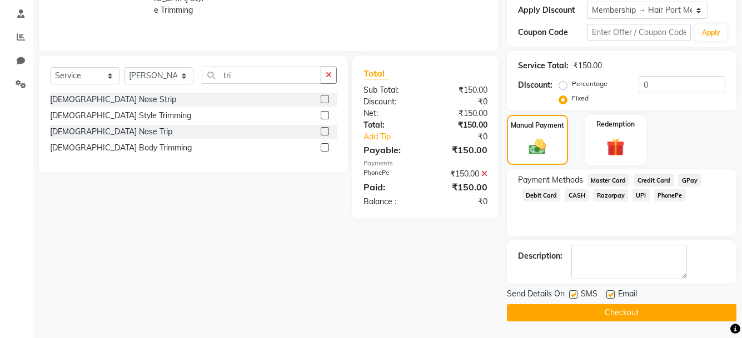
click at [649, 314] on button "Checkout" at bounding box center [621, 312] width 229 height 17
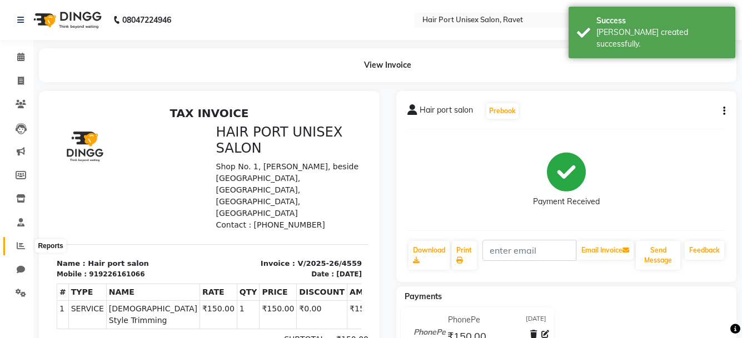
click at [22, 247] on icon at bounding box center [21, 246] width 8 height 8
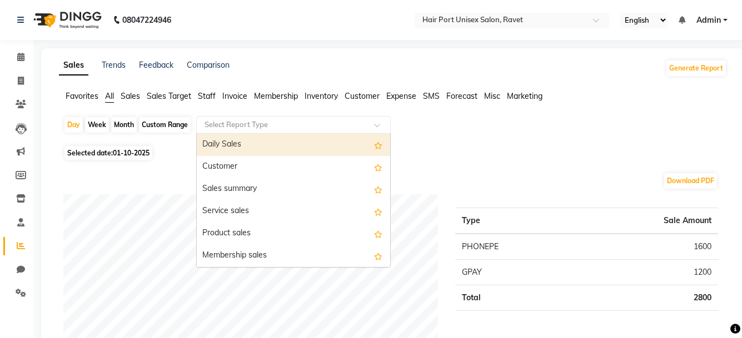
click at [241, 123] on input "text" at bounding box center [282, 124] width 160 height 11
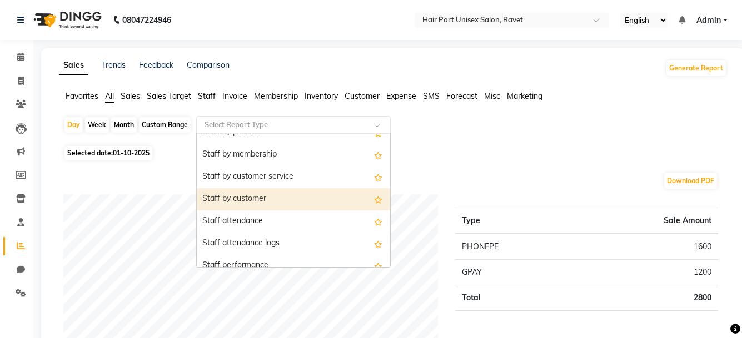
scroll to position [458, 0]
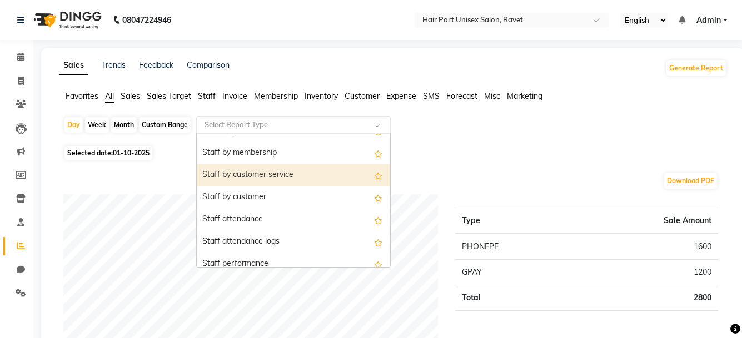
click at [280, 179] on div "Staff by customer service" at bounding box center [293, 175] width 193 height 22
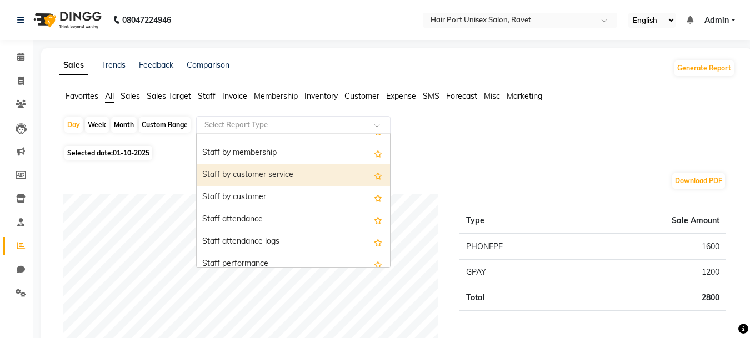
select select "filtered_report"
select select "csv"
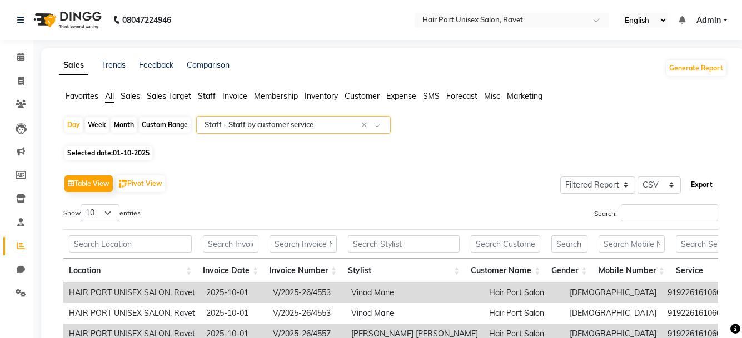
click at [706, 187] on button "Export" at bounding box center [701, 185] width 31 height 19
click at [21, 246] on icon at bounding box center [21, 246] width 8 height 8
click at [326, 128] on input "text" at bounding box center [282, 124] width 160 height 11
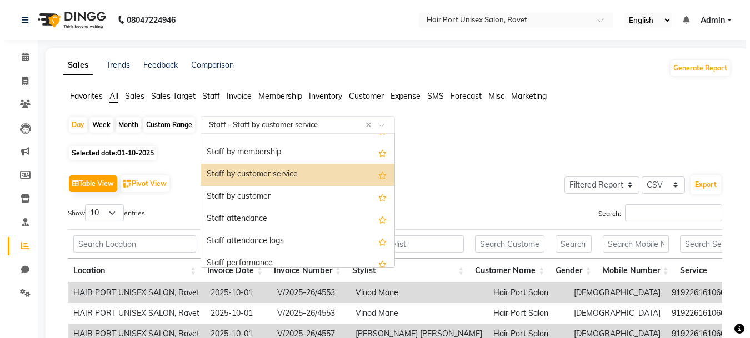
scroll to position [462, 0]
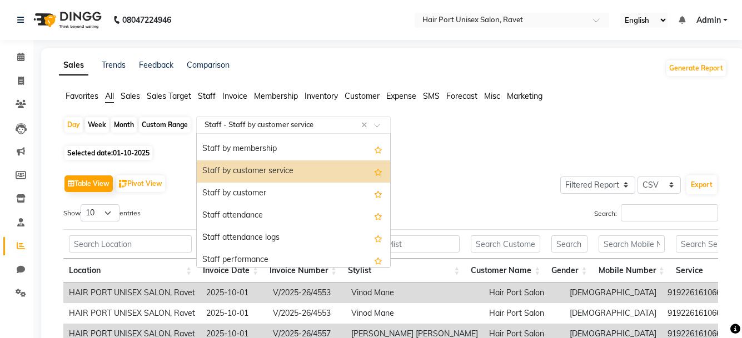
click at [319, 171] on div "Staff by customer service" at bounding box center [293, 172] width 193 height 22
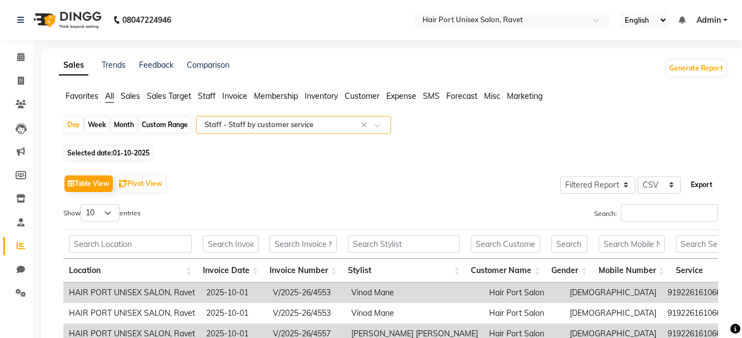
click at [702, 187] on button "Export" at bounding box center [701, 185] width 31 height 19
click at [697, 183] on button "Export" at bounding box center [701, 185] width 31 height 19
click at [21, 246] on icon at bounding box center [21, 246] width 8 height 8
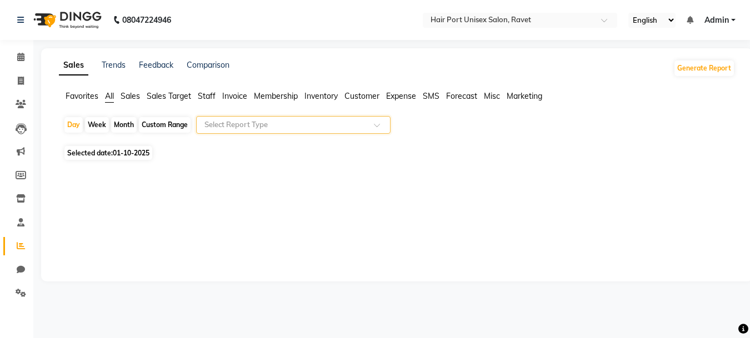
click at [365, 121] on div at bounding box center [293, 124] width 193 height 11
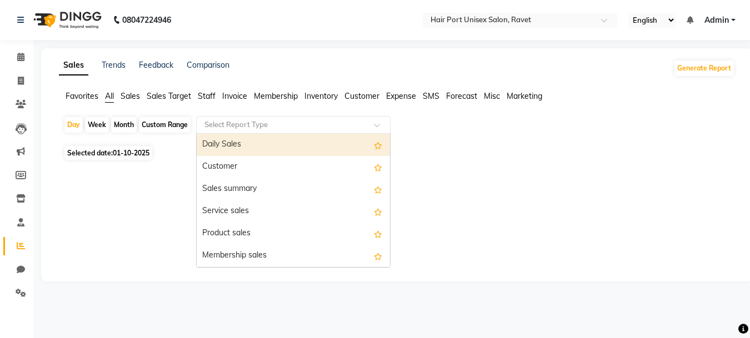
click at [365, 121] on div at bounding box center [293, 124] width 193 height 11
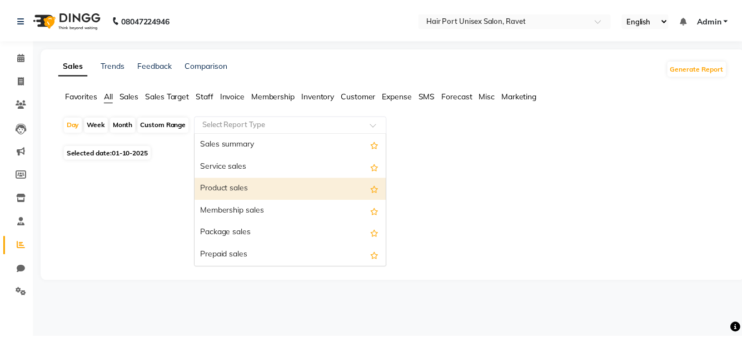
scroll to position [22, 0]
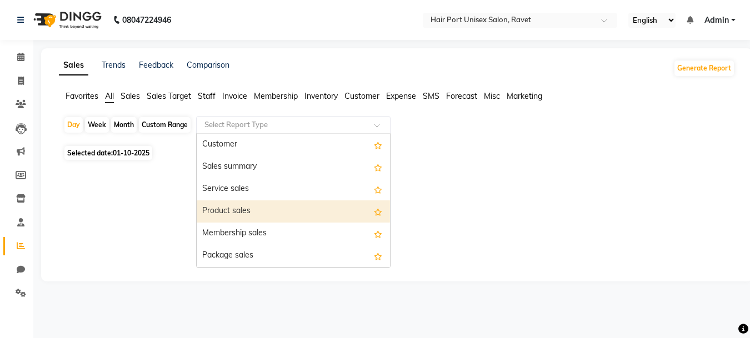
click at [338, 211] on div "Product sales" at bounding box center [293, 212] width 193 height 22
select select "filtered_report"
select select "csv"
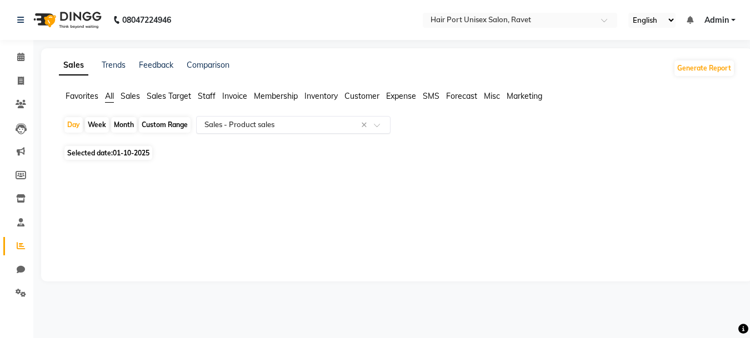
click at [210, 91] on span "Staff" at bounding box center [207, 96] width 18 height 10
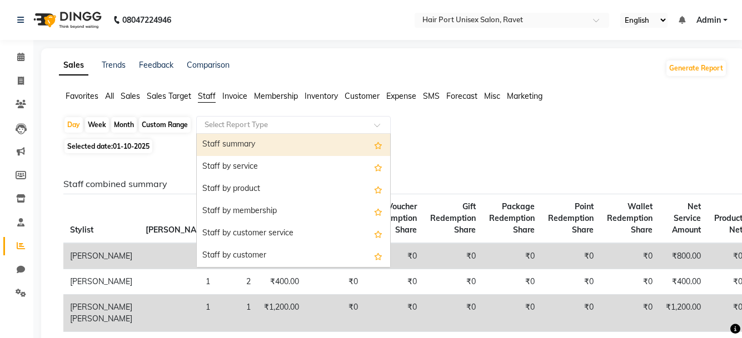
click at [237, 126] on input "text" at bounding box center [282, 124] width 160 height 11
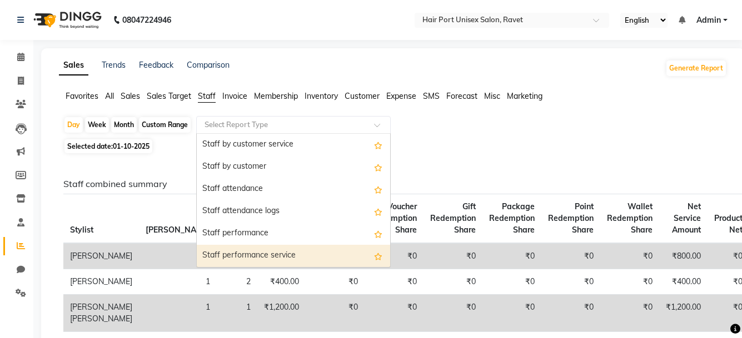
scroll to position [111, 0]
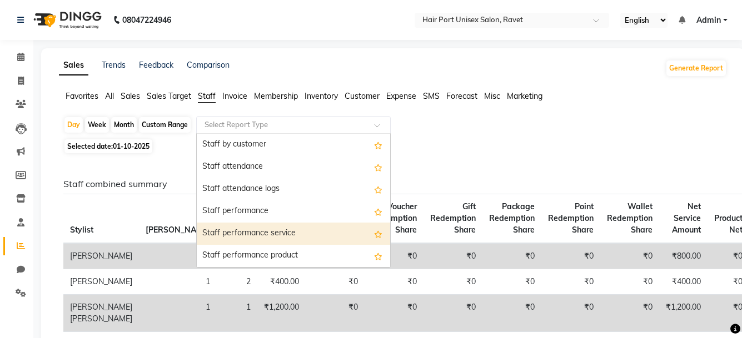
click at [304, 237] on div "Staff performance service" at bounding box center [293, 234] width 193 height 22
select select "filtered_report"
select select "csv"
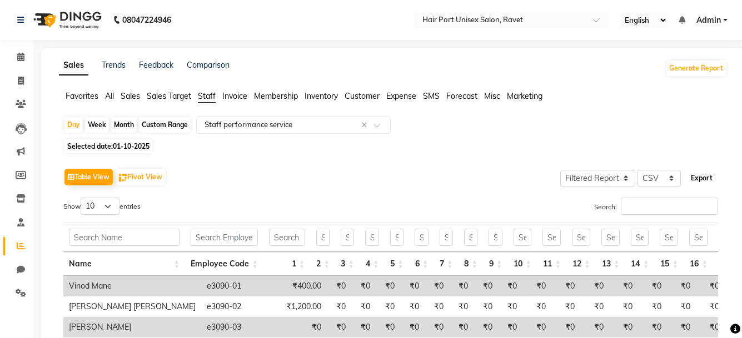
click at [702, 174] on button "Export" at bounding box center [701, 178] width 31 height 19
click at [17, 55] on icon at bounding box center [20, 57] width 7 height 8
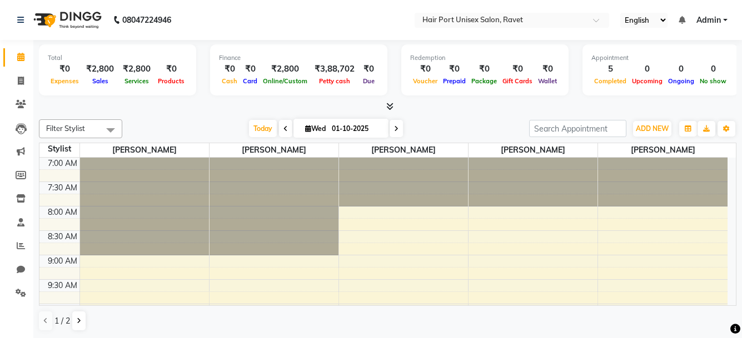
click at [632, 205] on div at bounding box center [662, 182] width 129 height 49
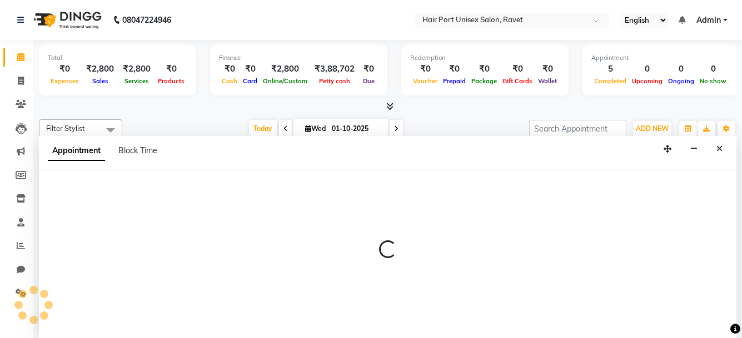
scroll to position [1, 0]
select select "66342"
select select "555"
select select "tentative"
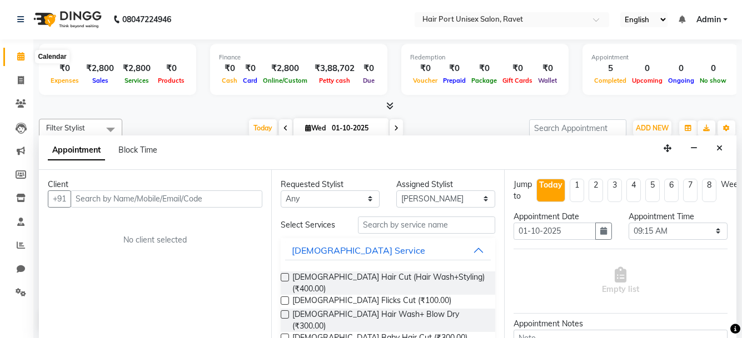
click at [26, 55] on span at bounding box center [20, 57] width 19 height 13
click at [11, 56] on span at bounding box center [20, 57] width 19 height 13
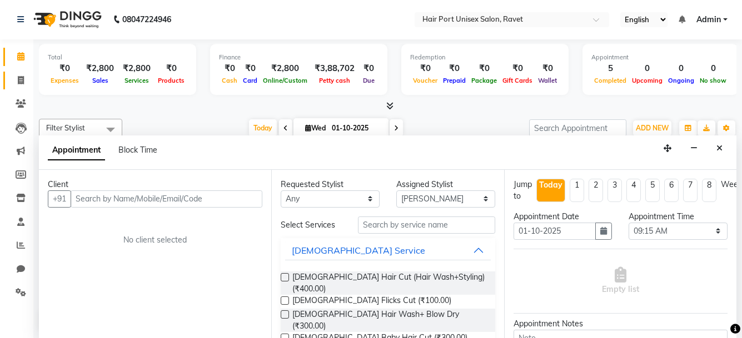
click at [11, 75] on link "Invoice" at bounding box center [16, 81] width 27 height 18
select select "service"
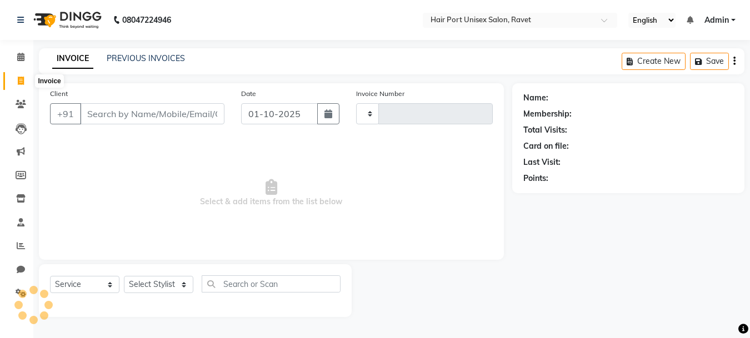
type input "4560"
select select "7015"
click at [17, 55] on icon at bounding box center [20, 57] width 7 height 8
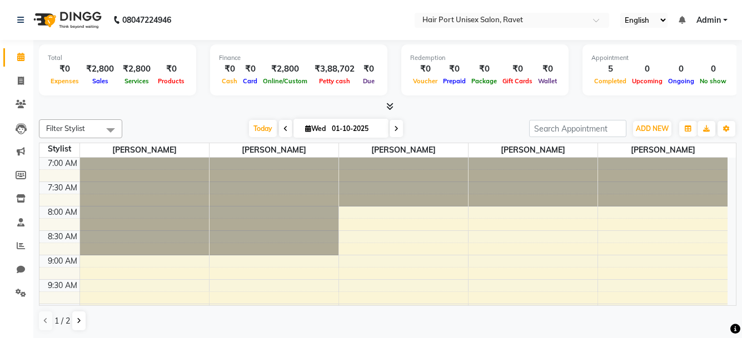
click at [396, 130] on icon at bounding box center [396, 129] width 4 height 7
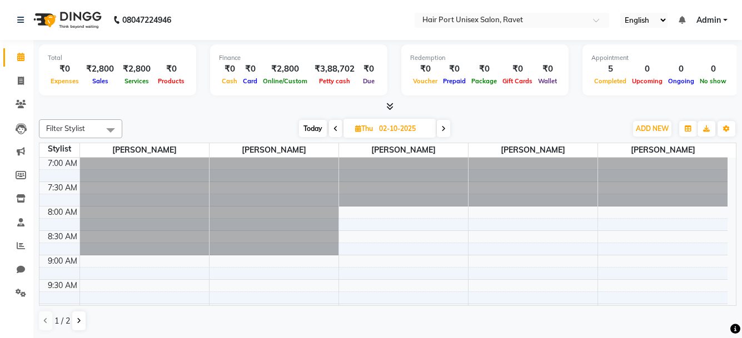
click at [334, 128] on icon at bounding box center [335, 129] width 4 height 7
type input "01-10-2025"
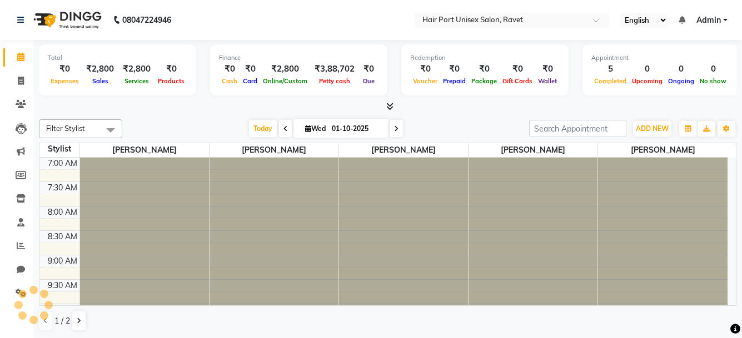
scroll to position [245, 0]
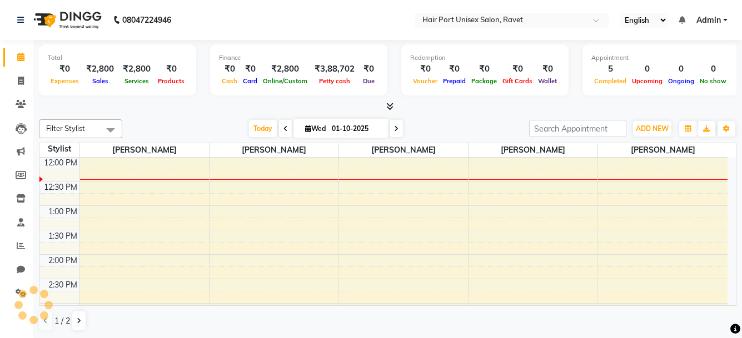
click at [98, 130] on span "Filter Stylist" at bounding box center [80, 128] width 83 height 19
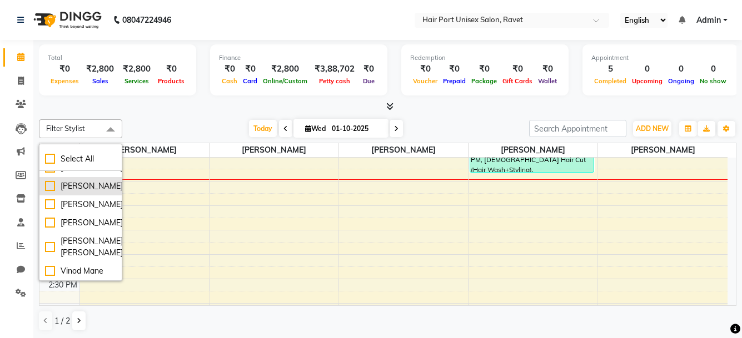
scroll to position [96, 0]
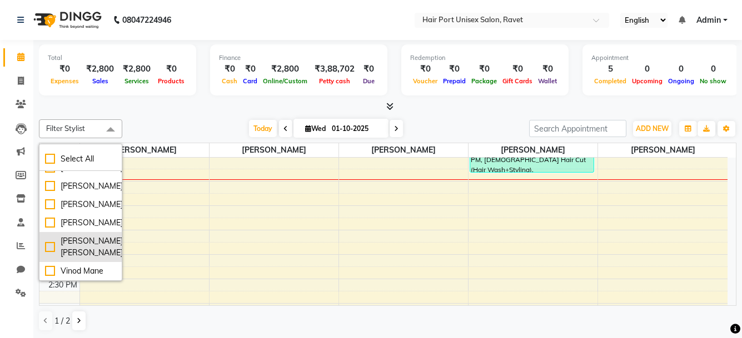
click at [101, 250] on div "[PERSON_NAME] [PERSON_NAME]" at bounding box center [80, 247] width 71 height 23
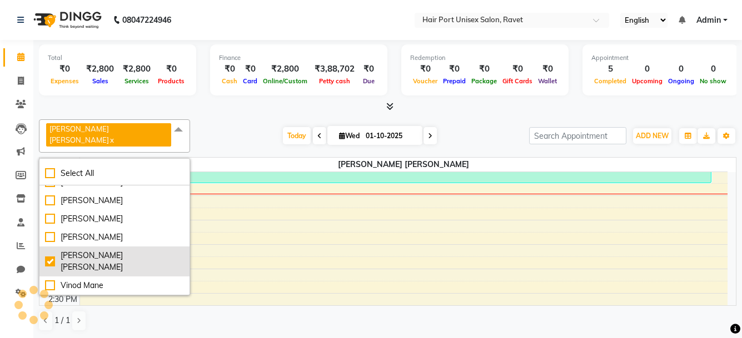
scroll to position [61, 0]
click at [101, 250] on div "[PERSON_NAME] [PERSON_NAME]" at bounding box center [114, 261] width 139 height 23
checkbox input "false"
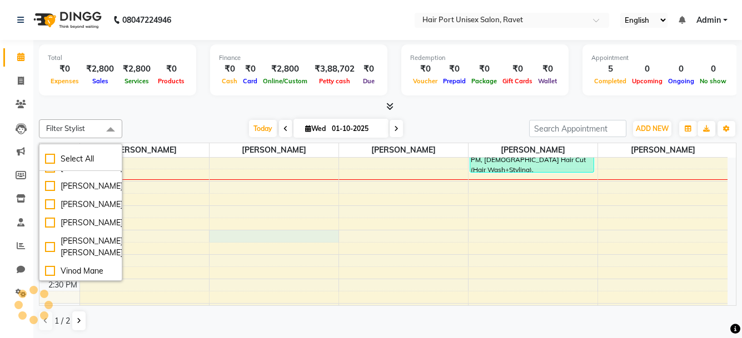
click at [264, 242] on div "7:00 AM 7:30 AM 8:00 AM 8:30 AM 9:00 AM 9:30 AM 10:00 AM 10:30 AM 11:00 AM 11:3…" at bounding box center [383, 303] width 688 height 781
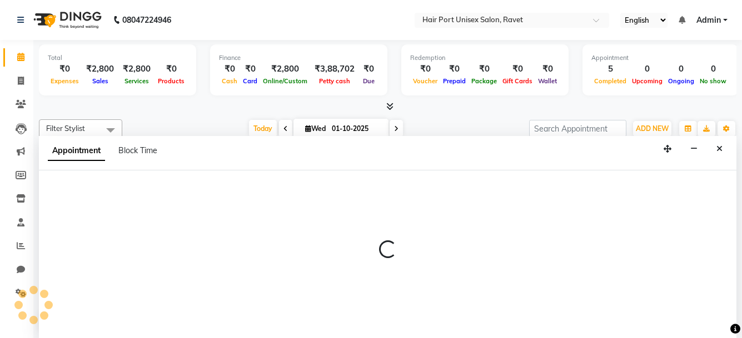
scroll to position [1, 0]
select select "58691"
select select "810"
select select "tentative"
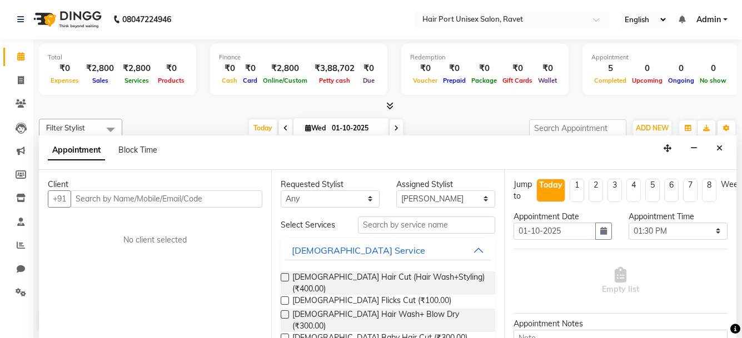
click at [192, 101] on div at bounding box center [387, 107] width 697 height 12
click at [719, 142] on button "Close" at bounding box center [719, 148] width 16 height 17
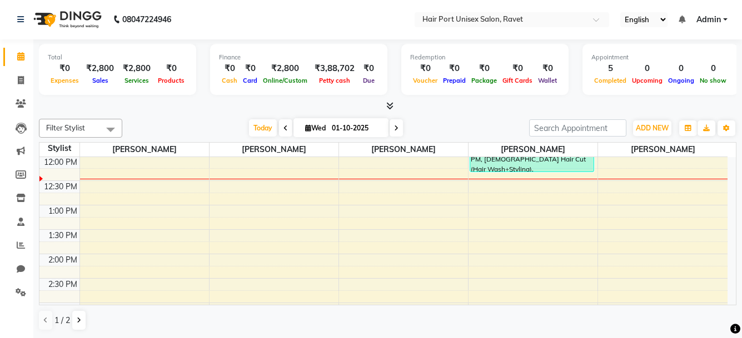
click at [43, 37] on nav "08047224946 Select Location × Hair [GEOGRAPHIC_DATA] Salon, Ravet English ENGLI…" at bounding box center [371, 19] width 742 height 40
click at [22, 82] on icon at bounding box center [21, 80] width 6 height 8
select select "service"
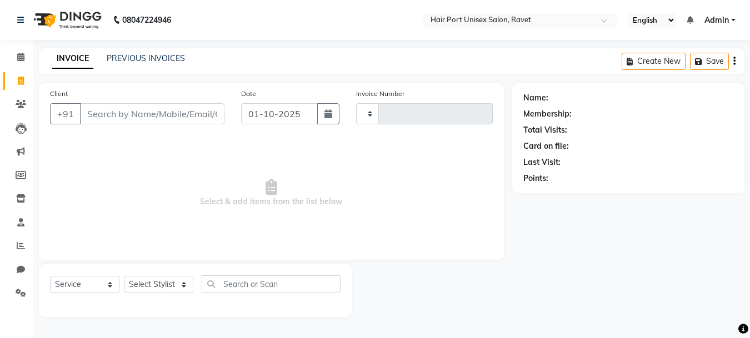
type input "4560"
select select "7015"
click at [182, 284] on select "Select Stylist [PERSON_NAME] [PERSON_NAME] [PERSON_NAME] [PERSON_NAME] [PERSON_…" at bounding box center [159, 284] width 70 height 17
click at [318, 172] on span "Select & add items from the list below" at bounding box center [271, 193] width 443 height 111
click at [138, 113] on input "Client" at bounding box center [152, 113] width 144 height 21
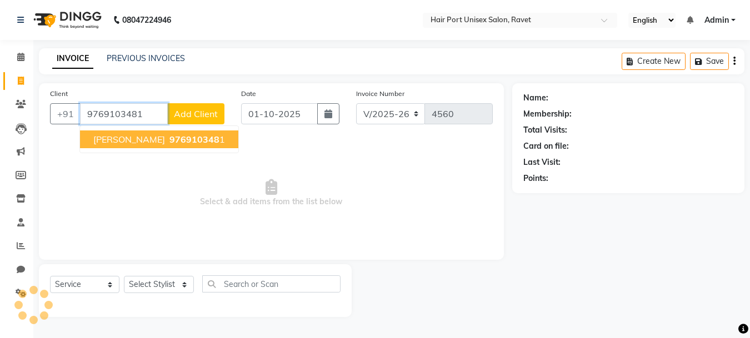
type input "9769103481"
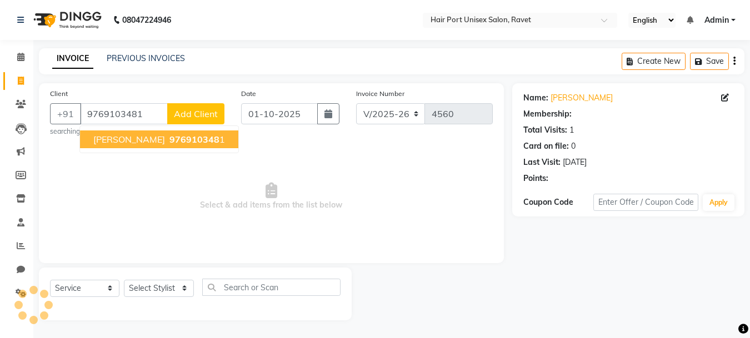
click at [162, 133] on button "[PERSON_NAME] 976910348 1" at bounding box center [159, 140] width 158 height 18
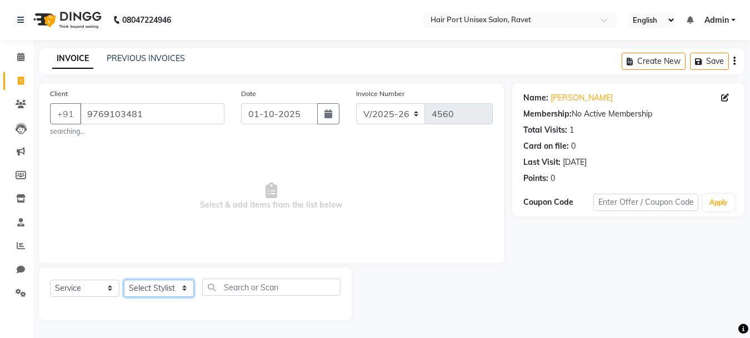
click at [184, 289] on select "Select Stylist [PERSON_NAME] [PERSON_NAME] [PERSON_NAME] [PERSON_NAME] [PERSON_…" at bounding box center [159, 288] width 70 height 17
select select "60513"
click at [124, 280] on select "Select Stylist [PERSON_NAME] [PERSON_NAME] [PERSON_NAME] [PERSON_NAME] [PERSON_…" at bounding box center [159, 288] width 70 height 17
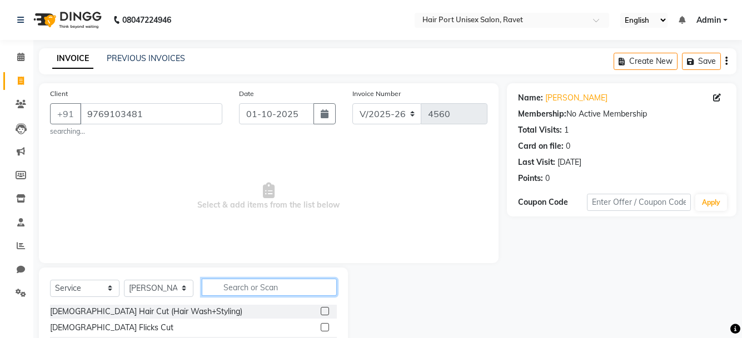
click at [309, 288] on input "text" at bounding box center [269, 287] width 135 height 17
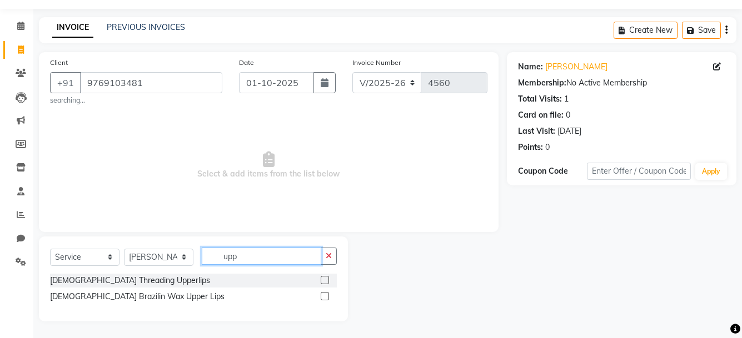
type input "upp"
click at [324, 280] on label at bounding box center [324, 280] width 8 height 8
click at [324, 280] on input "checkbox" at bounding box center [323, 280] width 7 height 7
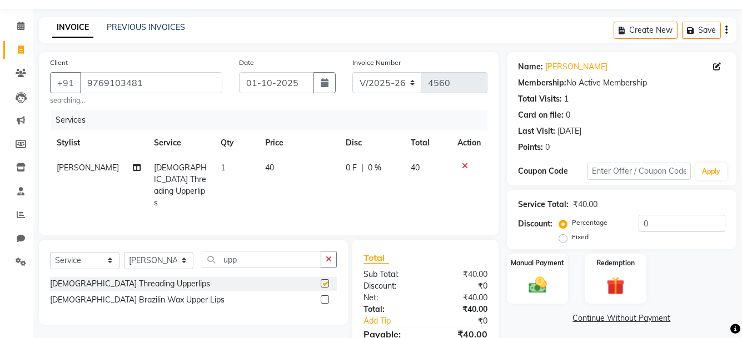
checkbox input "false"
click at [263, 258] on input "upp" at bounding box center [261, 259] width 119 height 17
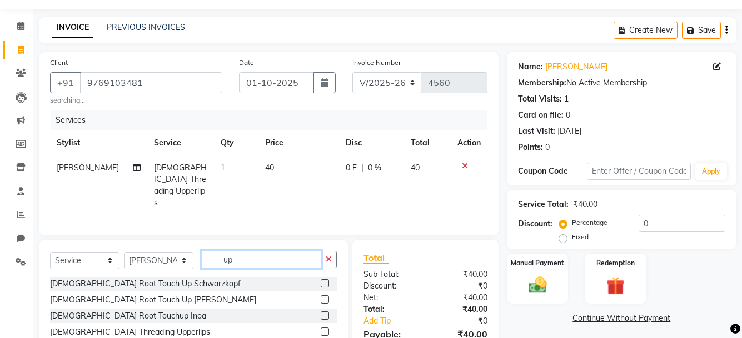
type input "u"
type input "wax"
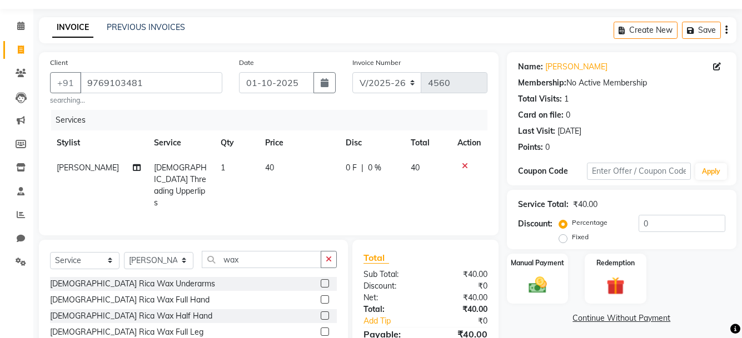
click at [214, 278] on div "[DEMOGRAPHIC_DATA] Rica Wax Underarms" at bounding box center [193, 284] width 287 height 14
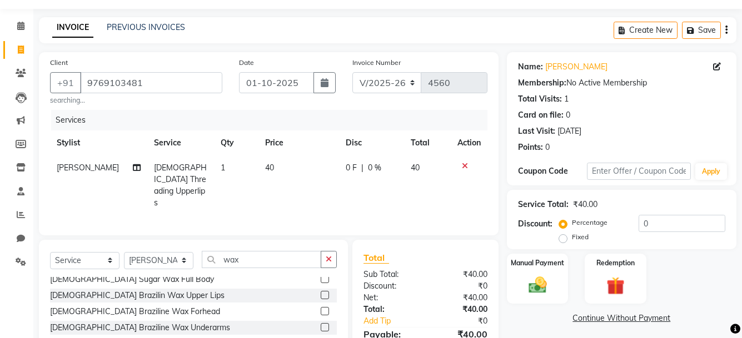
scroll to position [244, 0]
click at [320, 293] on label at bounding box center [324, 297] width 8 height 8
click at [320, 294] on input "checkbox" at bounding box center [323, 297] width 7 height 7
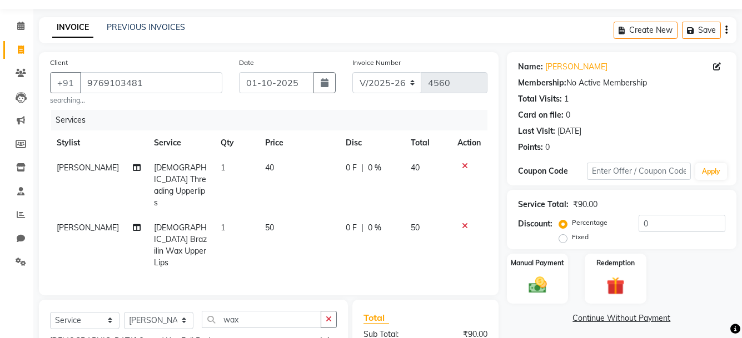
checkbox input "false"
click at [265, 223] on span "50" at bounding box center [269, 228] width 9 height 10
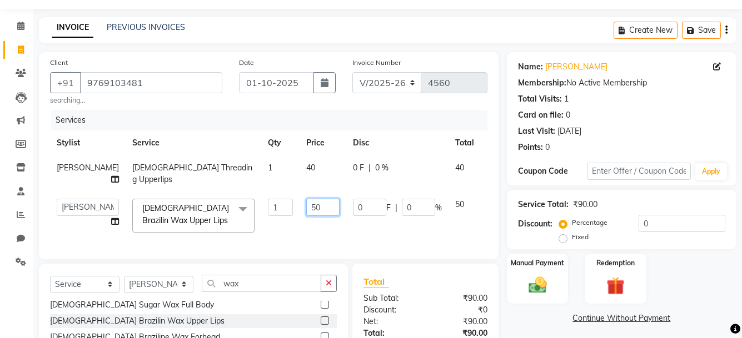
click at [306, 204] on input "50" at bounding box center [322, 207] width 33 height 17
type input "5"
type input "80"
click at [348, 225] on td "0 F | 0 %" at bounding box center [397, 215] width 102 height 47
click at [487, 167] on div at bounding box center [498, 166] width 23 height 8
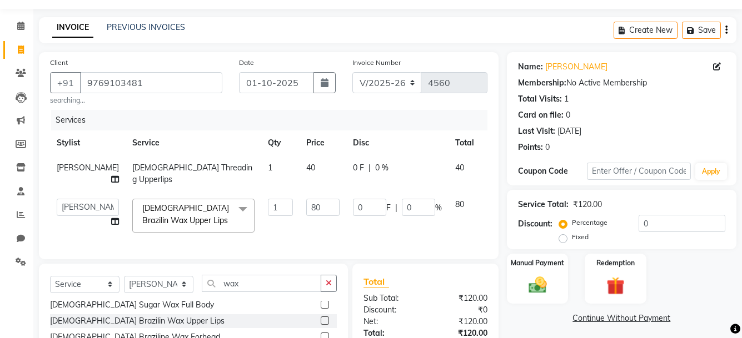
click at [492, 165] on icon at bounding box center [495, 166] width 6 height 8
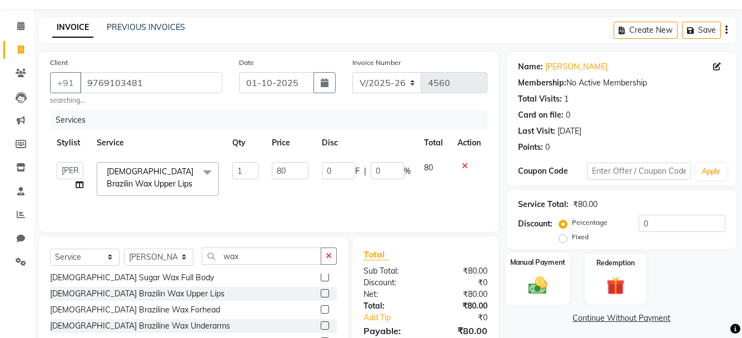
click at [528, 278] on img at bounding box center [537, 285] width 31 height 22
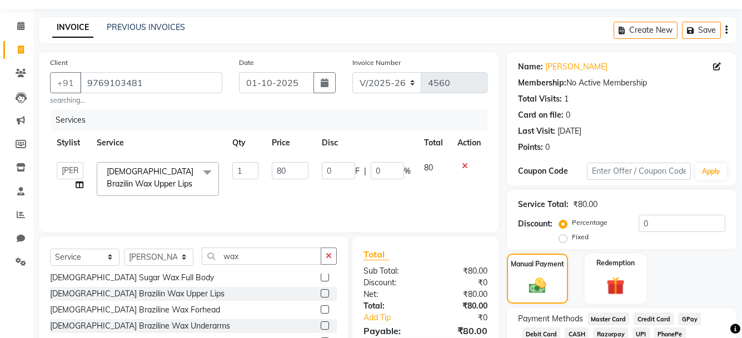
scroll to position [54, 0]
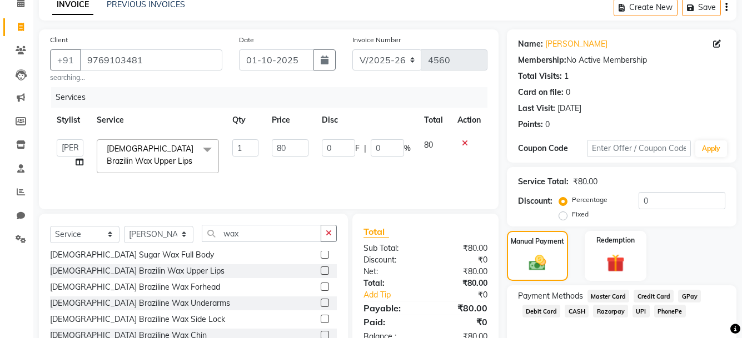
click at [667, 312] on span "PhonePe" at bounding box center [670, 311] width 32 height 13
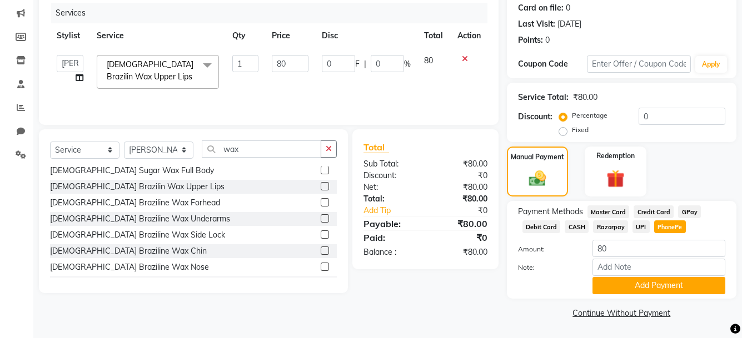
click at [652, 282] on button "Add Payment" at bounding box center [658, 285] width 133 height 17
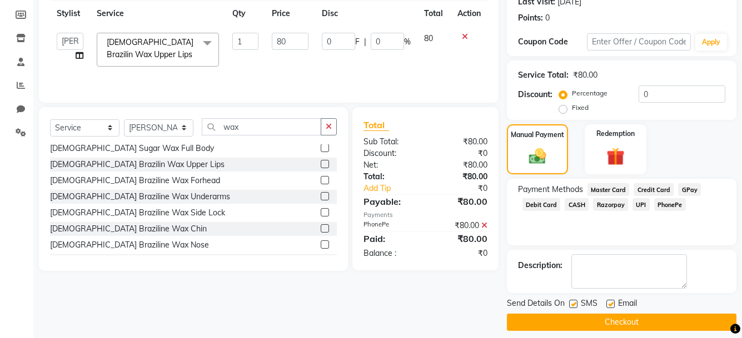
scroll to position [170, 0]
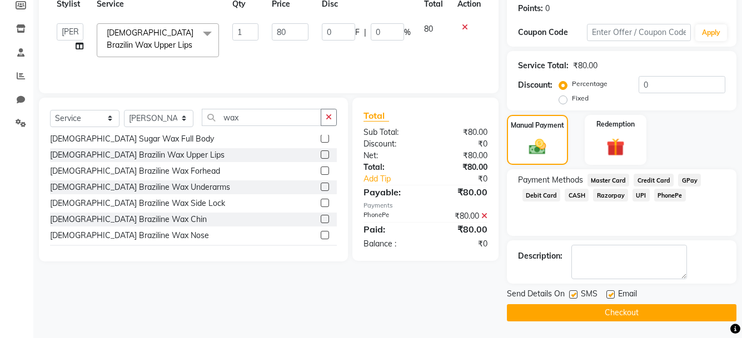
click at [670, 314] on button "Checkout" at bounding box center [621, 312] width 229 height 17
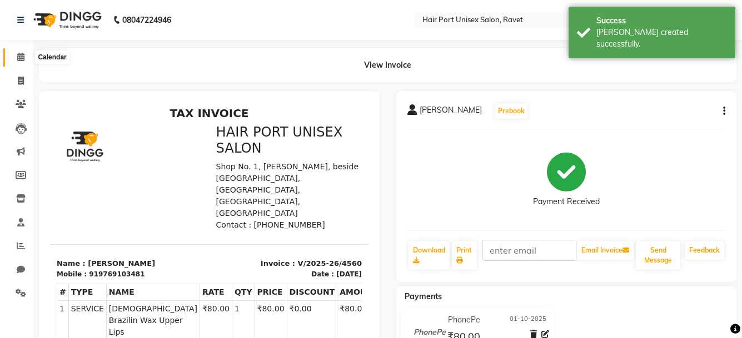
click at [20, 57] on icon at bounding box center [20, 57] width 7 height 8
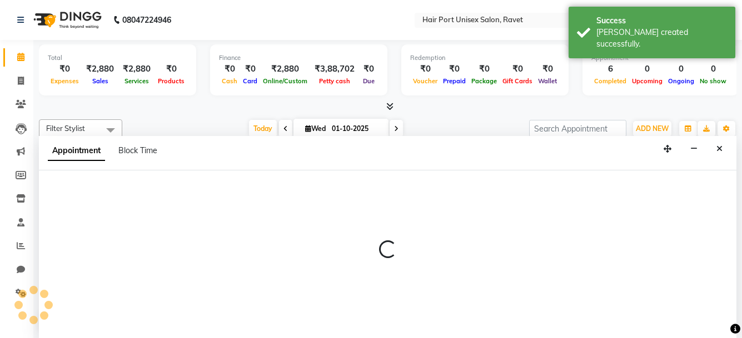
scroll to position [1, 0]
select select "63965"
select select "495"
select select "tentative"
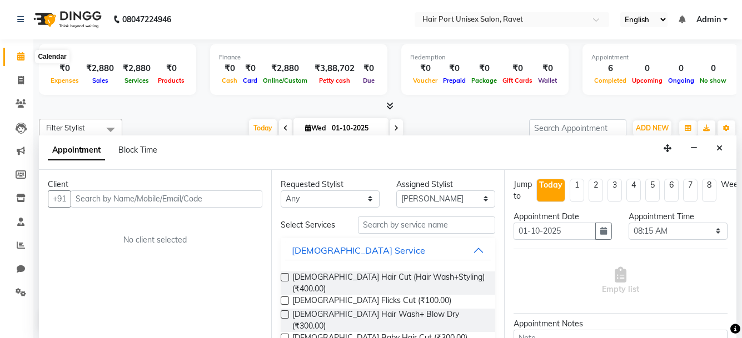
click at [22, 54] on icon at bounding box center [20, 56] width 7 height 8
click at [21, 83] on icon at bounding box center [21, 80] width 6 height 8
select select "service"
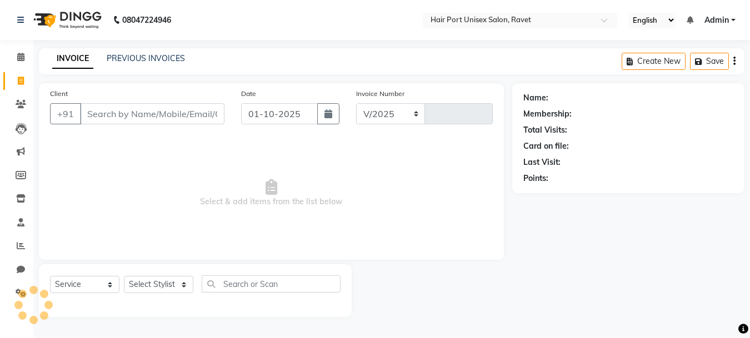
select select "7015"
type input "4561"
click at [18, 51] on span at bounding box center [20, 57] width 19 height 13
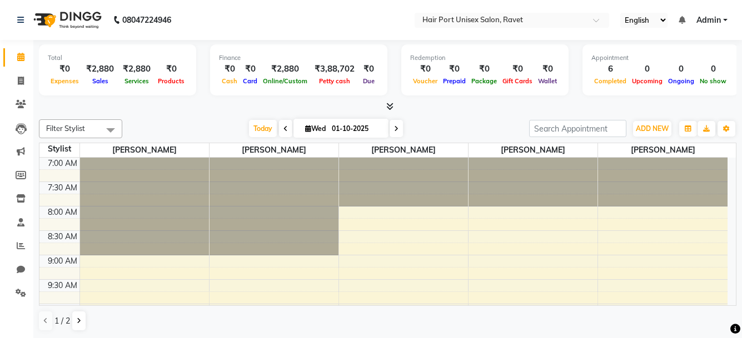
click at [18, 51] on span at bounding box center [20, 57] width 19 height 13
click at [109, 127] on span at bounding box center [110, 129] width 22 height 21
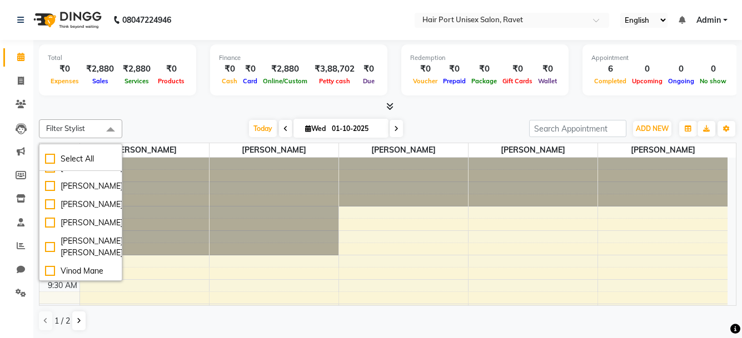
scroll to position [67, 0]
click at [87, 258] on div "[PERSON_NAME] [PERSON_NAME]" at bounding box center [80, 247] width 71 height 23
checkbox input "true"
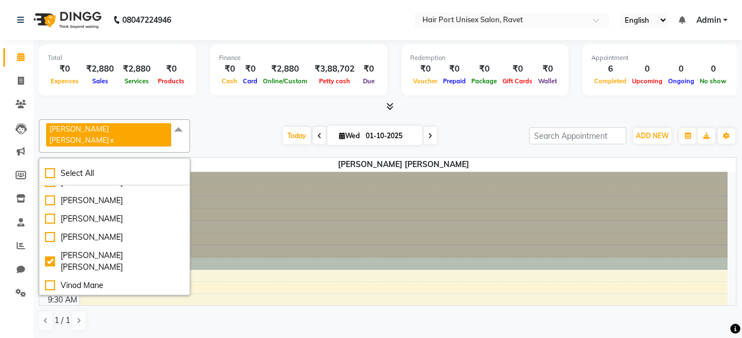
click at [258, 172] on div at bounding box center [404, 172] width 648 height 0
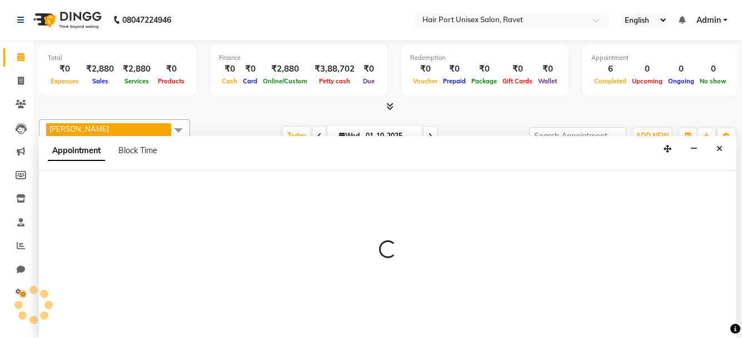
scroll to position [1, 0]
select select "58689"
select select "525"
select select "tentative"
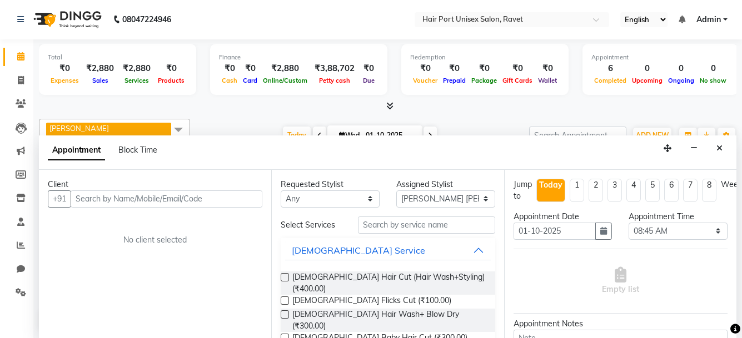
click at [510, 286] on div "Jump to [DATE] 1 2 3 4 5 6 7 8 Weeks Appointment Date [DATE] Appointment Time S…" at bounding box center [620, 254] width 232 height 168
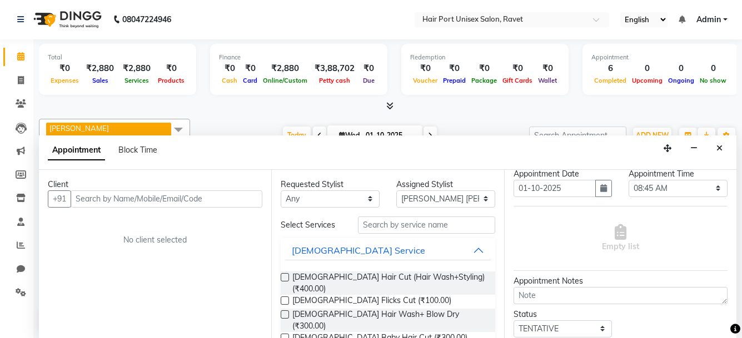
scroll to position [44, 0]
click at [494, 281] on div "Requested Stylist Any [PERSON_NAME] [PERSON_NAME] [PERSON_NAME] [PERSON_NAME] […" at bounding box center [387, 254] width 232 height 168
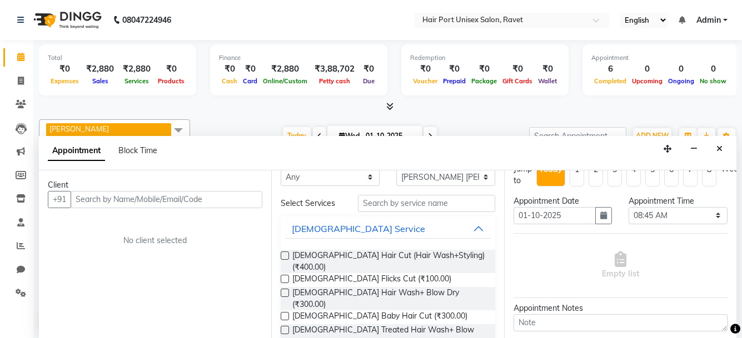
scroll to position [3, 0]
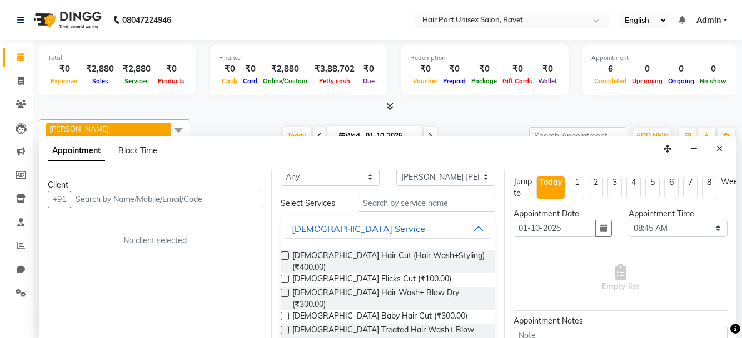
click at [558, 252] on div "Empty list" at bounding box center [620, 278] width 214 height 55
click at [579, 186] on li "1" at bounding box center [576, 187] width 14 height 23
type input "[DATE]"
select select "525"
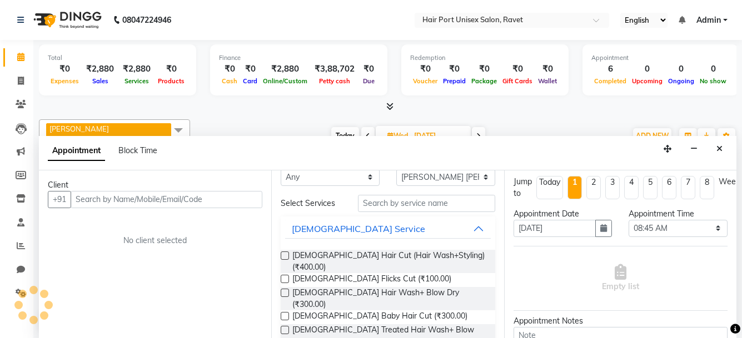
scroll to position [245, 0]
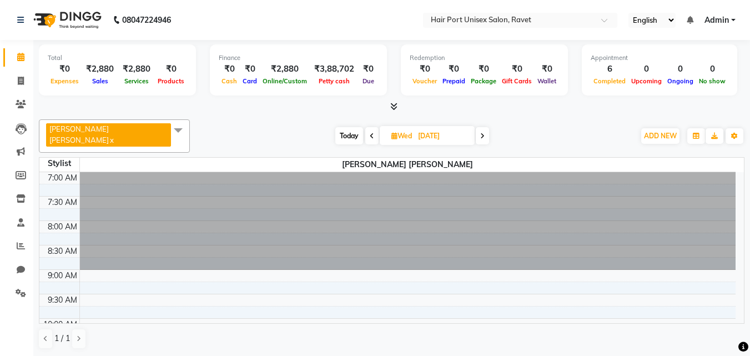
click at [257, 157] on table "Stylist Tanaji Vishwanath Suryavanshi 7:00 AM 7:30 AM 8:00 AM 8:30 AM 9:00 AM 9…" at bounding box center [392, 240] width 706 height 167
click at [18, 84] on icon at bounding box center [21, 81] width 6 height 8
select select "service"
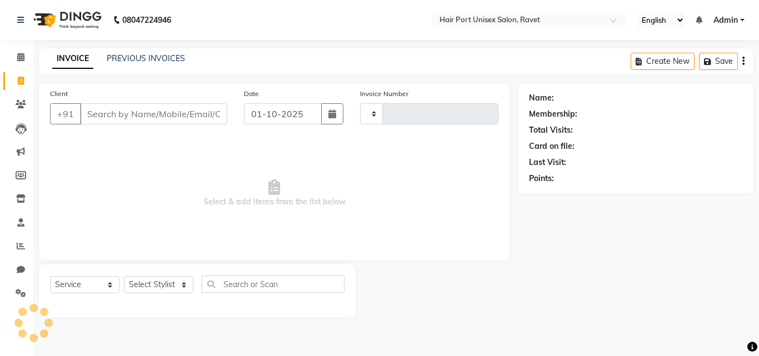
type input "4561"
select select "7015"
click at [18, 59] on icon at bounding box center [20, 57] width 7 height 8
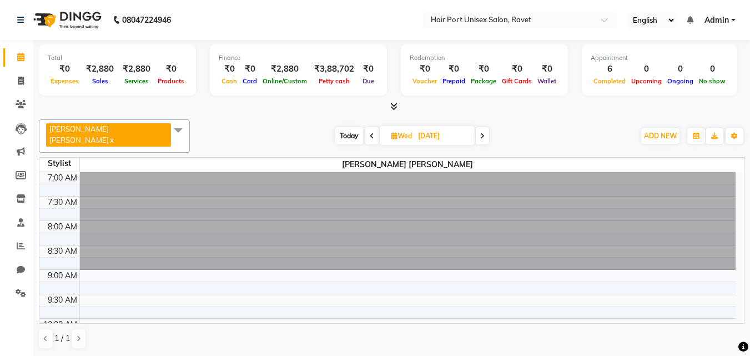
click at [415, 142] on input "[DATE]" at bounding box center [443, 136] width 56 height 17
select select "10"
select select "2025"
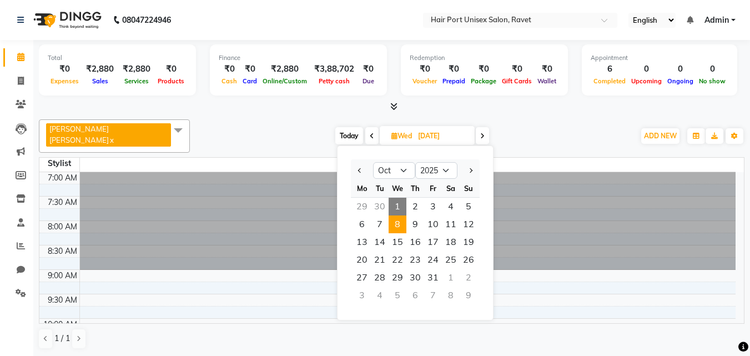
click at [397, 212] on span "1" at bounding box center [398, 207] width 18 height 18
type input "01-10-2025"
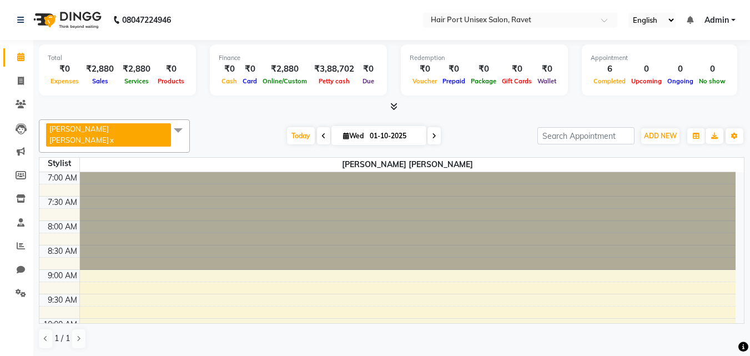
click at [744, 229] on td "7:00 AM 7:30 AM 8:00 AM 8:30 AM 9:00 AM 9:30 AM 10:00 AM 10:30 AM 11:00 AM 11:3…" at bounding box center [391, 248] width 705 height 152
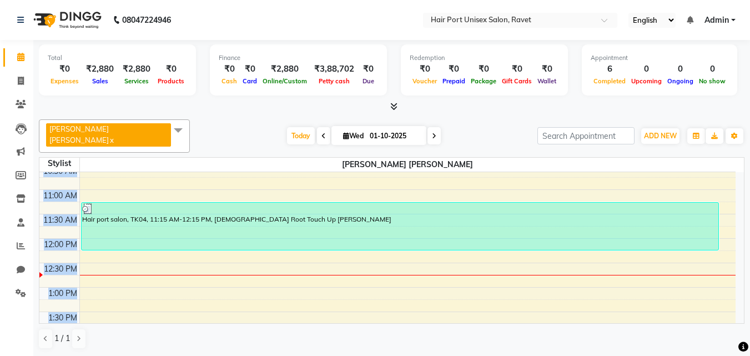
scroll to position [200, 0]
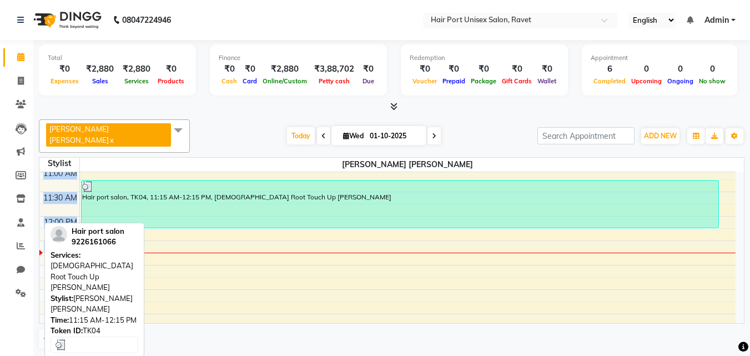
click at [333, 214] on div "Hair port salon, TK04, 11:15 AM-12:15 PM, [DEMOGRAPHIC_DATA] Root Touch Up [PER…" at bounding box center [401, 204] width 638 height 47
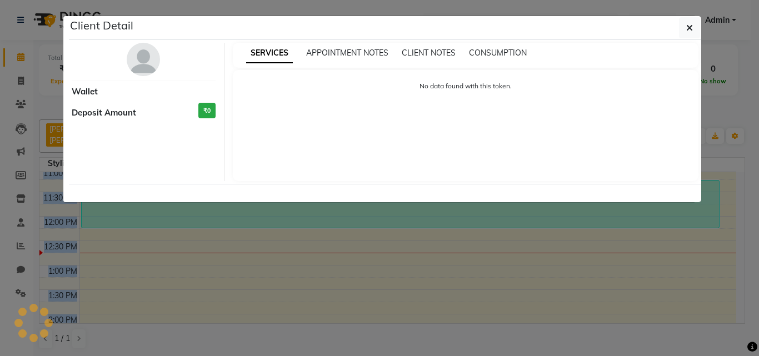
select select "3"
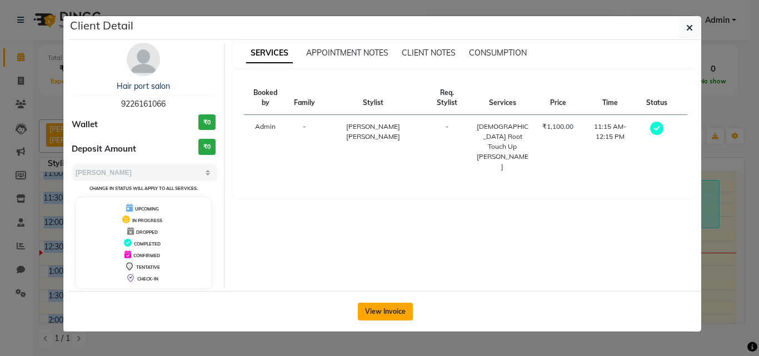
click at [394, 305] on button "View Invoice" at bounding box center [385, 312] width 55 height 18
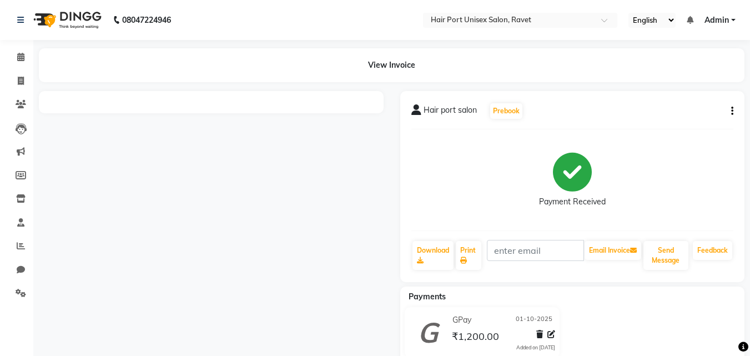
click at [733, 111] on icon "button" at bounding box center [733, 111] width 2 height 1
click at [662, 82] on div "Cancel Invoice" at bounding box center [677, 84] width 76 height 14
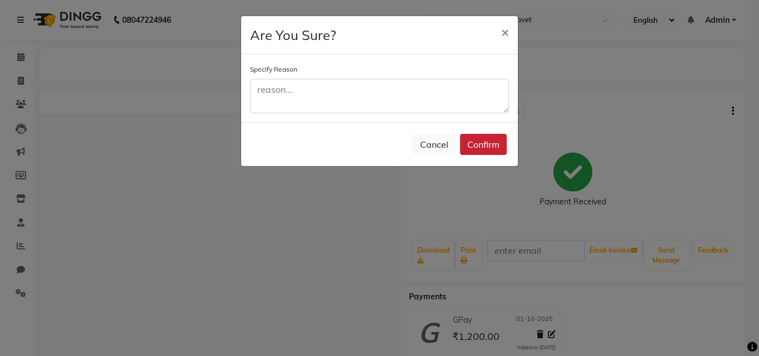
click at [487, 143] on button "Confirm" at bounding box center [483, 144] width 47 height 21
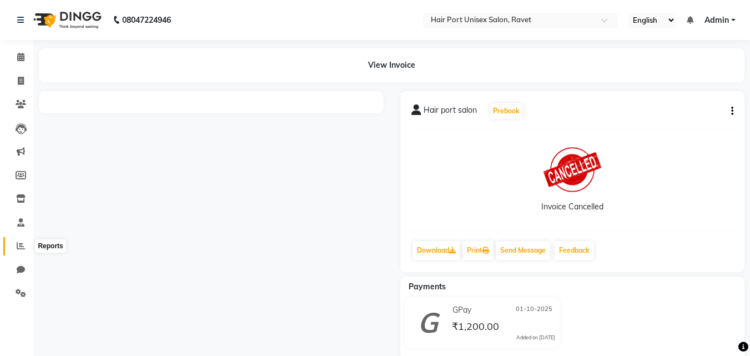
click at [23, 244] on icon at bounding box center [21, 246] width 8 height 8
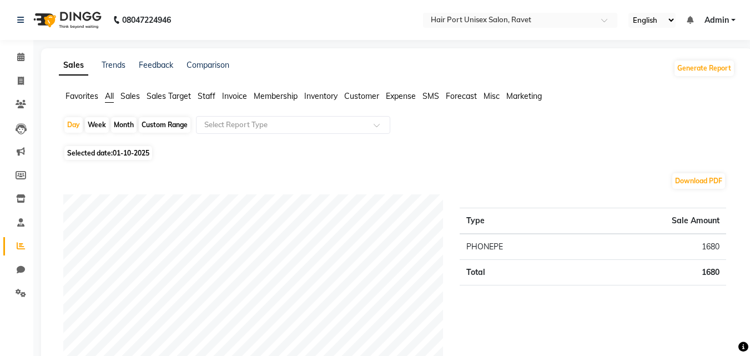
click at [209, 96] on span "Staff" at bounding box center [207, 96] width 18 height 10
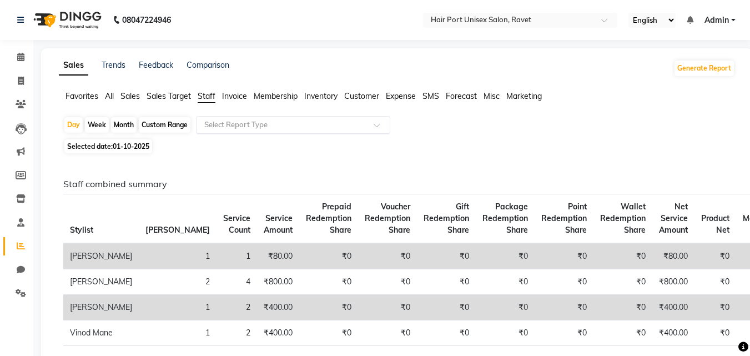
click at [292, 123] on input "text" at bounding box center [282, 124] width 160 height 11
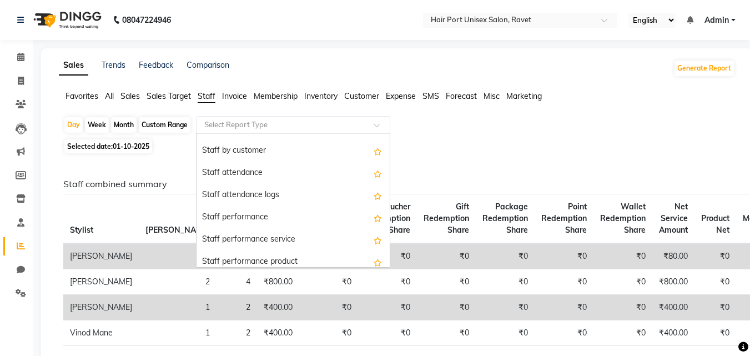
scroll to position [100, 0]
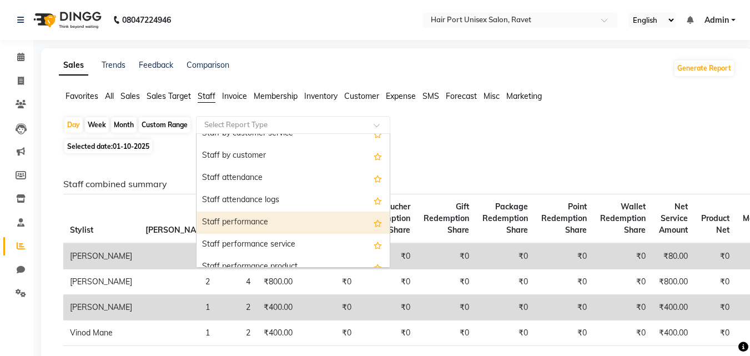
click at [360, 222] on div "Staff performance" at bounding box center [293, 223] width 193 height 22
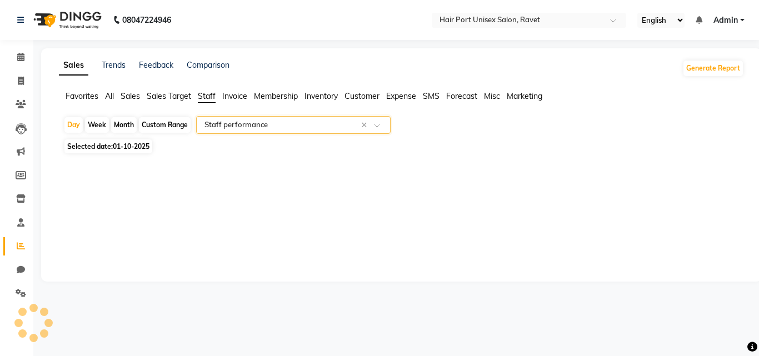
select select "filtered_report"
select select "csv"
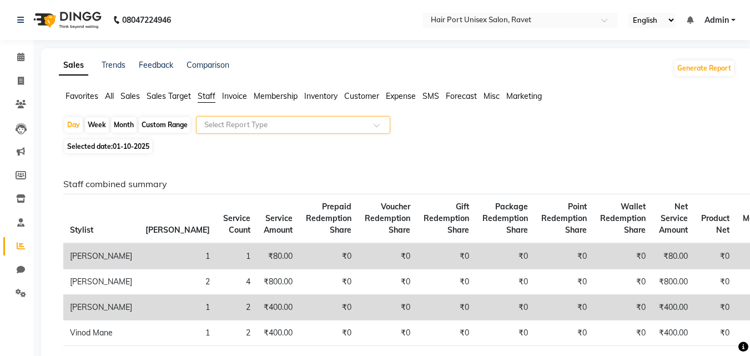
click at [204, 92] on span "Staff" at bounding box center [207, 96] width 18 height 10
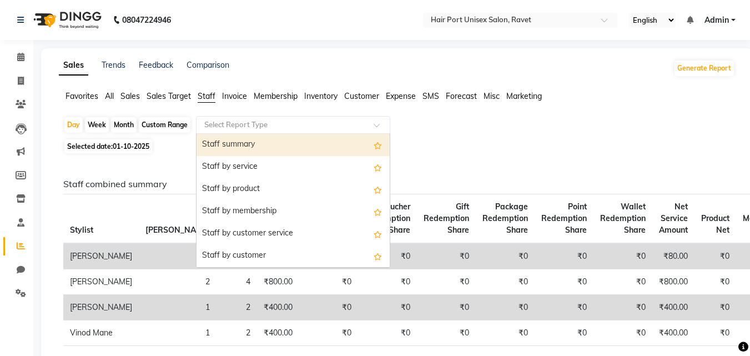
click at [287, 126] on input "text" at bounding box center [282, 124] width 160 height 11
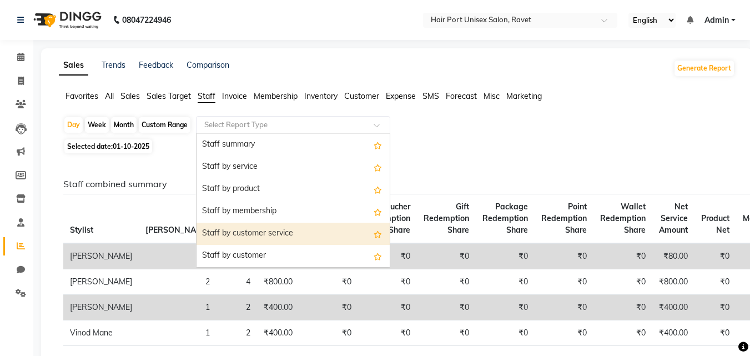
click at [358, 234] on div "Staff by customer service" at bounding box center [293, 234] width 193 height 22
select select "filtered_report"
select select "csv"
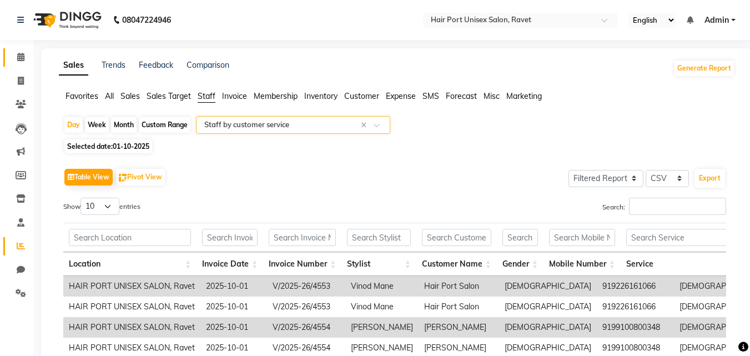
click at [17, 49] on link "Calendar" at bounding box center [16, 57] width 27 height 18
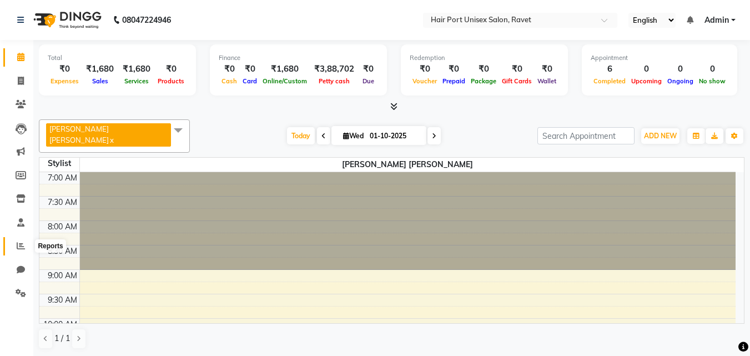
click at [21, 242] on icon at bounding box center [21, 246] width 8 height 8
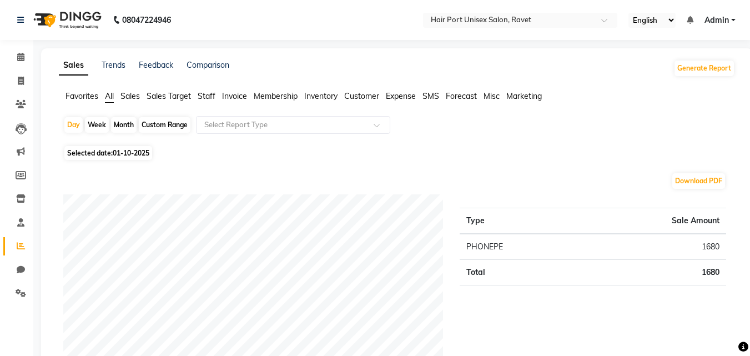
click at [206, 94] on span "Staff" at bounding box center [207, 96] width 18 height 10
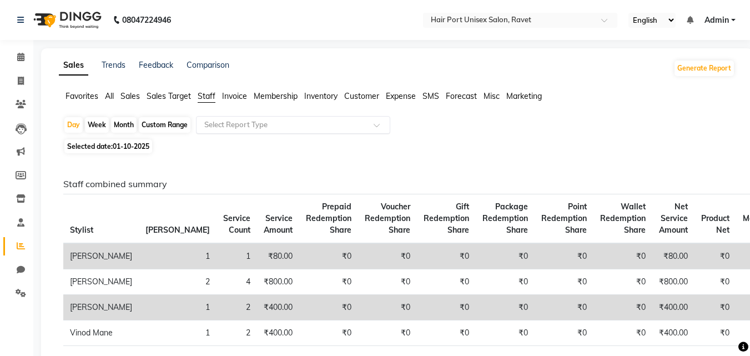
click at [232, 125] on input "text" at bounding box center [282, 124] width 160 height 11
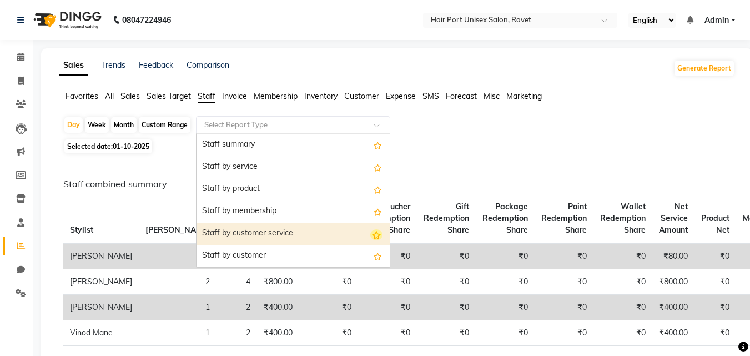
click at [370, 233] on icon "Options list" at bounding box center [376, 234] width 12 height 11
radio input "true"
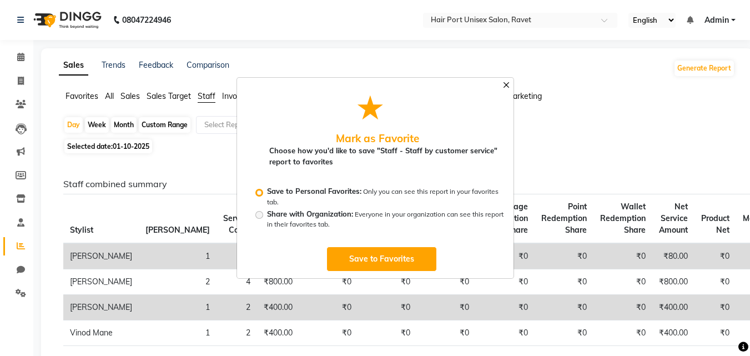
click at [509, 84] on button "button" at bounding box center [506, 85] width 13 height 14
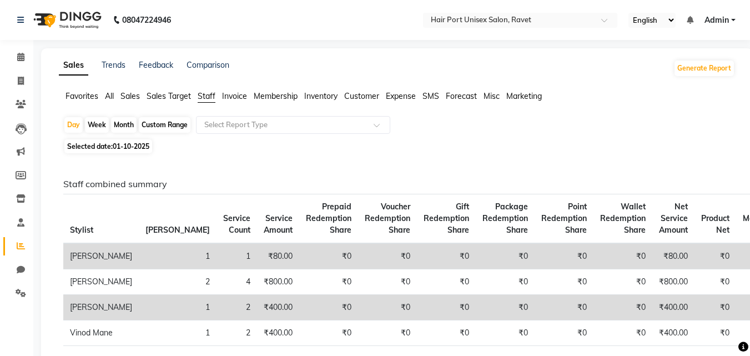
click at [207, 98] on span "Staff" at bounding box center [207, 96] width 18 height 10
click at [206, 94] on span "Staff" at bounding box center [207, 96] width 18 height 10
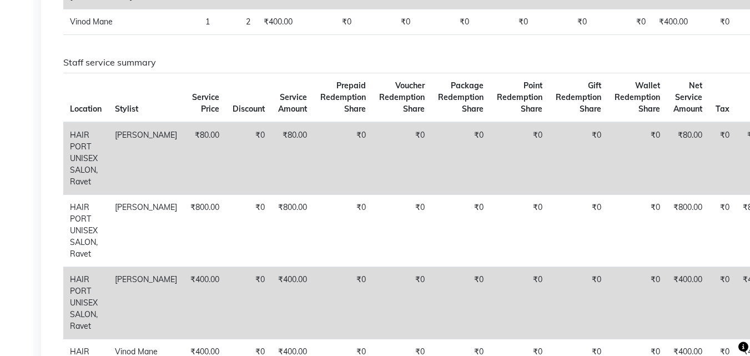
scroll to position [333, 0]
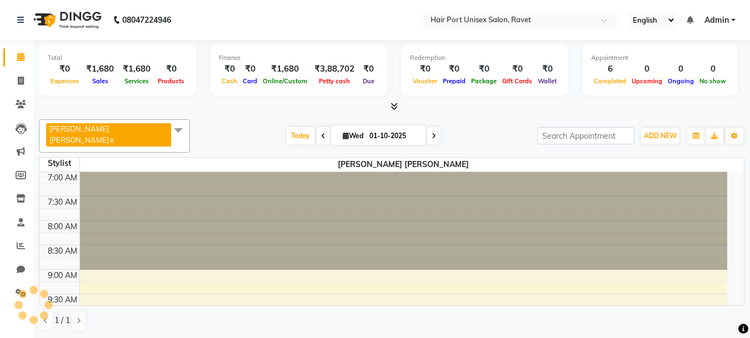
select select "en"
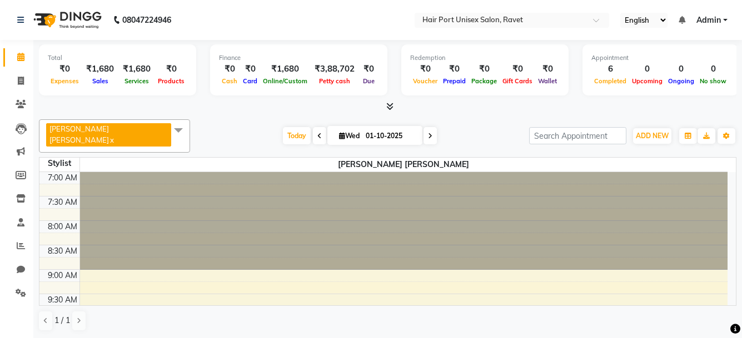
click at [109, 142] on link "x" at bounding box center [111, 140] width 5 height 9
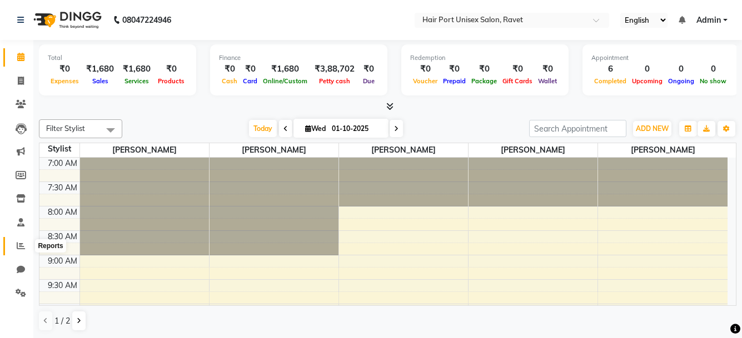
click at [19, 248] on icon at bounding box center [21, 246] width 8 height 8
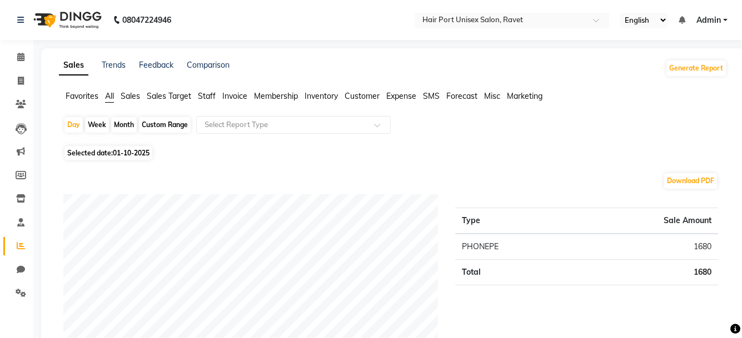
click at [206, 94] on span "Staff" at bounding box center [207, 96] width 18 height 10
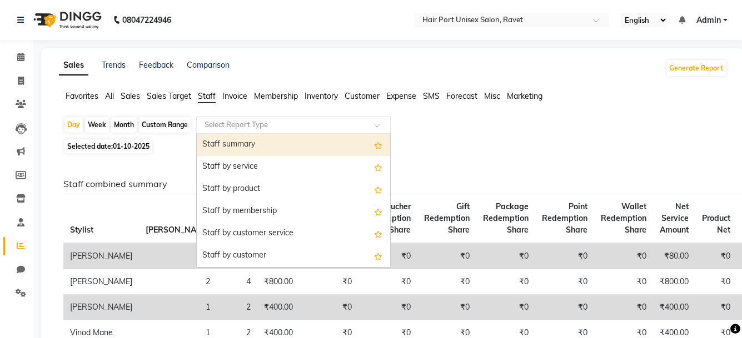
click at [303, 119] on div "Select Report Type" at bounding box center [293, 125] width 194 height 18
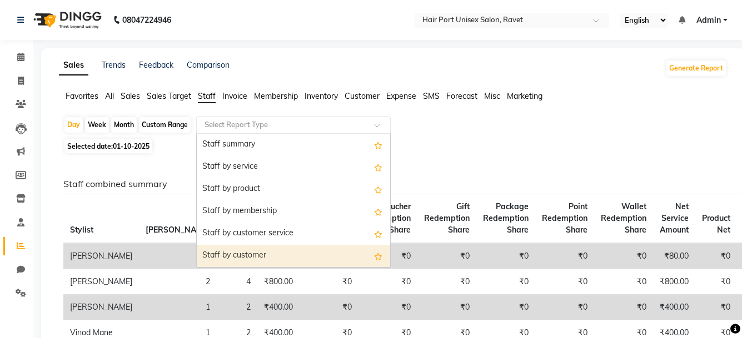
scroll to position [22, 0]
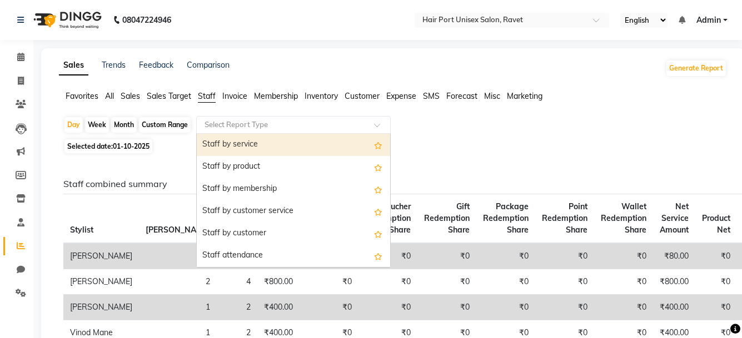
click at [342, 137] on div "Staff by service" at bounding box center [293, 145] width 193 height 22
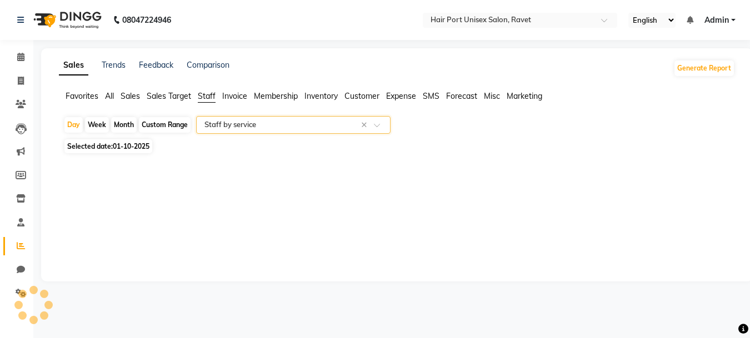
select select "filtered_report"
select select "csv"
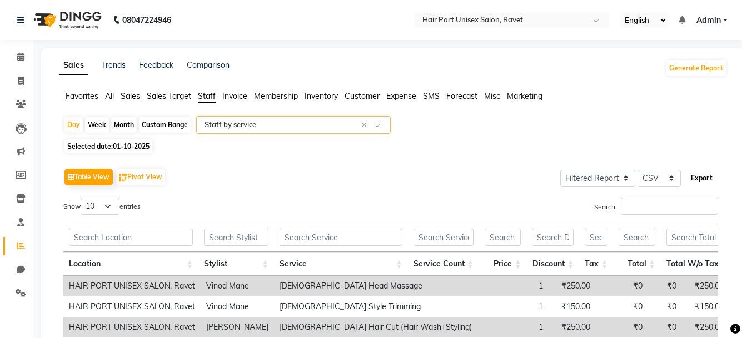
click at [704, 177] on button "Export" at bounding box center [701, 178] width 31 height 19
click at [207, 96] on span "Staff" at bounding box center [207, 96] width 18 height 10
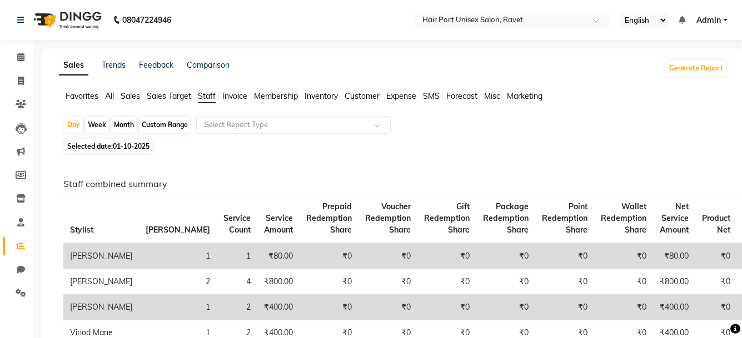
click at [314, 121] on input "text" at bounding box center [282, 124] width 160 height 11
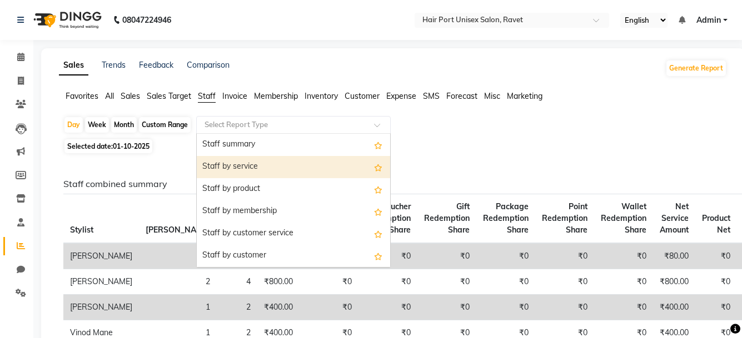
click at [325, 161] on div "Staff by service" at bounding box center [293, 167] width 193 height 22
select select "filtered_report"
select select "csv"
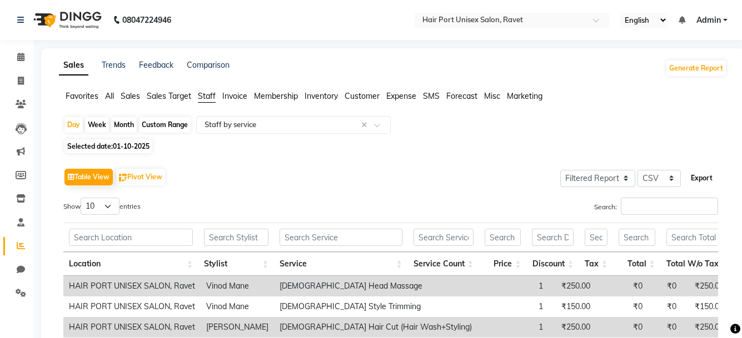
click at [686, 174] on button "Export" at bounding box center [701, 178] width 31 height 19
click at [272, 128] on input "text" at bounding box center [282, 124] width 160 height 11
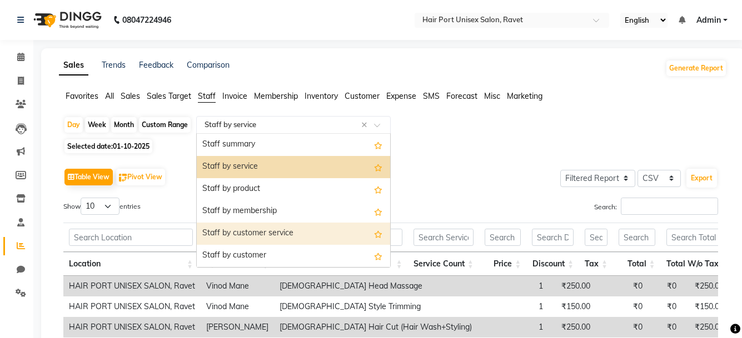
click at [318, 237] on div "Staff by customer service" at bounding box center [293, 234] width 193 height 22
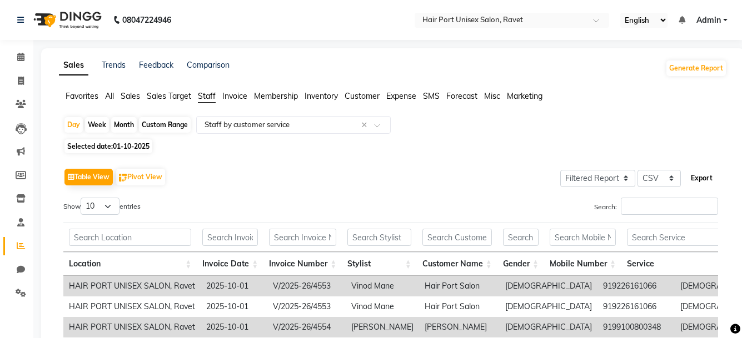
click at [703, 182] on button "Export" at bounding box center [701, 178] width 31 height 19
click at [321, 125] on input "text" at bounding box center [282, 124] width 160 height 11
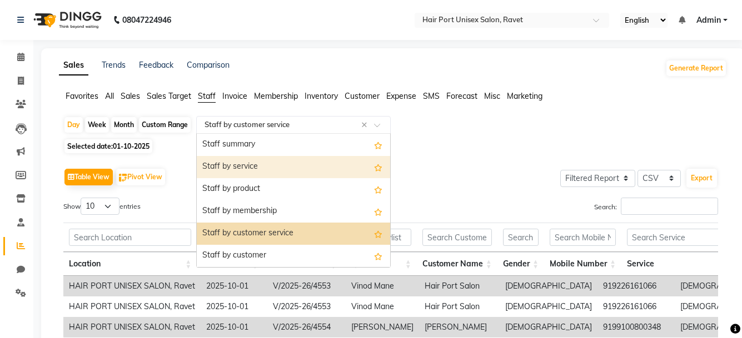
click at [320, 173] on div "Staff by service" at bounding box center [293, 167] width 193 height 22
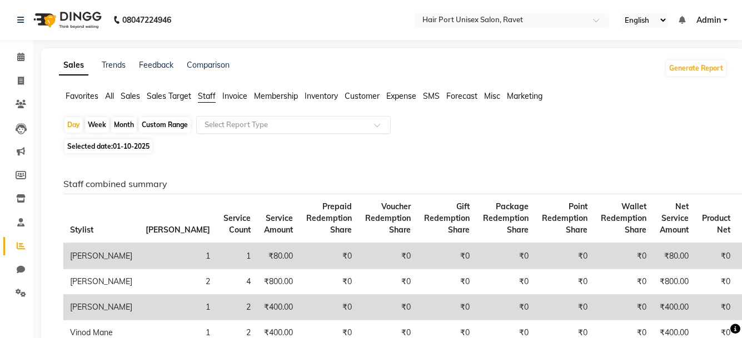
click at [203, 94] on span "Staff" at bounding box center [207, 96] width 18 height 10
click at [281, 128] on input "text" at bounding box center [282, 124] width 160 height 11
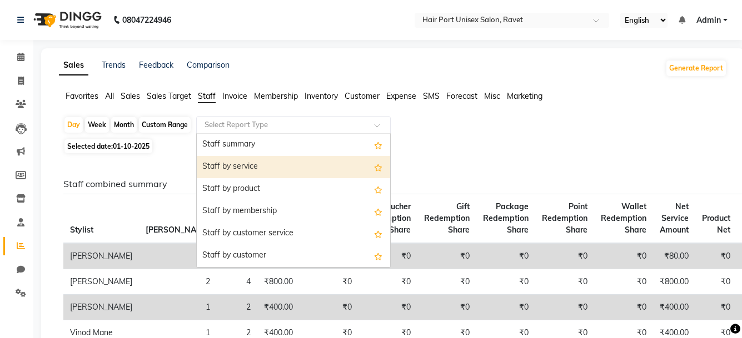
click at [302, 172] on div "Staff by service" at bounding box center [293, 167] width 193 height 22
select select "filtered_report"
select select "csv"
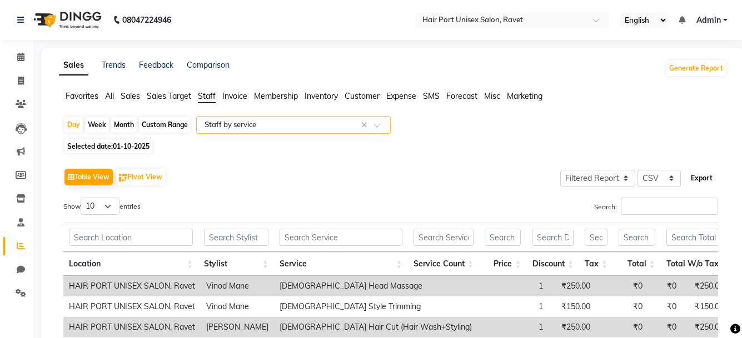
click at [705, 176] on button "Export" at bounding box center [701, 178] width 31 height 19
click at [310, 122] on input "text" at bounding box center [282, 124] width 160 height 11
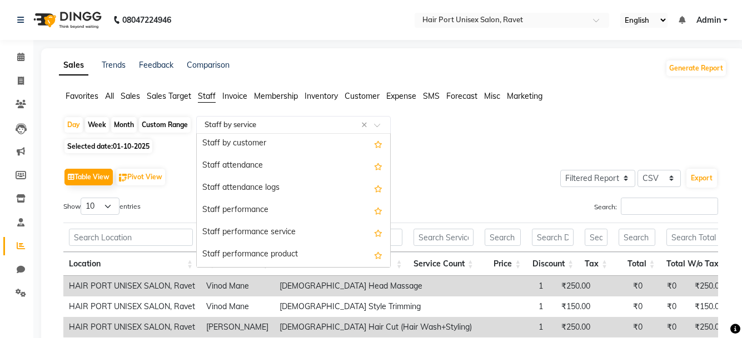
scroll to position [131, 0]
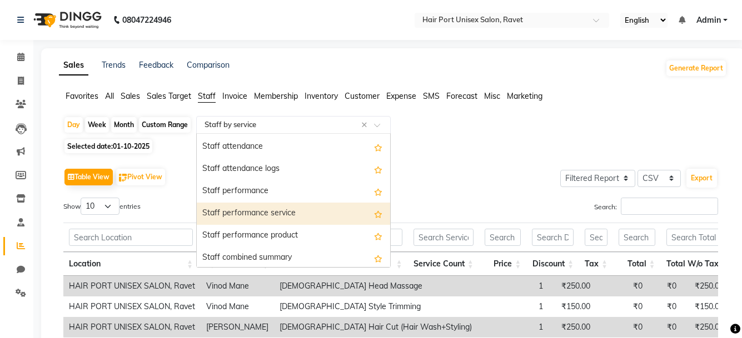
click at [322, 206] on div "Staff performance service" at bounding box center [293, 214] width 193 height 22
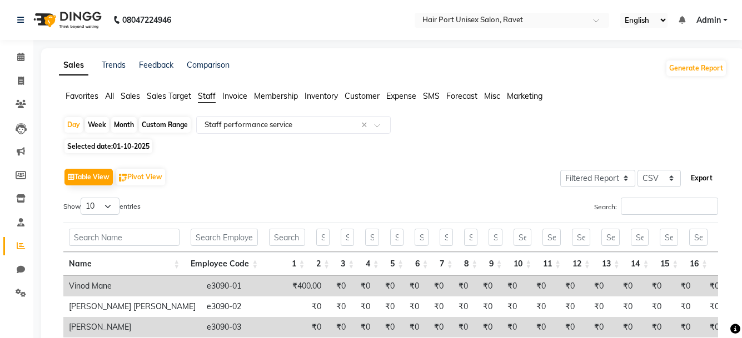
click at [694, 172] on button "Export" at bounding box center [701, 178] width 31 height 19
click at [699, 176] on button "Export" at bounding box center [701, 178] width 31 height 19
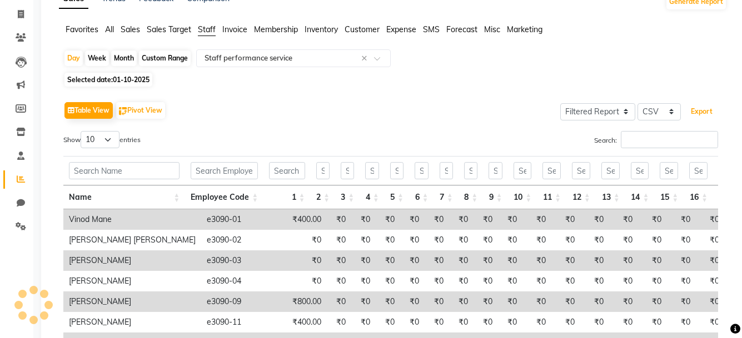
scroll to position [67, 0]
click at [688, 189] on th "16" at bounding box center [697, 197] width 29 height 24
click at [511, 69] on div "Day Week Month Custom Range Select Report Type × Staff performance service ×" at bounding box center [392, 59] width 659 height 20
click at [692, 117] on button "Export" at bounding box center [701, 111] width 31 height 19
click at [700, 113] on button "Export" at bounding box center [701, 111] width 31 height 19
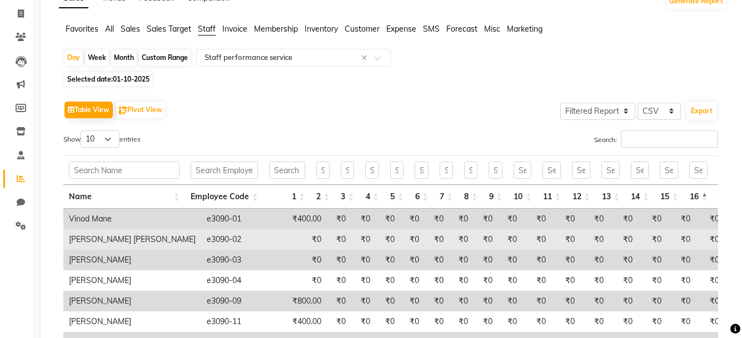
click at [449, 241] on td "₹0" at bounding box center [461, 239] width 24 height 21
click at [653, 237] on td "₹0" at bounding box center [652, 239] width 29 height 21
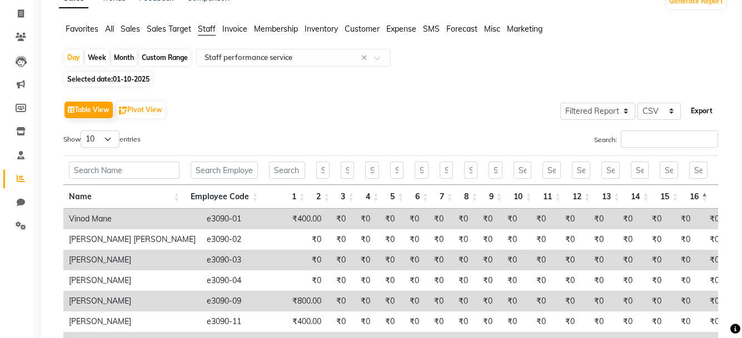
click at [694, 117] on button "Export" at bounding box center [701, 111] width 31 height 19
